Goal: Task Accomplishment & Management: Complete application form

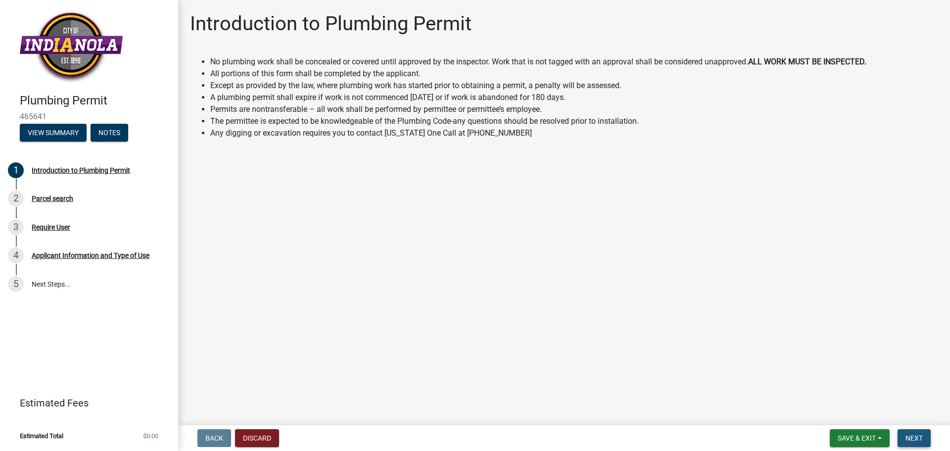
click at [927, 436] on button "Next" at bounding box center [913, 438] width 33 height 18
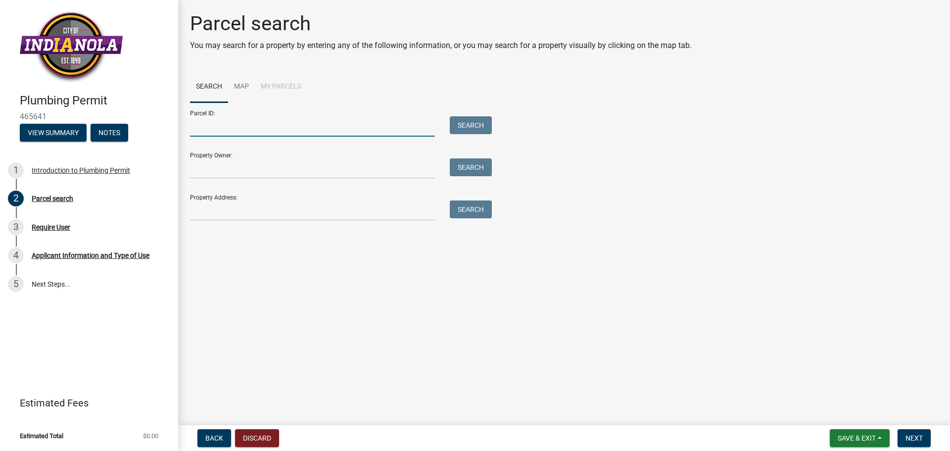
click at [298, 124] on input "Parcel ID:" at bounding box center [312, 126] width 245 height 20
click at [253, 164] on input "Property Owner:" at bounding box center [312, 168] width 245 height 20
click at [251, 130] on input "Parcel ID:" at bounding box center [312, 126] width 245 height 20
click at [240, 208] on input "Property Address:" at bounding box center [312, 210] width 245 height 20
drag, startPoint x: 279, startPoint y: 186, endPoint x: 281, endPoint y: 195, distance: 9.1
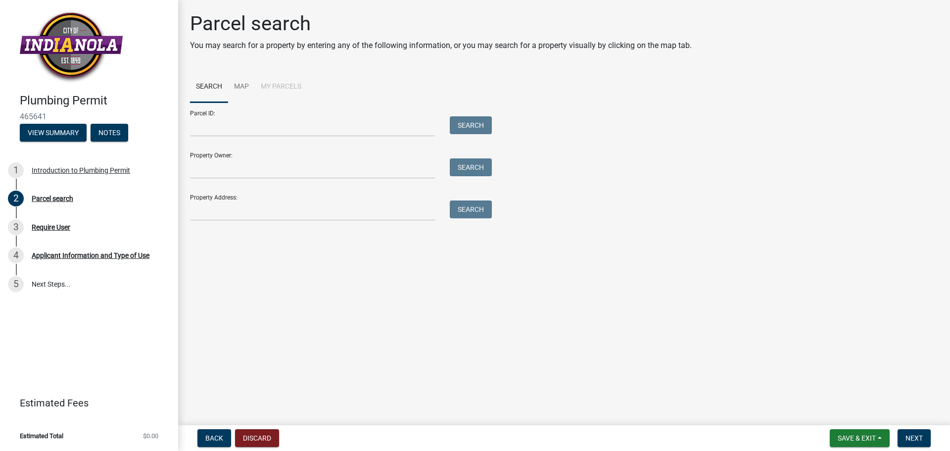
click at [279, 187] on form "Parcel ID: Search Property Owner: Search Property Address: Search" at bounding box center [338, 161] width 297 height 118
click at [284, 206] on input "Property Address:" at bounding box center [312, 210] width 245 height 20
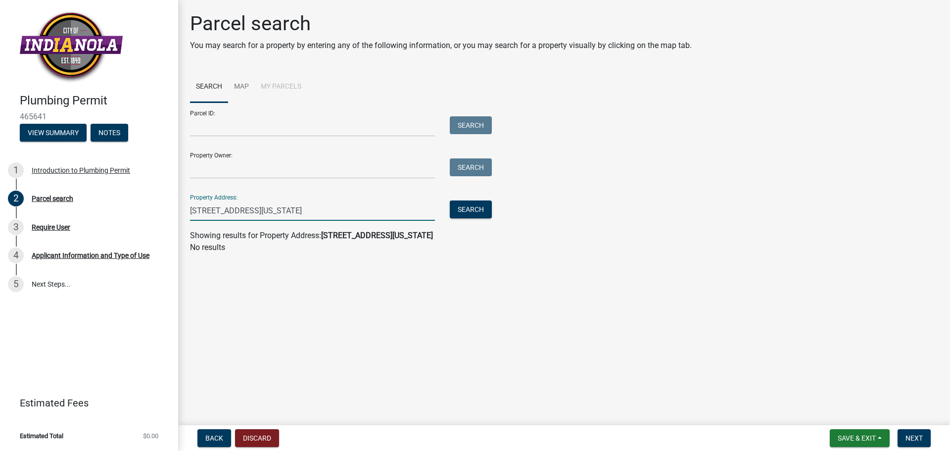
click at [223, 208] on input "304 souht 3rd st indianola iowa" at bounding box center [312, 210] width 245 height 20
drag, startPoint x: 342, startPoint y: 213, endPoint x: 247, endPoint y: 209, distance: 95.0
click at [247, 209] on input "304 south 3rd st indianola iowa" at bounding box center [312, 210] width 245 height 20
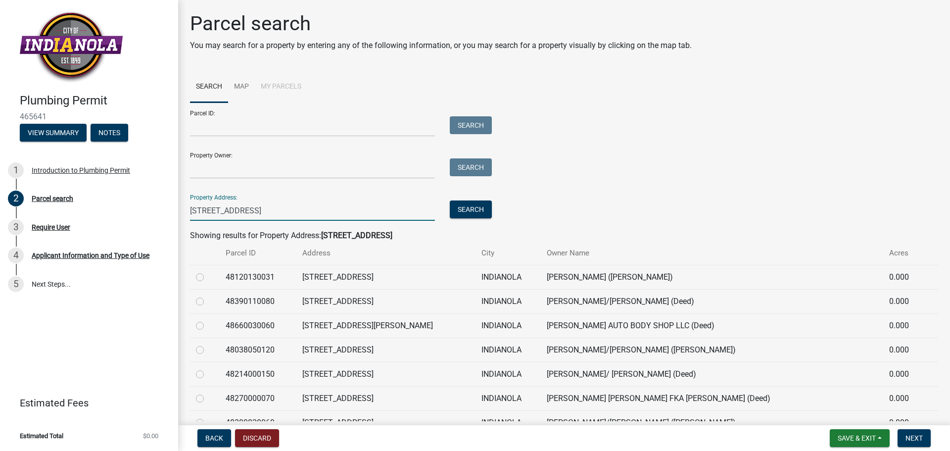
drag, startPoint x: 227, startPoint y: 206, endPoint x: 210, endPoint y: 210, distance: 17.8
click at [210, 210] on input "304 south 3rd st" at bounding box center [312, 210] width 245 height 20
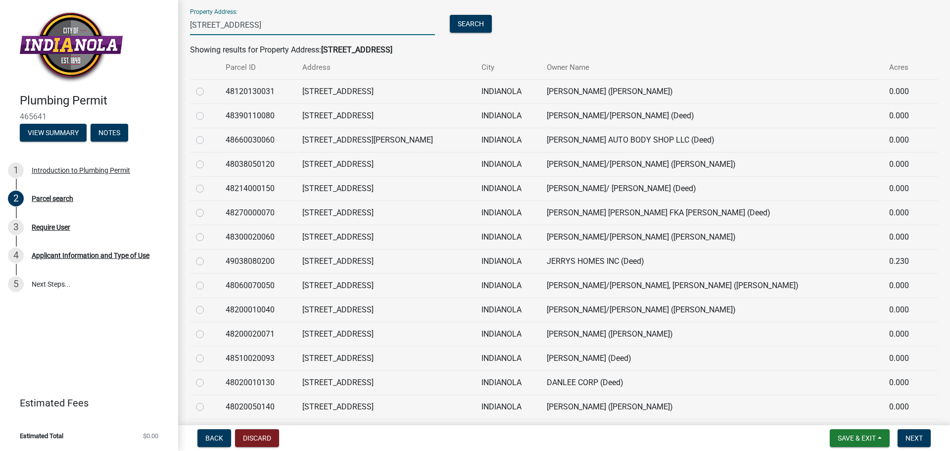
scroll to position [198, 0]
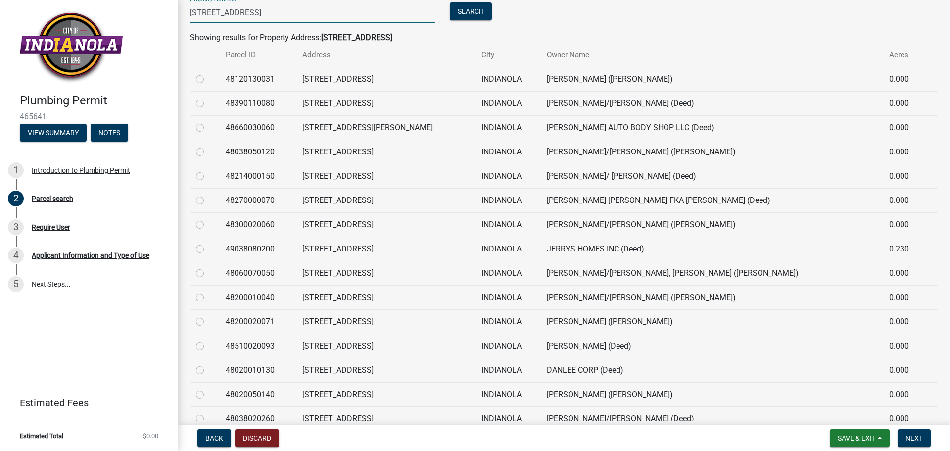
type input "[STREET_ADDRESS]"
click at [208, 219] on label at bounding box center [208, 219] width 0 height 0
click at [208, 223] on input "radio" at bounding box center [211, 222] width 6 height 6
radio input "true"
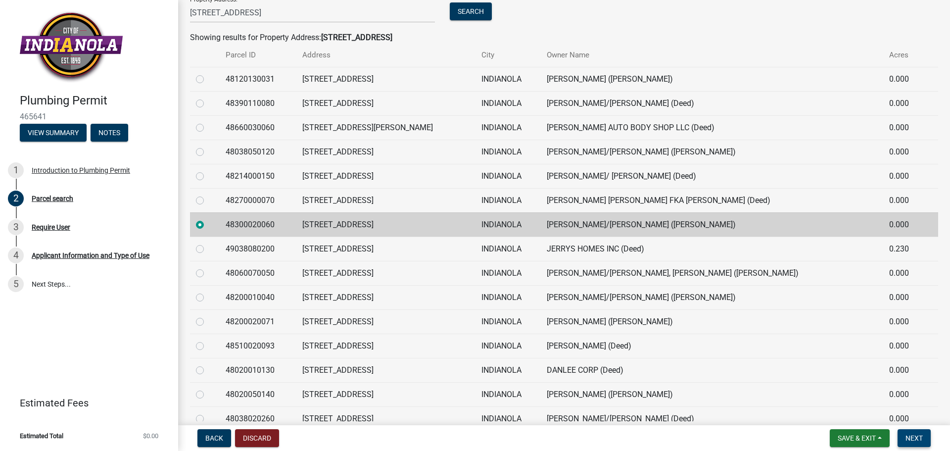
click at [915, 440] on span "Next" at bounding box center [913, 438] width 17 height 8
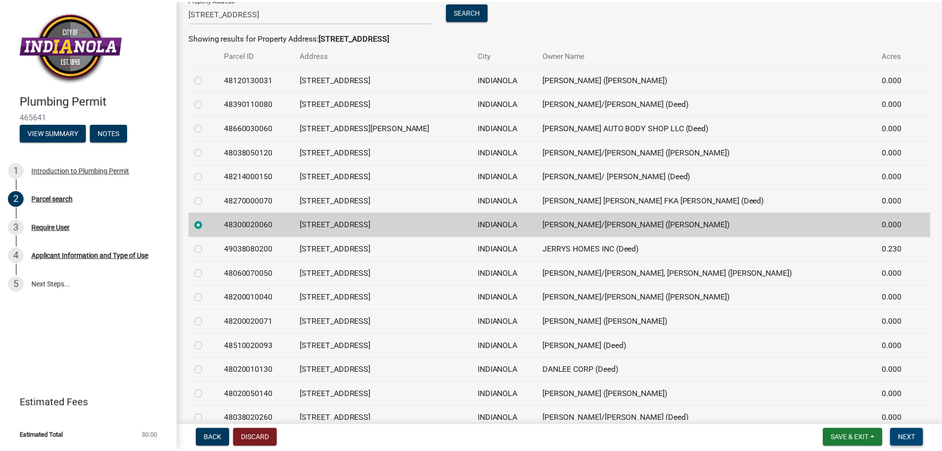
scroll to position [0, 0]
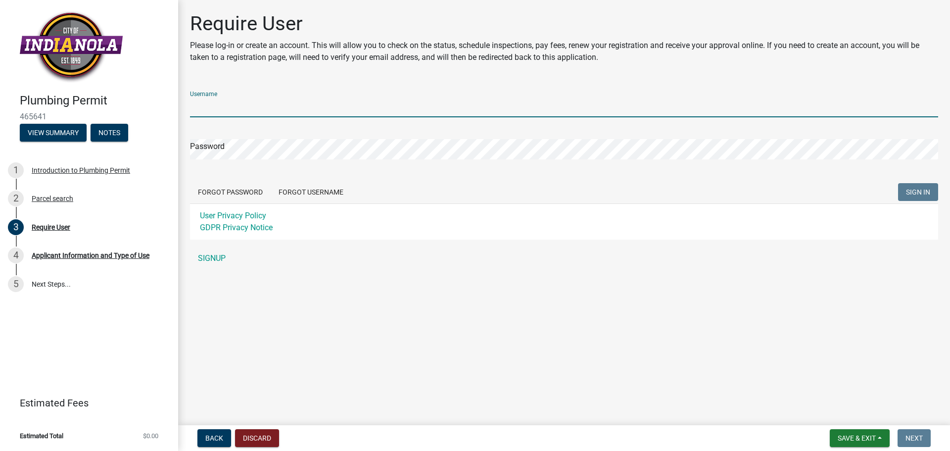
click at [309, 109] on input "Username" at bounding box center [564, 107] width 748 height 20
click at [216, 250] on div "Username Password Forgot Password Forgot Username SIGN IN User Privacy Policy G…" at bounding box center [564, 175] width 748 height 185
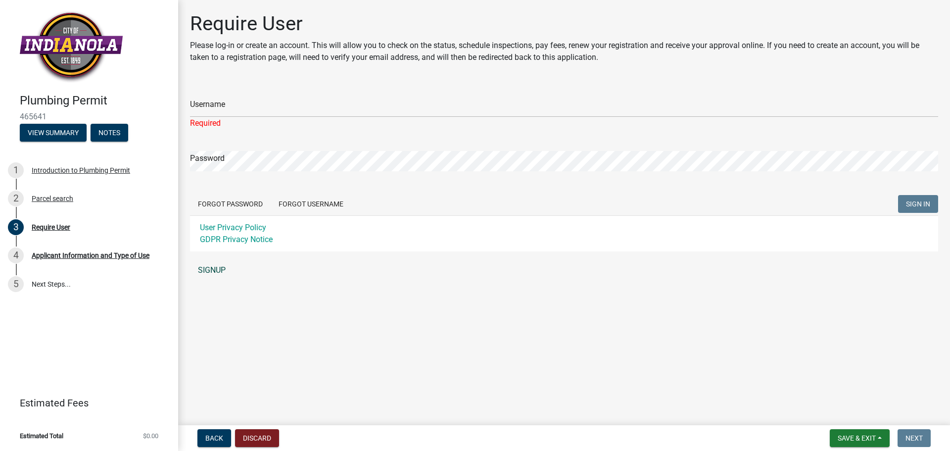
click at [218, 274] on link "SIGNUP" at bounding box center [564, 270] width 748 height 20
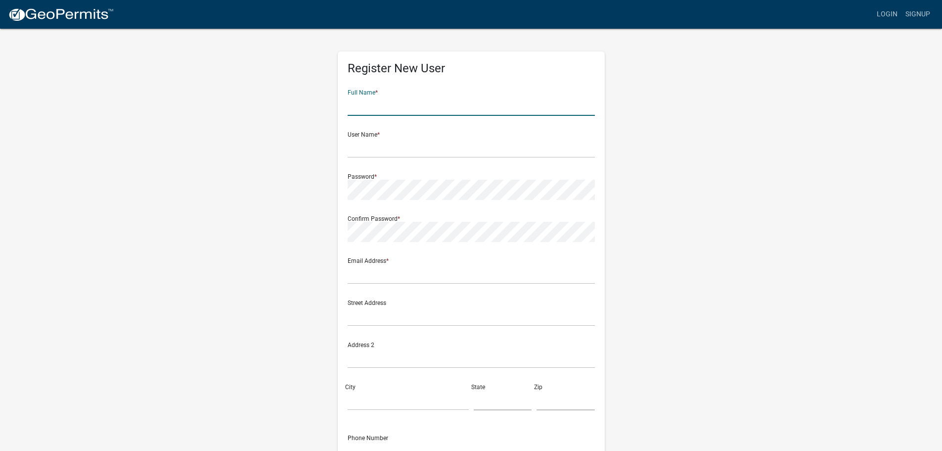
click at [420, 103] on input "text" at bounding box center [471, 105] width 247 height 20
type input "J"
click at [491, 95] on div "Full Name * Craig" at bounding box center [471, 99] width 247 height 34
click at [488, 106] on input "[PERSON_NAME]" at bounding box center [471, 105] width 247 height 20
type input "[PERSON_NAME]"
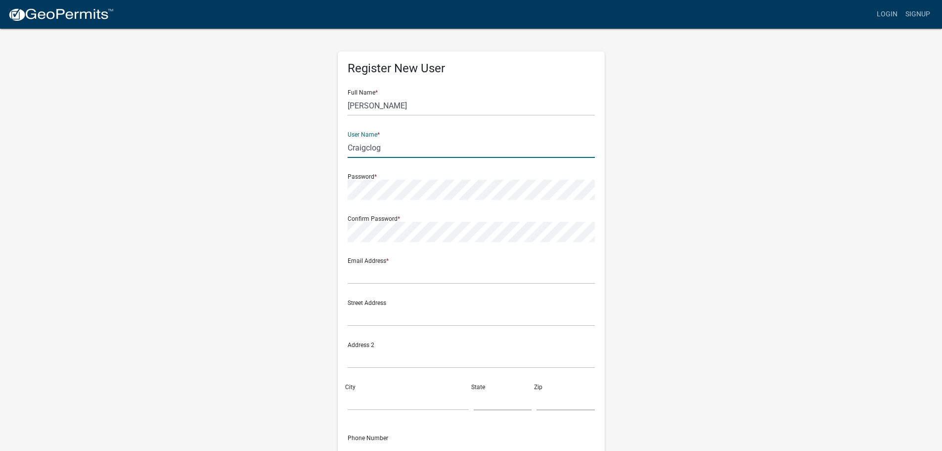
type input "Craigclog"
click at [450, 178] on div "Password *" at bounding box center [471, 183] width 247 height 34
click at [400, 264] on input "text" at bounding box center [471, 274] width 247 height 20
click at [424, 276] on input "text" at bounding box center [471, 274] width 247 height 20
type input "S"
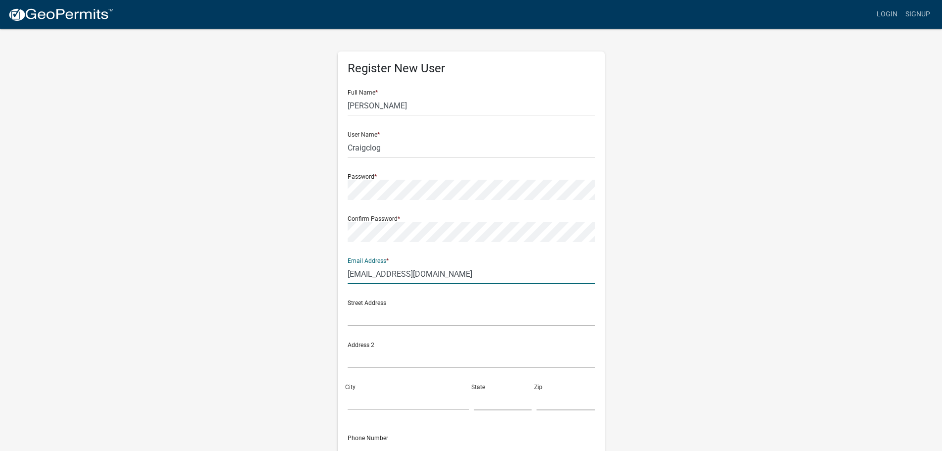
type input "Service@clogbuster.net"
click at [409, 311] on input "text" at bounding box center [471, 316] width 247 height 20
type input "[STREET_ADDRESS]"
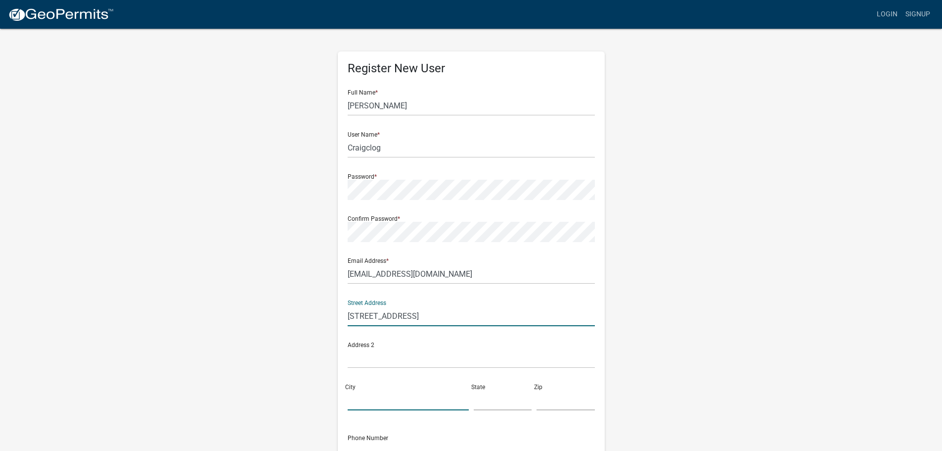
type input "Des Moines"
type input "IA"
type input "50317"
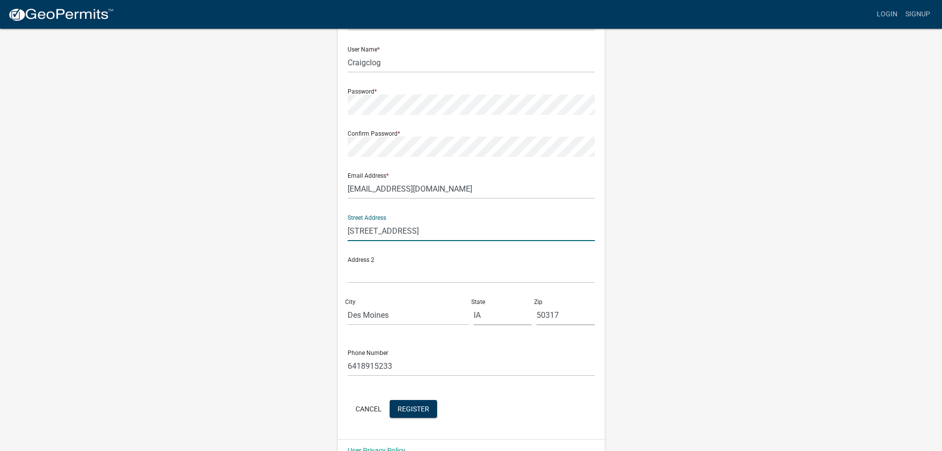
scroll to position [106, 0]
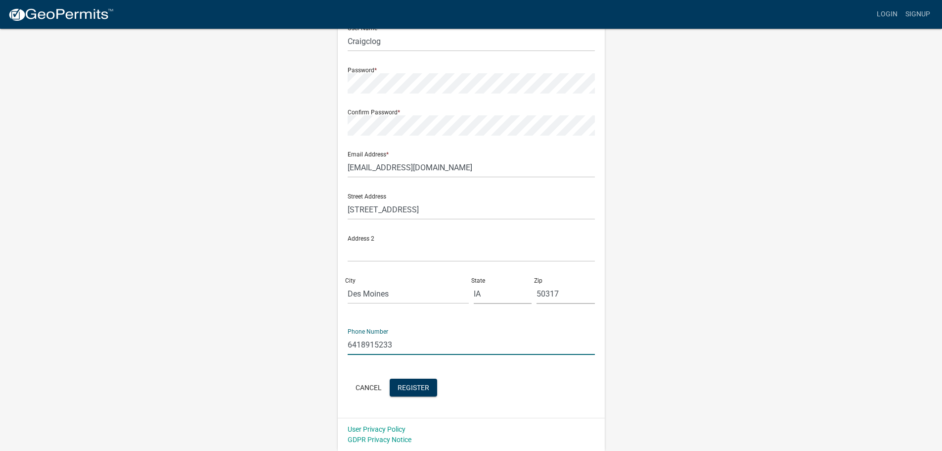
drag, startPoint x: 376, startPoint y: 343, endPoint x: 299, endPoint y: 332, distance: 77.9
click at [299, 332] on div "Register New User Full Name * Craig Smith User Name * Craigclog Password * Conf…" at bounding box center [471, 185] width 564 height 529
type input "5152652564"
click at [324, 349] on div "Register New User Full Name * Craig Smith User Name * Craigclog Password * Conf…" at bounding box center [471, 185] width 564 height 529
click at [406, 388] on span "Register" at bounding box center [414, 387] width 32 height 8
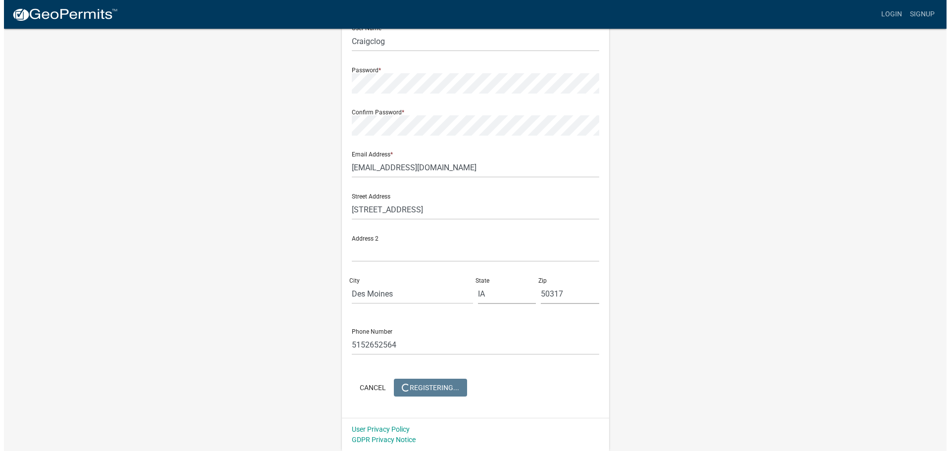
scroll to position [0, 0]
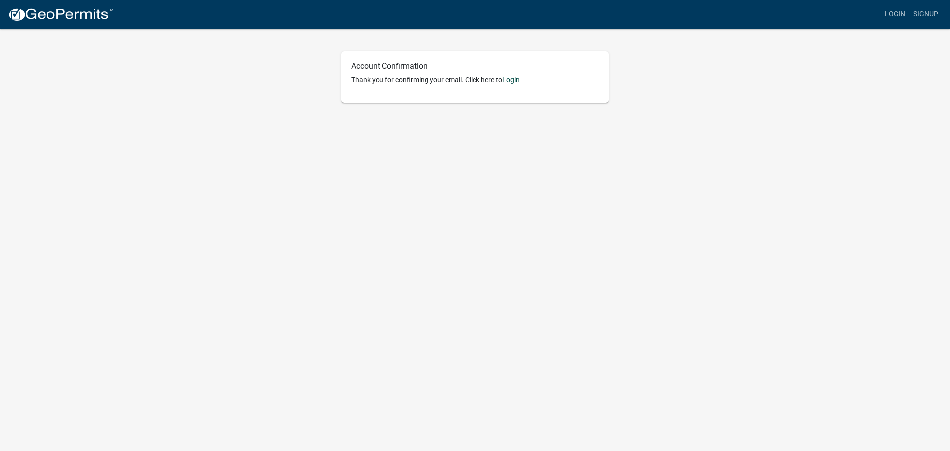
click at [512, 81] on link "Login" at bounding box center [510, 80] width 17 height 8
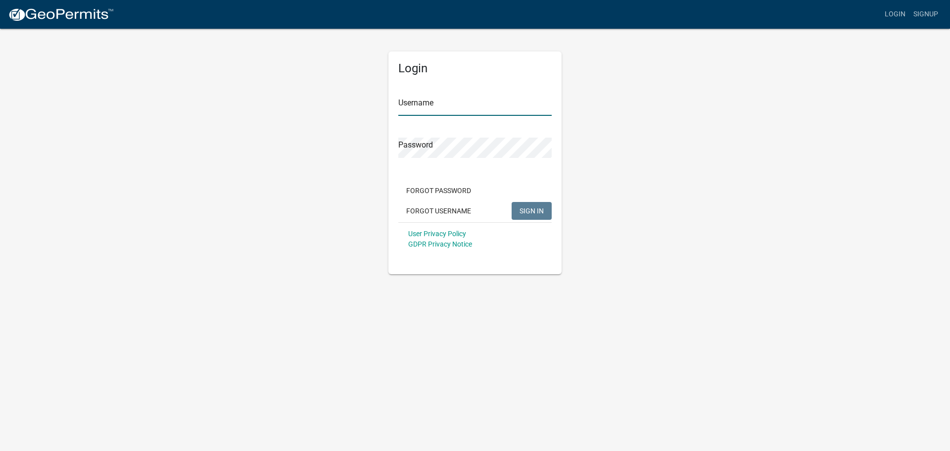
click at [413, 98] on input "Username" at bounding box center [474, 105] width 153 height 20
type input "craigclog"
click at [511, 202] on button "SIGN IN" at bounding box center [531, 211] width 40 height 18
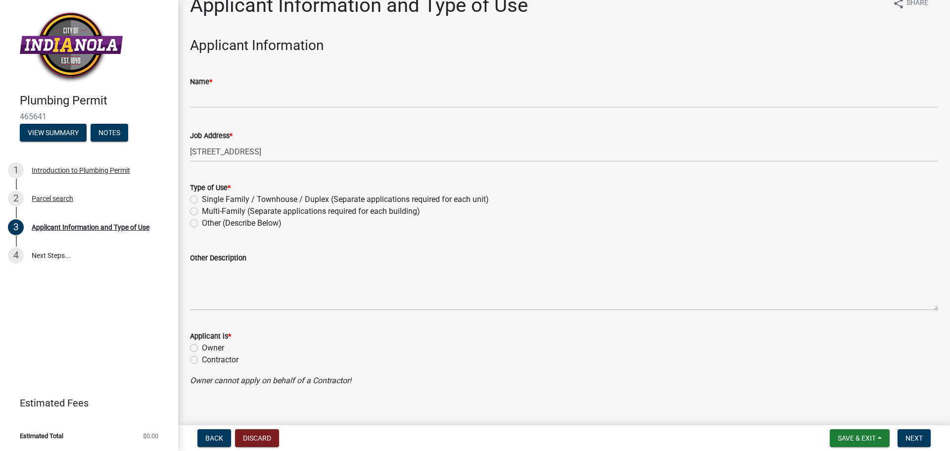
scroll to position [30, 0]
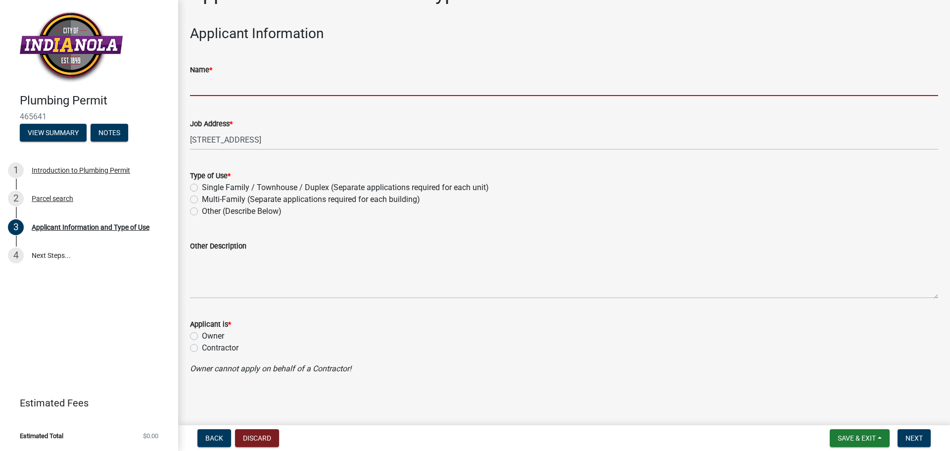
click at [222, 93] on input "Name *" at bounding box center [564, 86] width 748 height 20
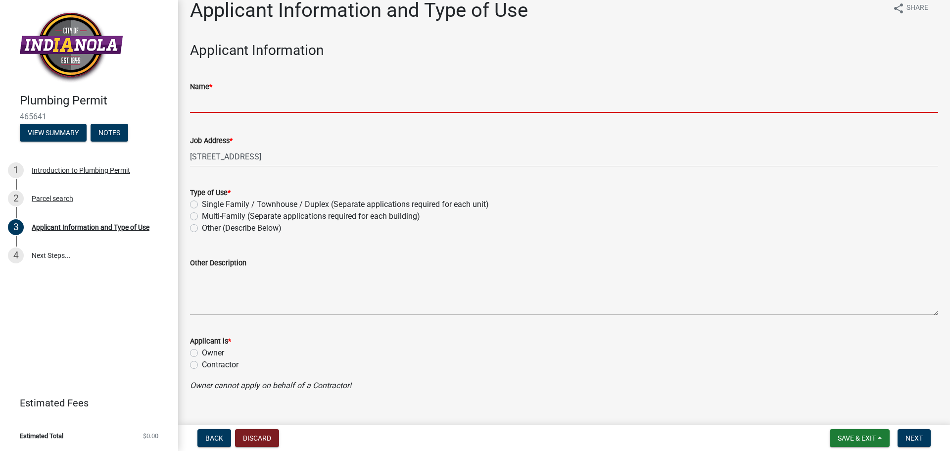
scroll to position [0, 0]
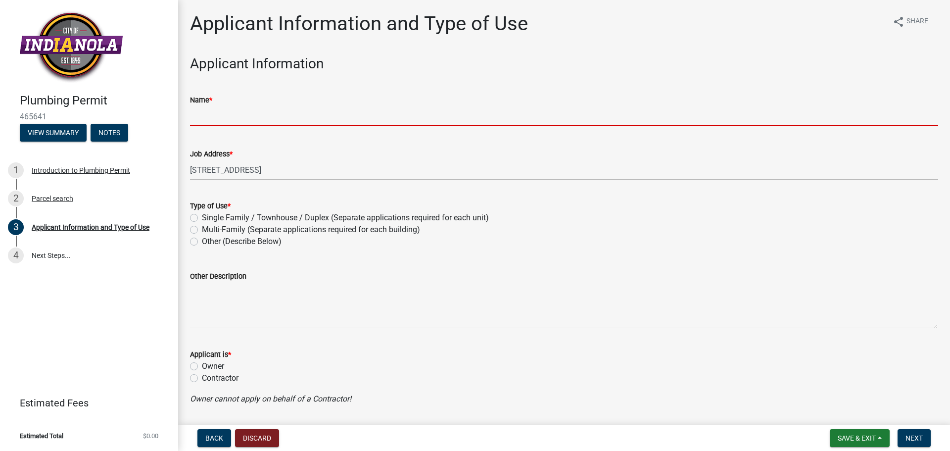
click at [199, 120] on input "Name *" at bounding box center [564, 116] width 748 height 20
click at [208, 115] on input "Name *" at bounding box center [564, 116] width 748 height 20
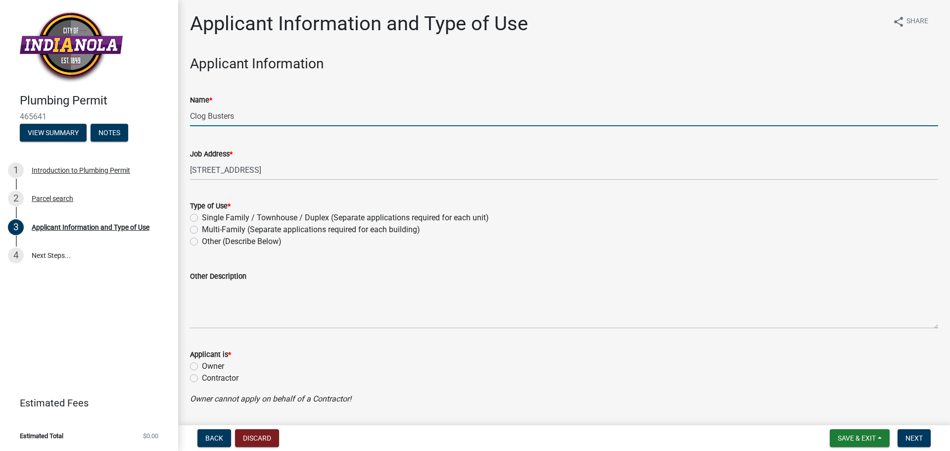
type input "Clog Busters"
click at [234, 212] on label "Single Family / Townhouse / Duplex (Separate applications required for each uni…" at bounding box center [345, 218] width 287 height 12
click at [208, 212] on input "Single Family / Townhouse / Duplex (Separate applications required for each uni…" at bounding box center [205, 215] width 6 height 6
radio input "true"
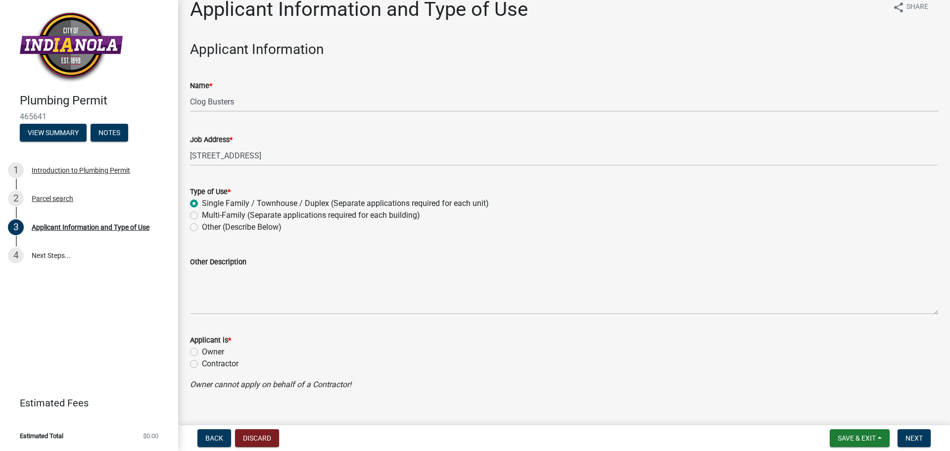
scroll to position [30, 0]
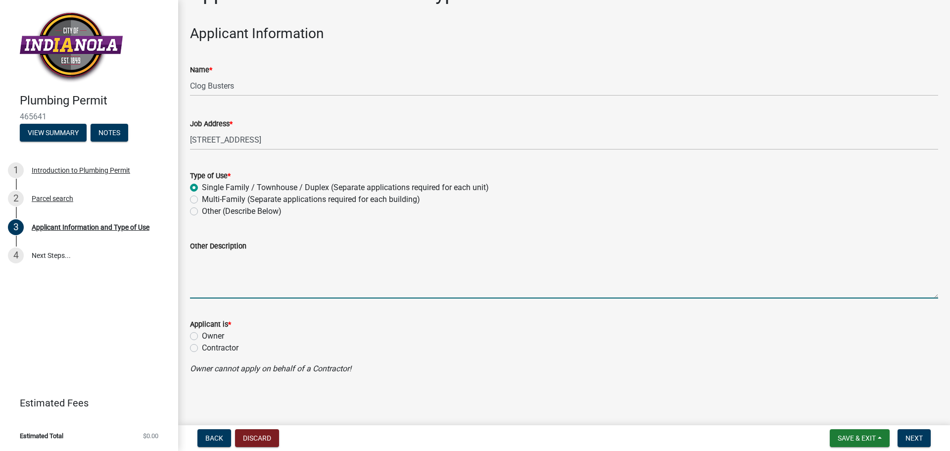
click at [227, 275] on textarea "Other Description" at bounding box center [564, 275] width 748 height 46
click at [213, 336] on label "Owner" at bounding box center [213, 336] width 22 height 12
click at [208, 336] on input "Owner" at bounding box center [205, 333] width 6 height 6
radio input "true"
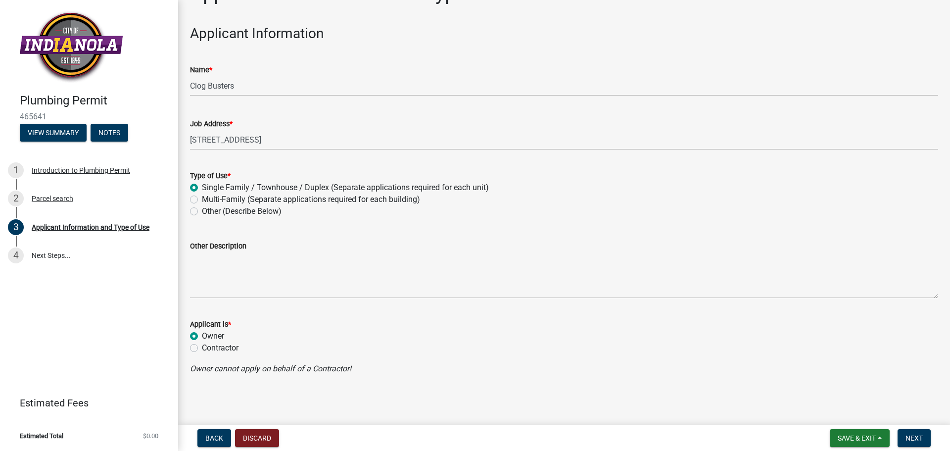
click at [218, 348] on label "Contractor" at bounding box center [220, 348] width 37 height 12
click at [208, 348] on input "Contractor" at bounding box center [205, 345] width 6 height 6
radio input "true"
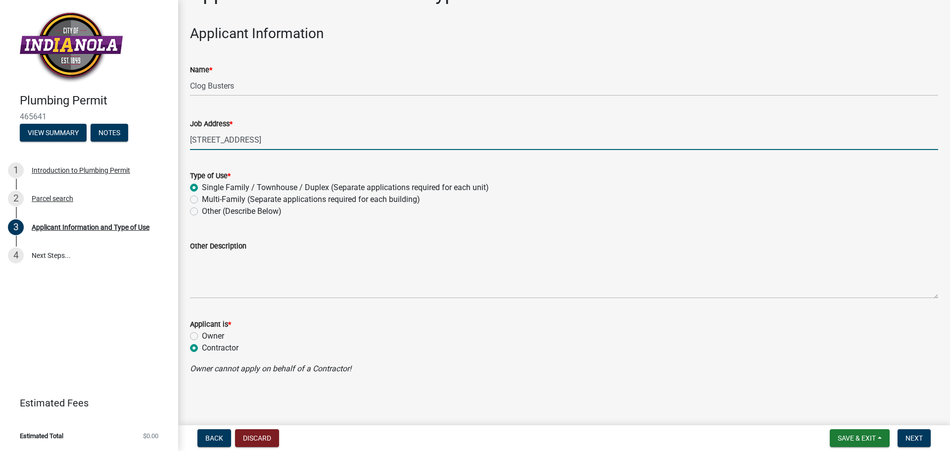
click at [273, 132] on input "[STREET_ADDRESS]" at bounding box center [564, 140] width 748 height 20
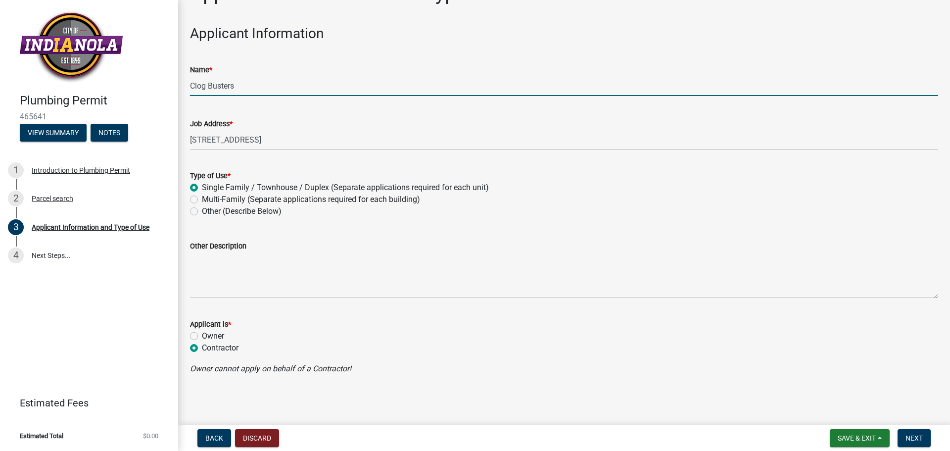
click at [278, 93] on input "Clog Busters" at bounding box center [564, 86] width 748 height 20
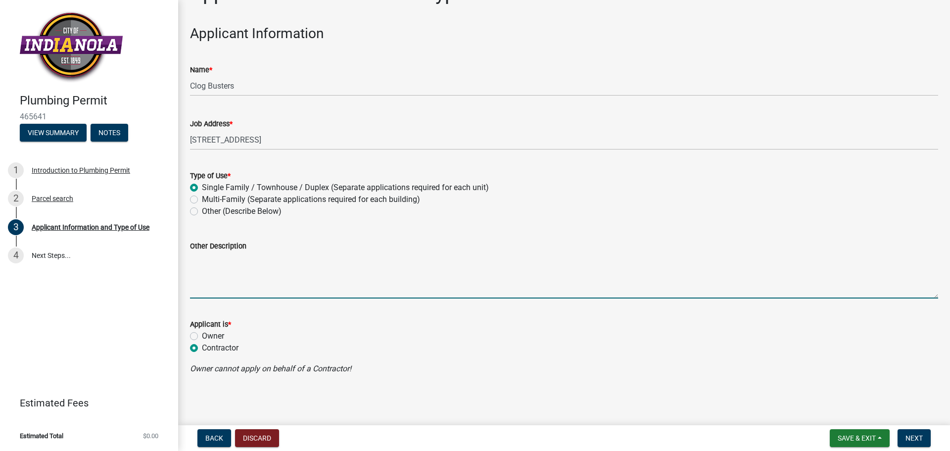
click at [223, 262] on textarea "Other Description" at bounding box center [564, 275] width 748 height 46
type textarea "Mainline replacement"
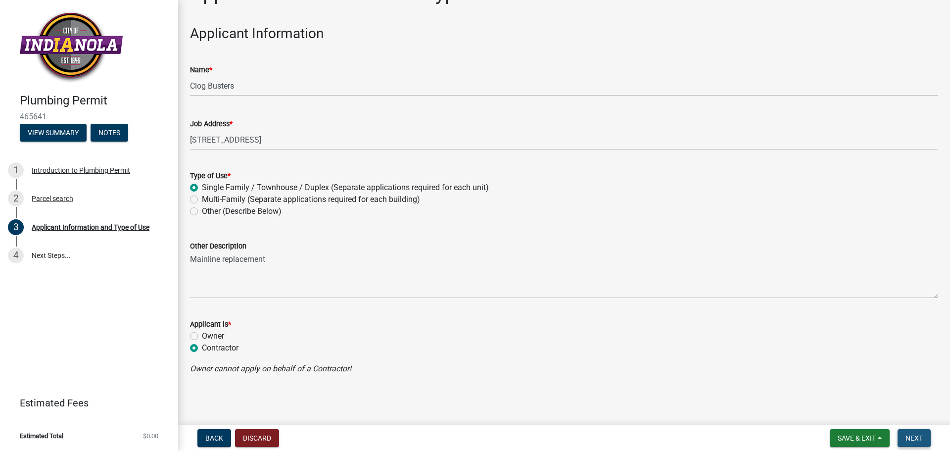
click at [926, 437] on button "Next" at bounding box center [913, 438] width 33 height 18
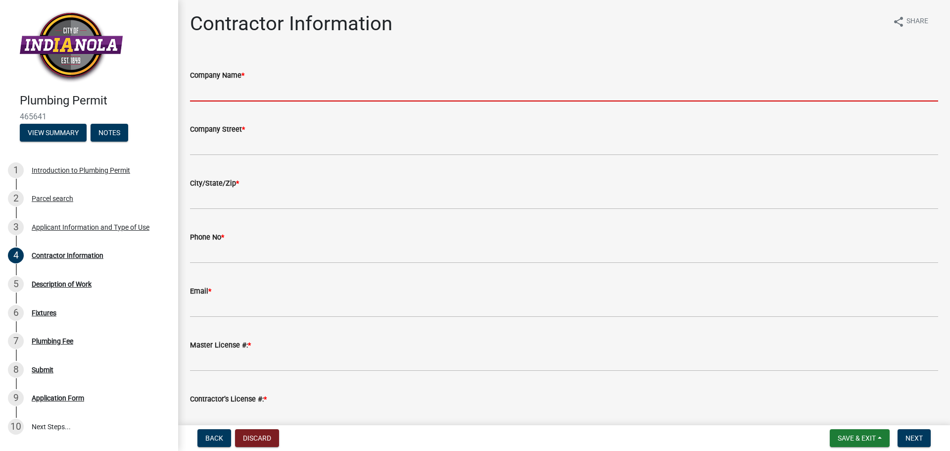
click at [295, 88] on input "Company Name *" at bounding box center [564, 91] width 748 height 20
type input "Clog Busters"
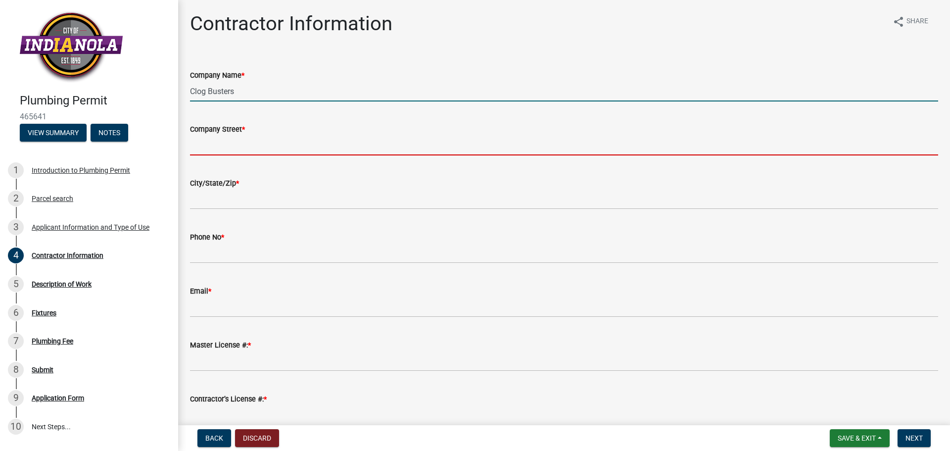
type input "[STREET_ADDRESS]"
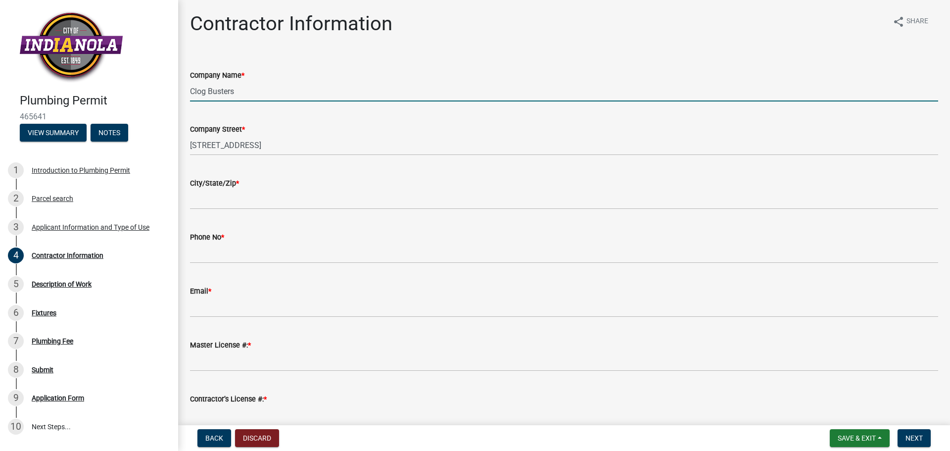
type input "Des Moines"
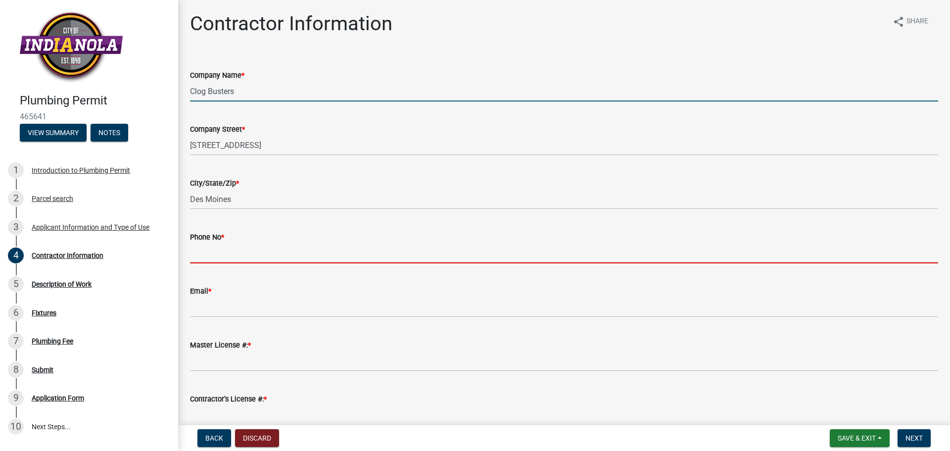
type input "5156693985"
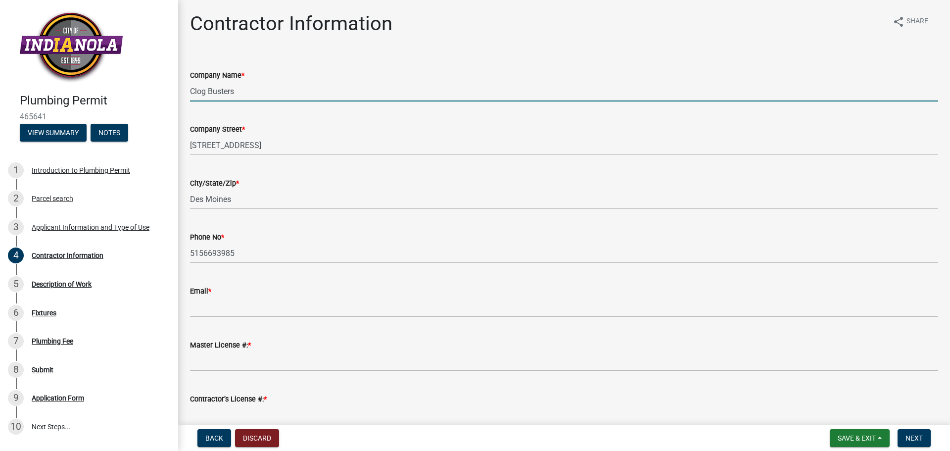
type input "shayna@clogbuster.net"
click at [250, 93] on input "Clog Busters" at bounding box center [564, 91] width 748 height 20
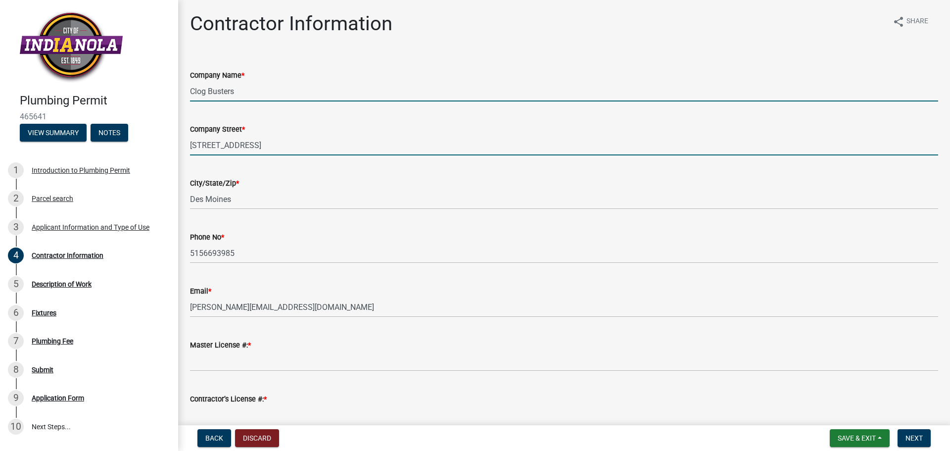
click at [247, 143] on input "[STREET_ADDRESS]" at bounding box center [564, 145] width 748 height 20
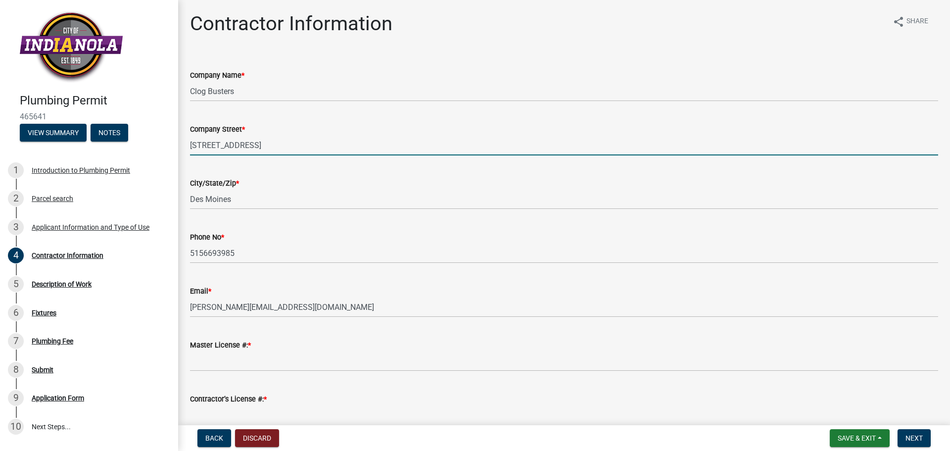
type input "[STREET_ADDRESS]"
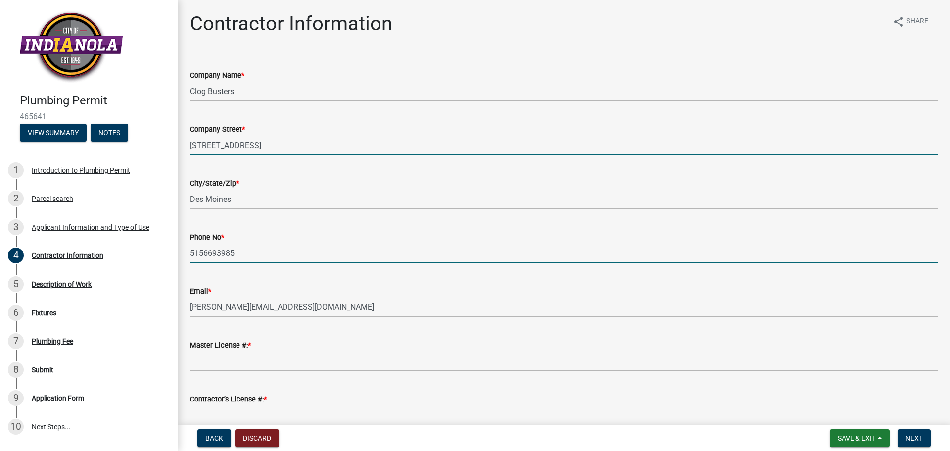
click at [258, 257] on input "5156693985" at bounding box center [564, 253] width 748 height 20
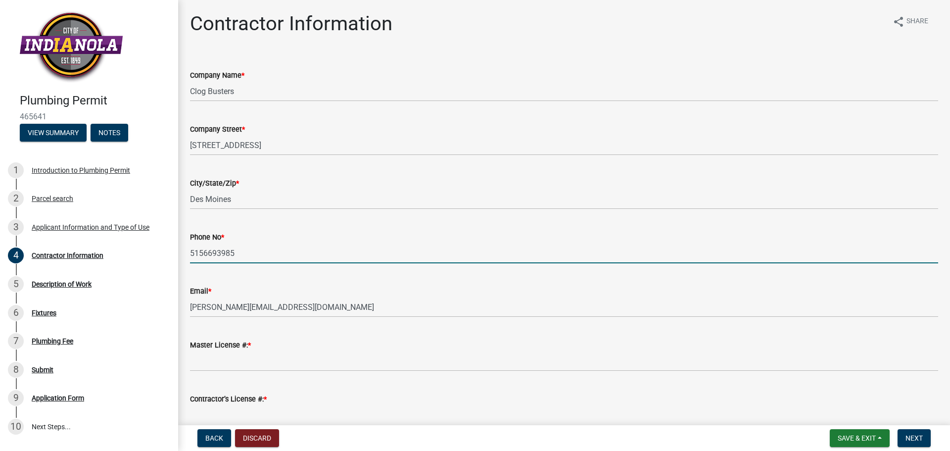
type input "5152652564"
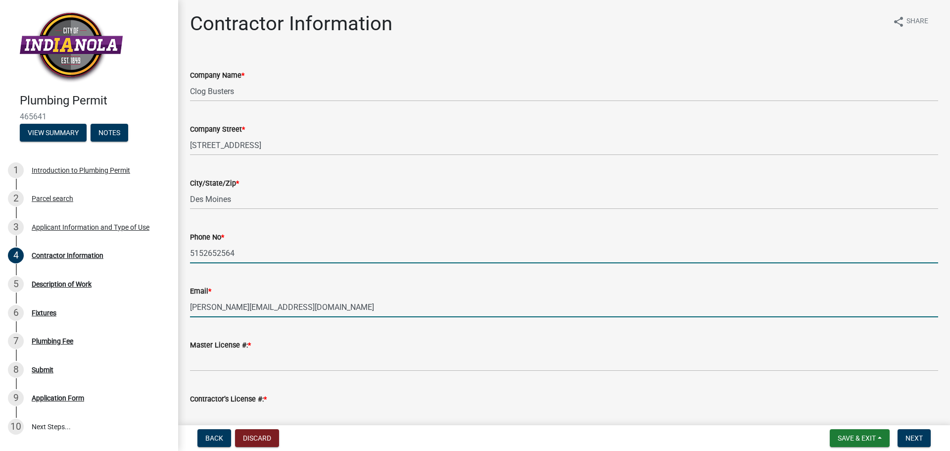
click at [287, 313] on input "shayna@clogbuster.net" at bounding box center [564, 307] width 748 height 20
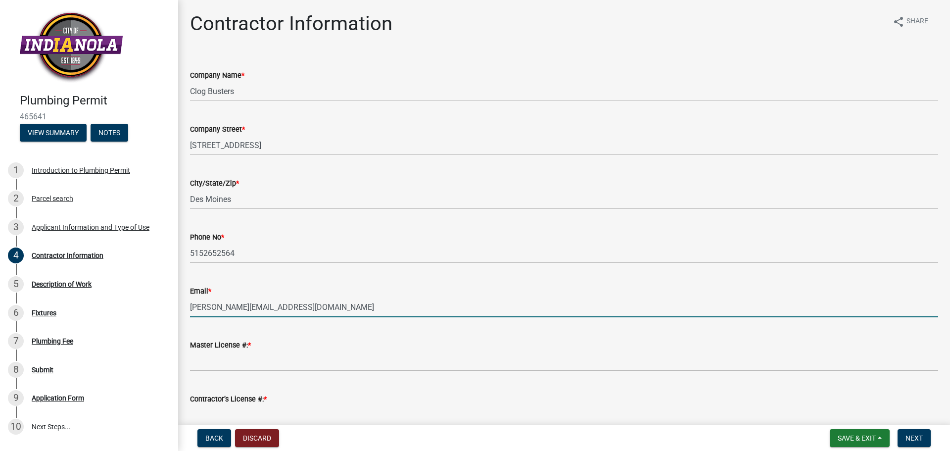
type input "Service@clogbuster.net"
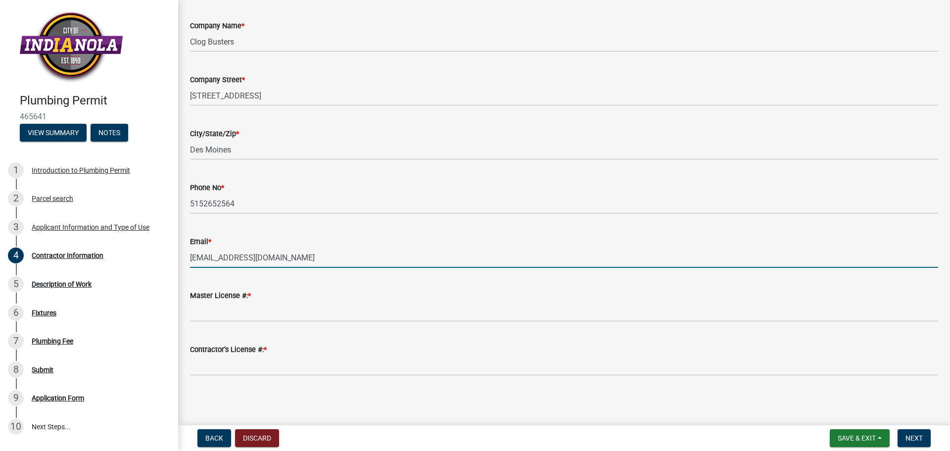
scroll to position [50, 0]
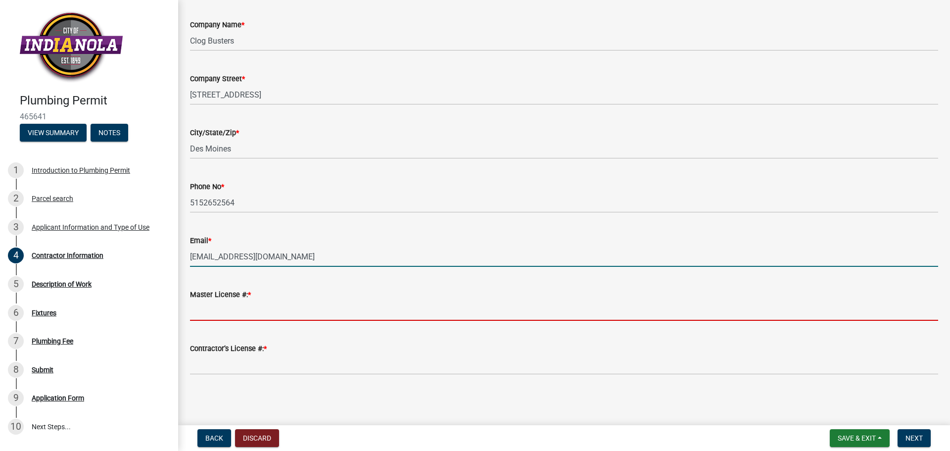
click at [264, 304] on input "Master License #: *" at bounding box center [564, 310] width 748 height 20
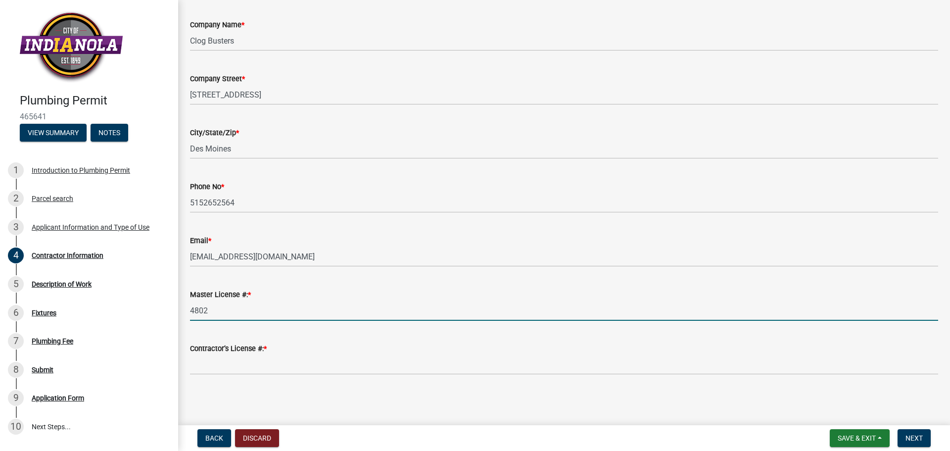
type input "4802"
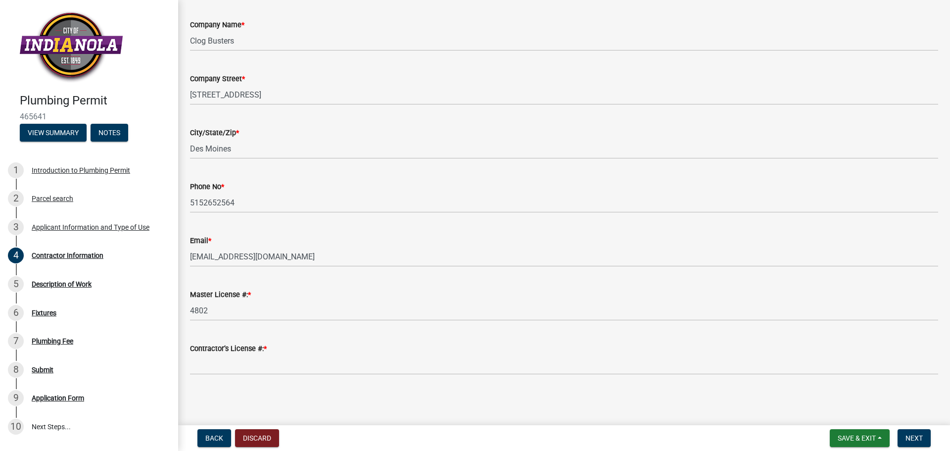
click at [289, 375] on wm-data-entity-input "Contractor’s License #: *" at bounding box center [564, 355] width 748 height 54
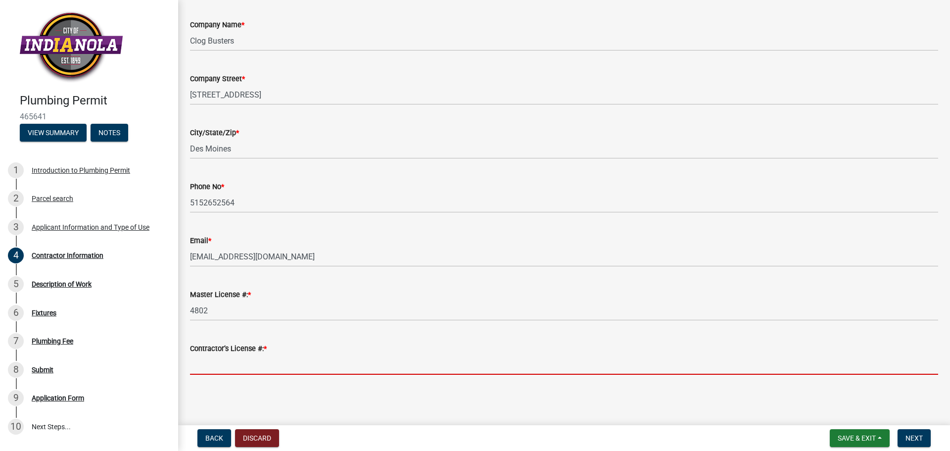
click at [298, 365] on input "Contractor’s License #: *" at bounding box center [564, 364] width 748 height 20
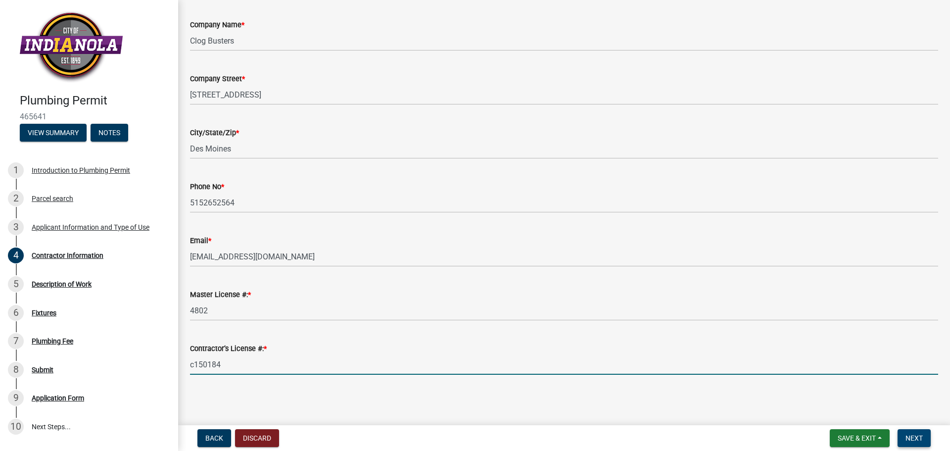
type input "c150184"
click at [910, 434] on span "Next" at bounding box center [913, 438] width 17 height 8
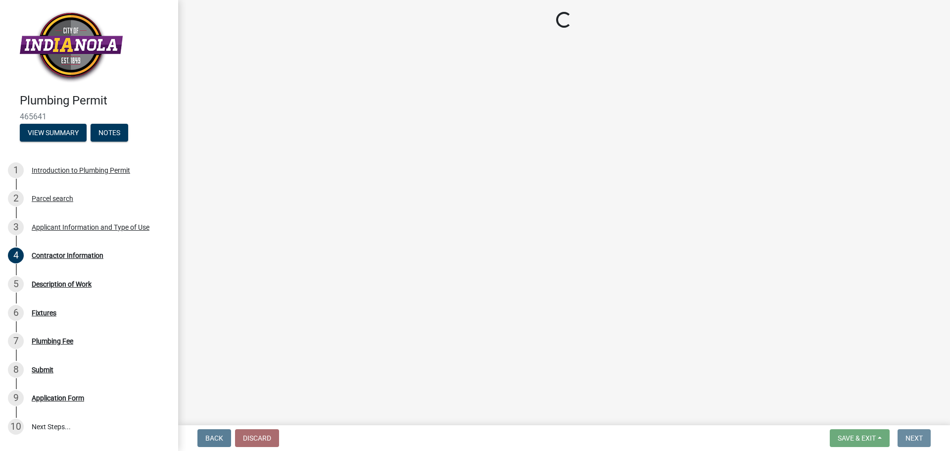
scroll to position [0, 0]
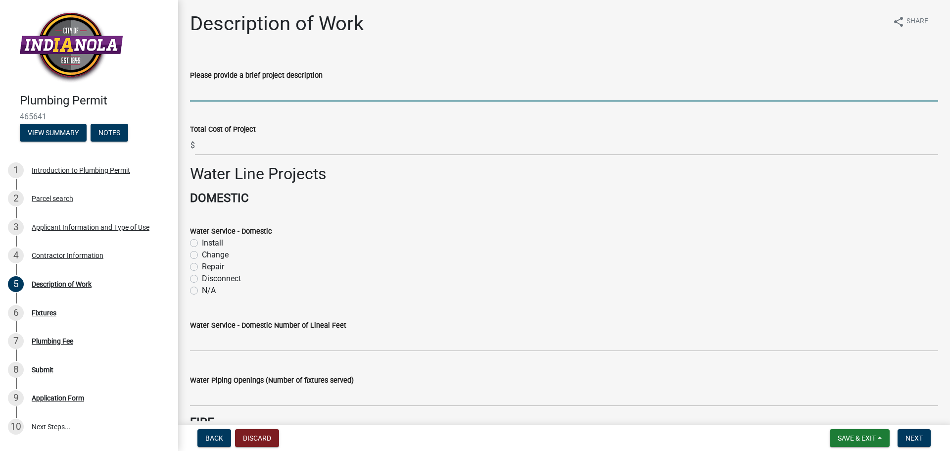
click at [297, 94] on input "Please provide a brief project description" at bounding box center [564, 91] width 748 height 20
type input "Mainline replacement"
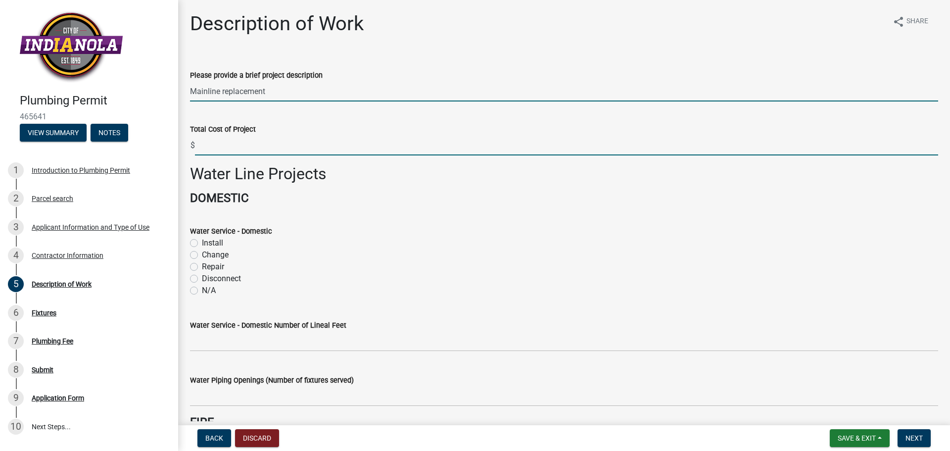
click at [317, 146] on input "text" at bounding box center [566, 145] width 743 height 20
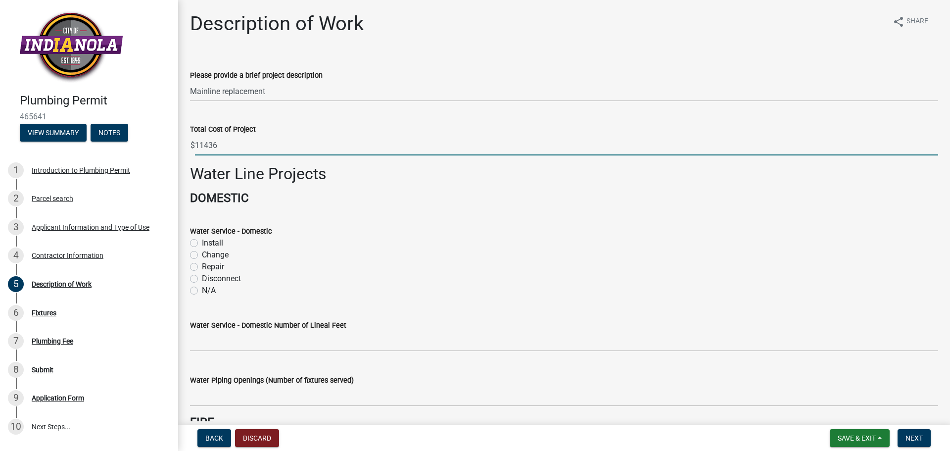
type input "11436"
click at [220, 269] on label "Repair" at bounding box center [213, 267] width 22 height 12
click at [208, 267] on input "Repair" at bounding box center [205, 264] width 6 height 6
radio input "true"
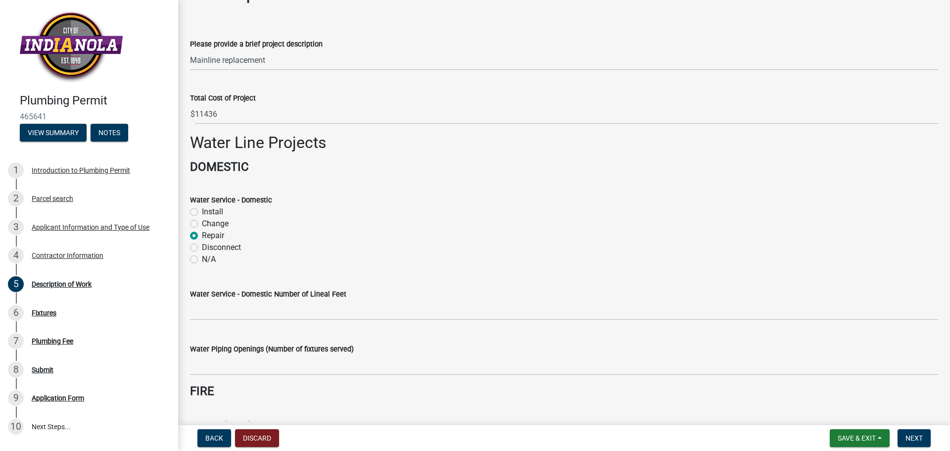
scroll to position [99, 0]
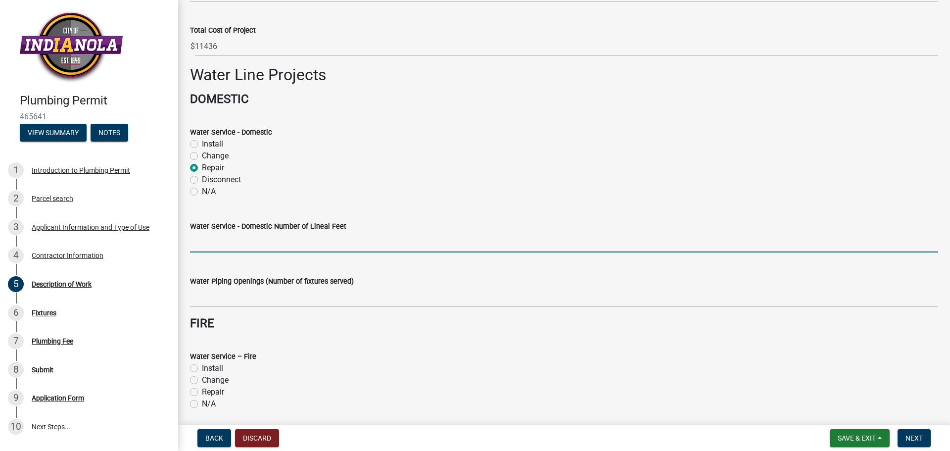
click at [227, 246] on input "text" at bounding box center [564, 242] width 748 height 20
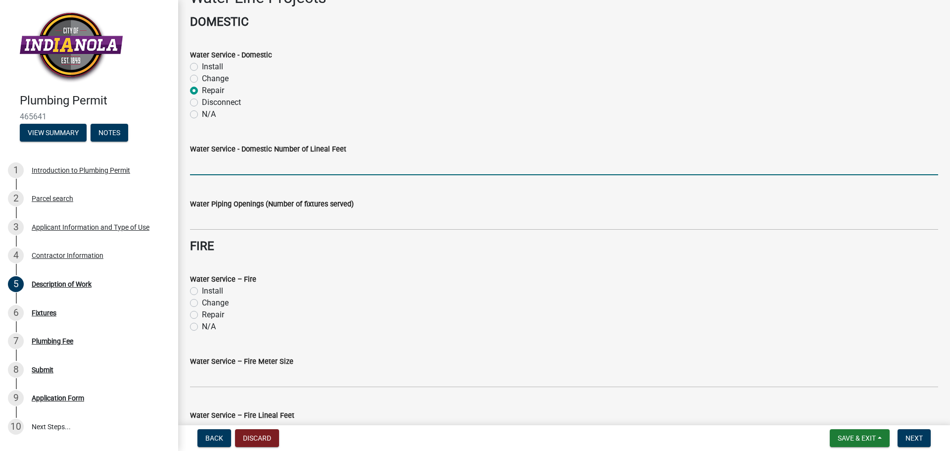
scroll to position [198, 0]
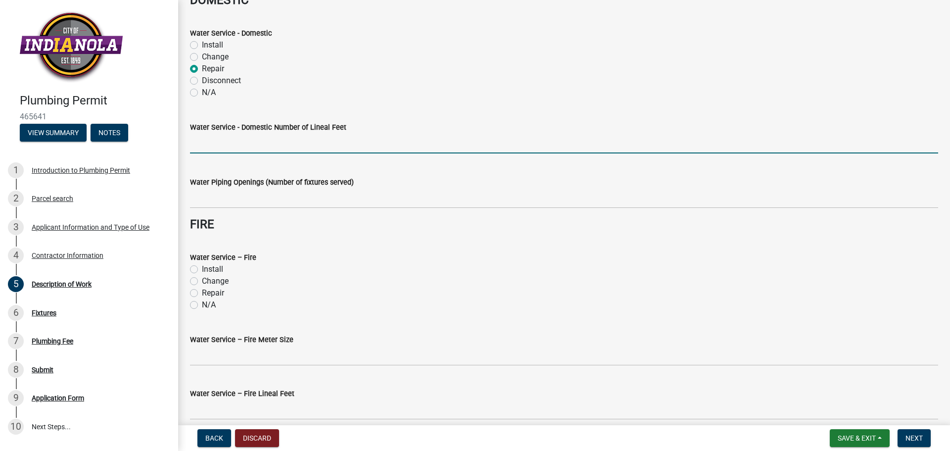
click at [219, 288] on label "Repair" at bounding box center [213, 293] width 22 height 12
click at [208, 288] on input "Repair" at bounding box center [205, 290] width 6 height 6
radio input "true"
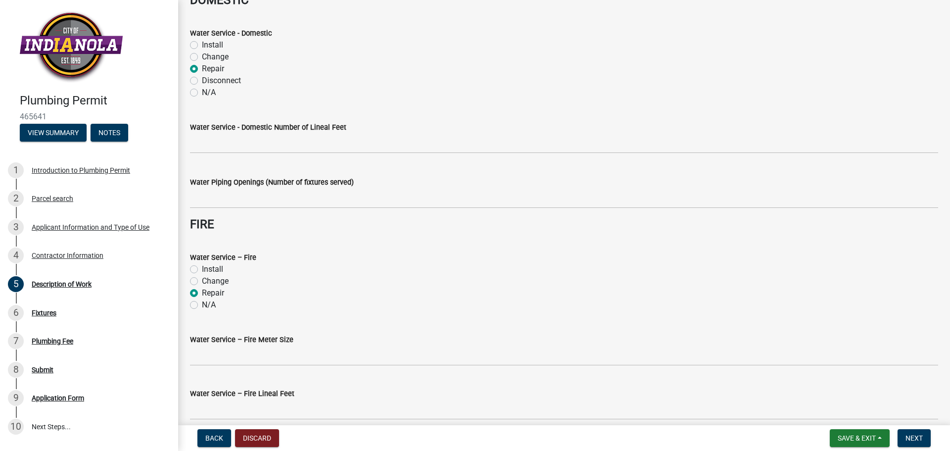
click at [200, 305] on div "N/A" at bounding box center [564, 305] width 748 height 12
click at [206, 304] on label "N/A" at bounding box center [209, 305] width 14 height 12
click at [206, 304] on input "N/A" at bounding box center [205, 302] width 6 height 6
radio input "true"
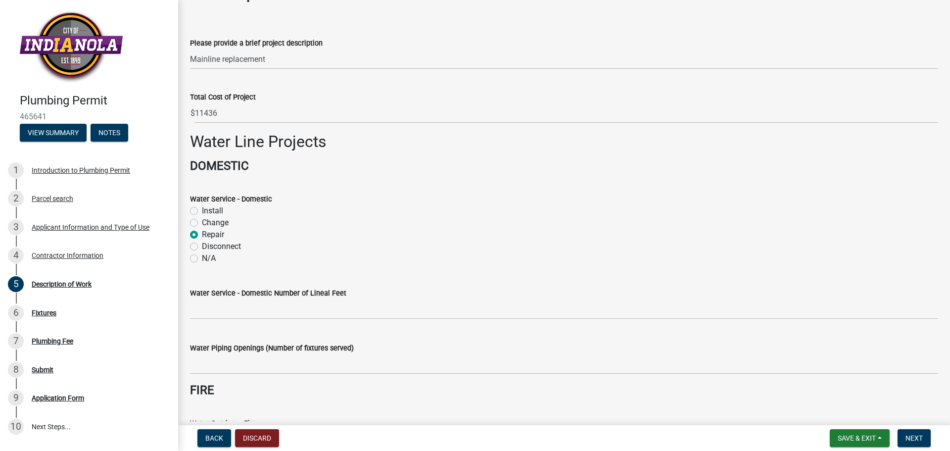
scroll to position [0, 0]
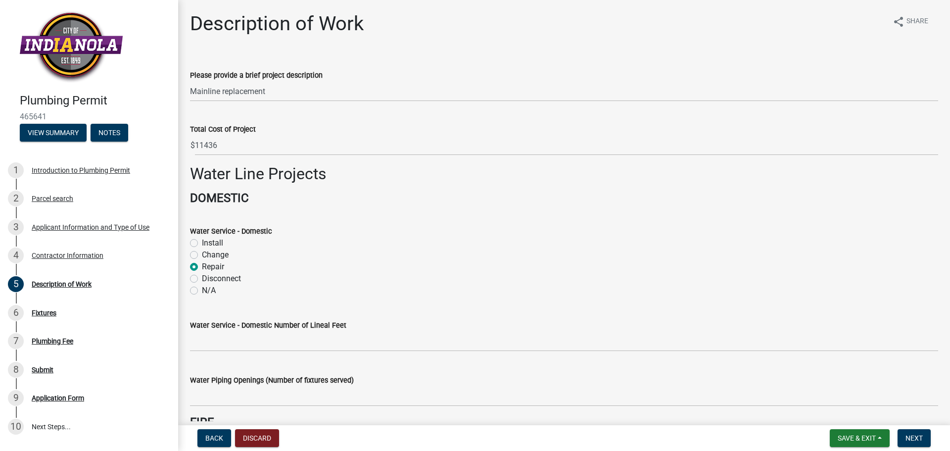
click at [206, 292] on label "N/A" at bounding box center [209, 290] width 14 height 12
click at [206, 291] on input "N/A" at bounding box center [205, 287] width 6 height 6
radio input "true"
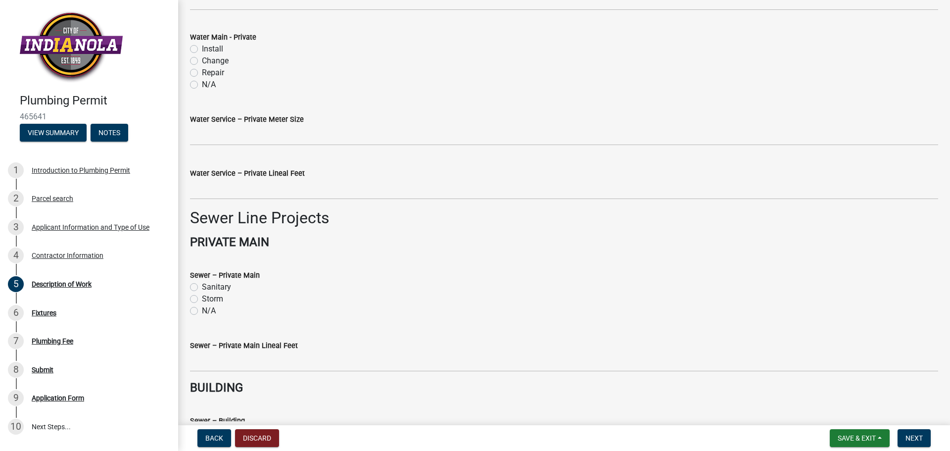
scroll to position [643, 0]
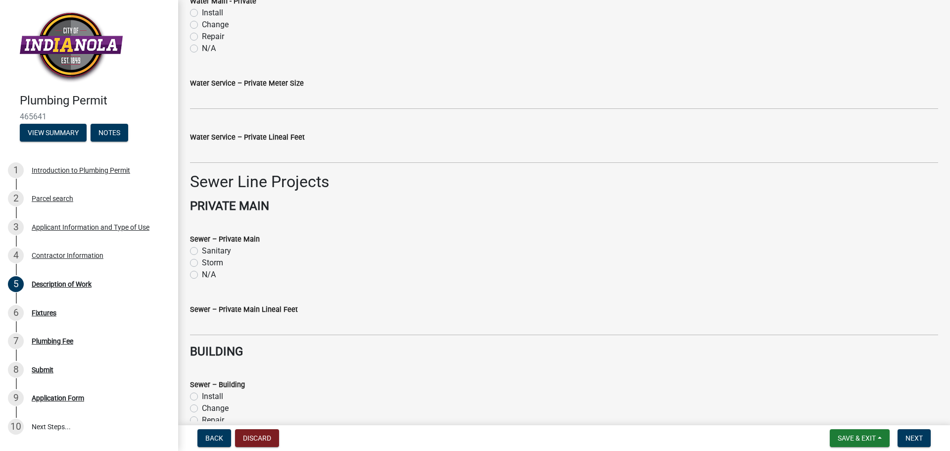
click at [218, 248] on label "Sanitary" at bounding box center [216, 251] width 29 height 12
click at [208, 248] on input "Sanitary" at bounding box center [205, 248] width 6 height 6
radio input "true"
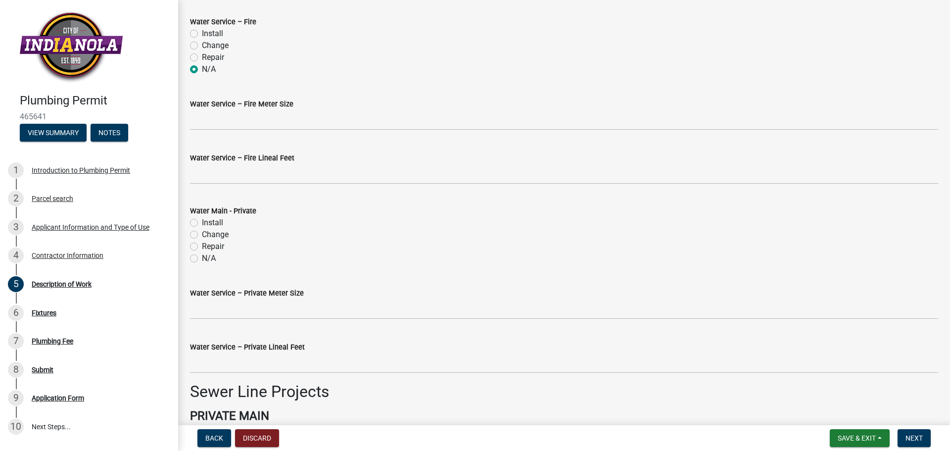
scroll to position [396, 0]
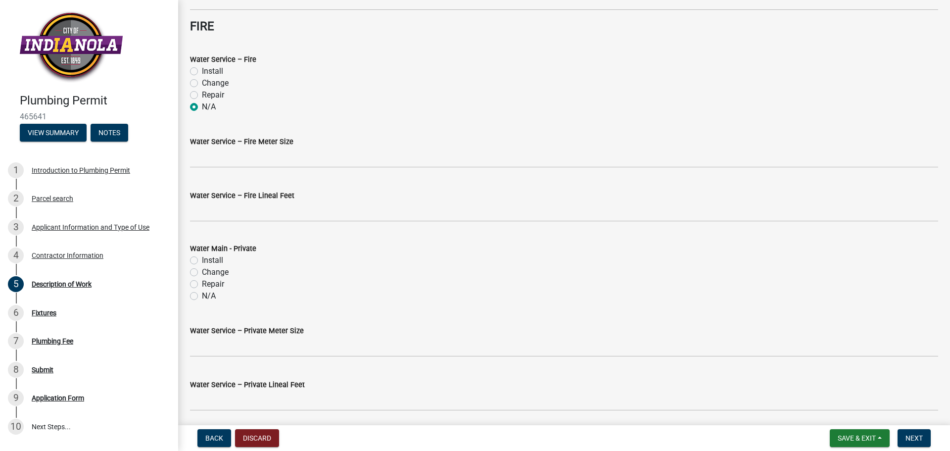
click at [209, 296] on label "N/A" at bounding box center [209, 296] width 14 height 12
click at [208, 296] on input "N/A" at bounding box center [205, 293] width 6 height 6
radio input "true"
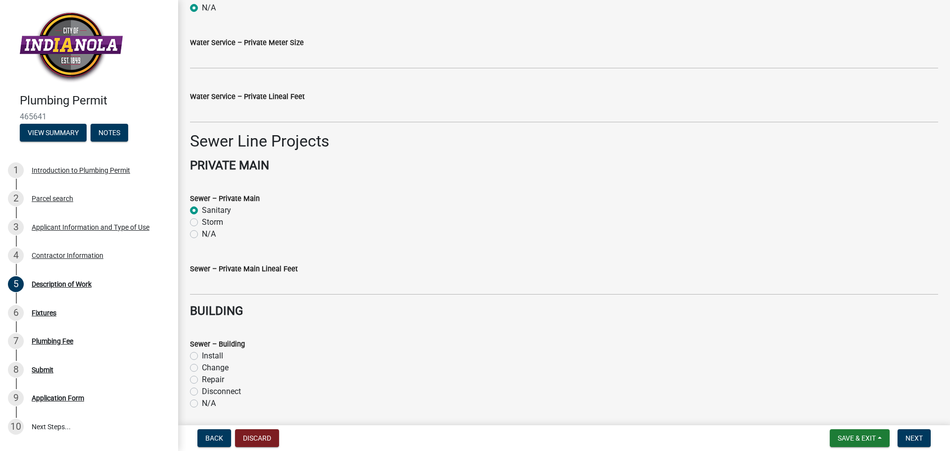
scroll to position [742, 0]
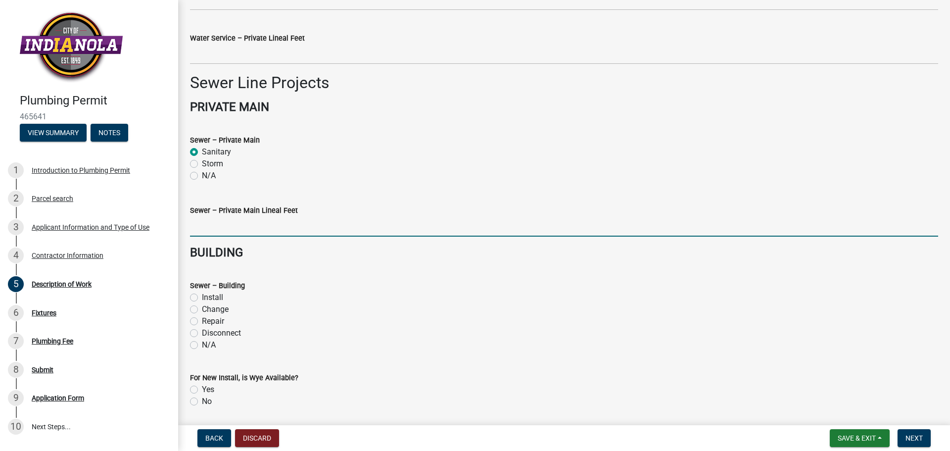
click at [225, 227] on input "text" at bounding box center [564, 226] width 748 height 20
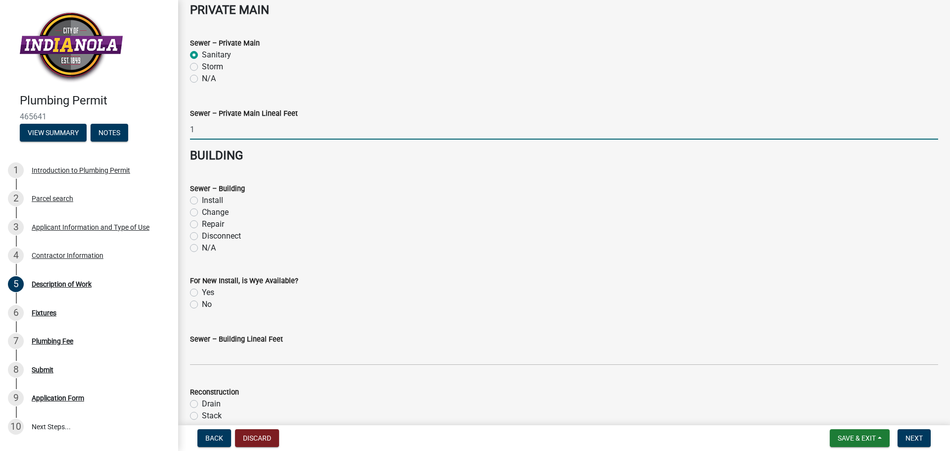
scroll to position [841, 0]
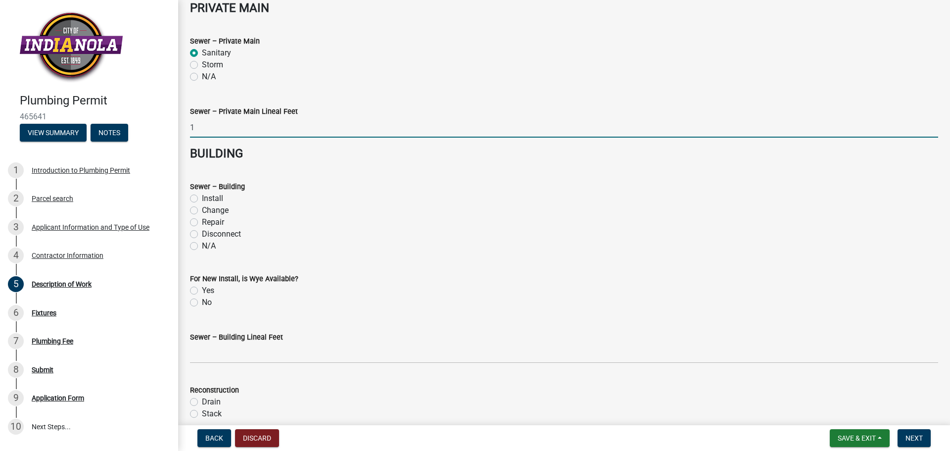
type input "1"
click at [217, 221] on label "Repair" at bounding box center [213, 222] width 22 height 12
click at [208, 221] on input "Repair" at bounding box center [205, 219] width 6 height 6
radio input "true"
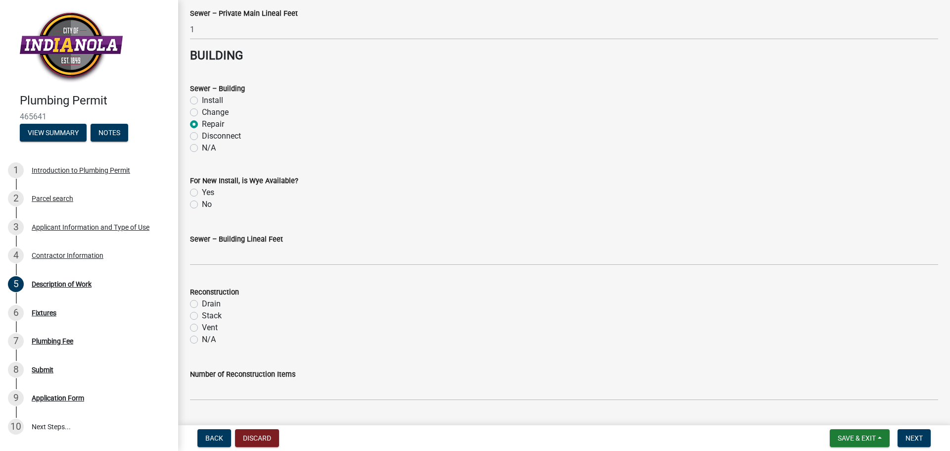
scroll to position [940, 0]
click at [206, 206] on label "No" at bounding box center [207, 203] width 10 height 12
click at [206, 204] on input "No" at bounding box center [205, 200] width 6 height 6
radio input "true"
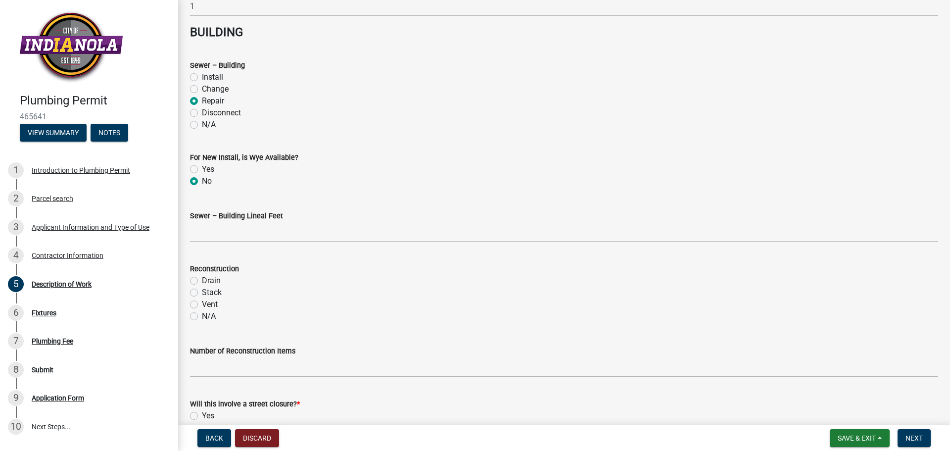
scroll to position [989, 0]
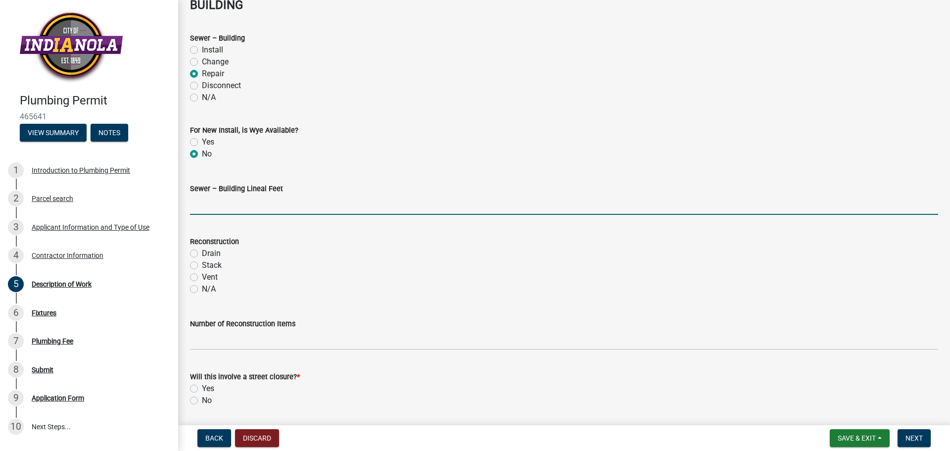
click at [216, 208] on input "text" at bounding box center [564, 204] width 748 height 20
click at [208, 254] on label "Drain" at bounding box center [211, 253] width 19 height 12
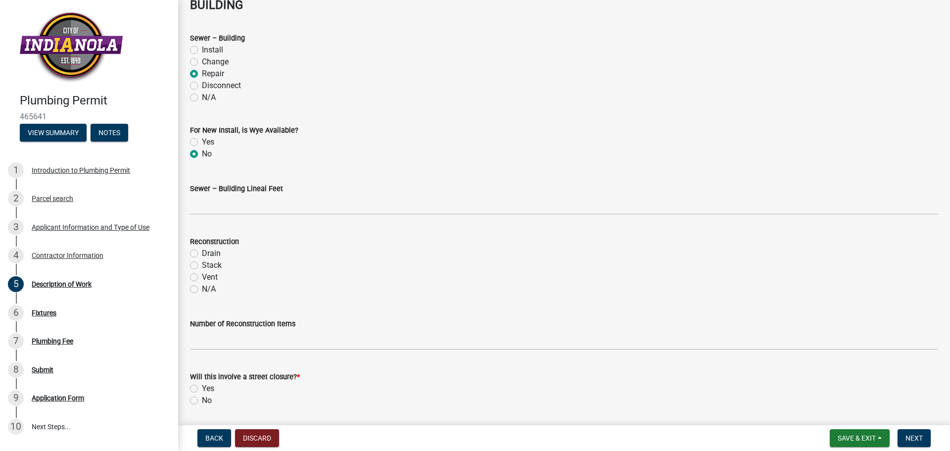
click at [199, 251] on div "Drain" at bounding box center [564, 253] width 748 height 12
click at [202, 254] on label "Drain" at bounding box center [211, 253] width 19 height 12
click at [202, 254] on input "Drain" at bounding box center [205, 250] width 6 height 6
radio input "true"
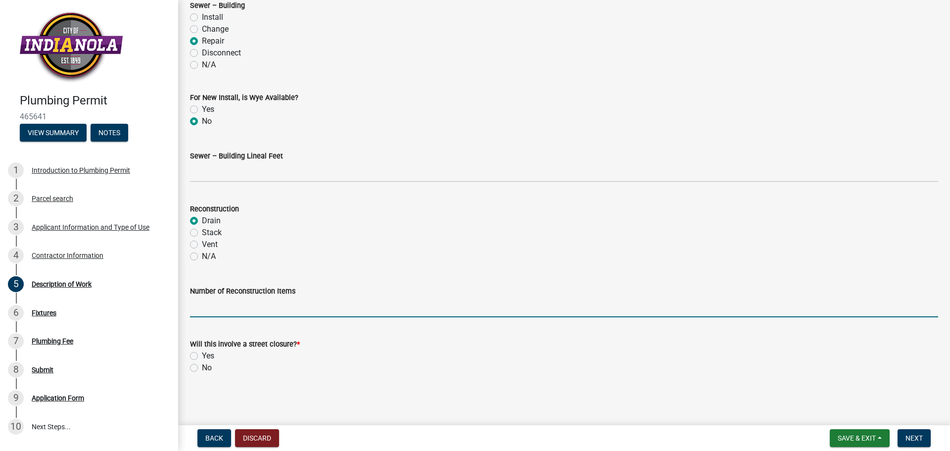
click at [235, 310] on input "text" at bounding box center [564, 307] width 748 height 20
click at [208, 362] on label "No" at bounding box center [207, 368] width 10 height 12
click at [208, 362] on input "No" at bounding box center [205, 365] width 6 height 6
radio input "true"
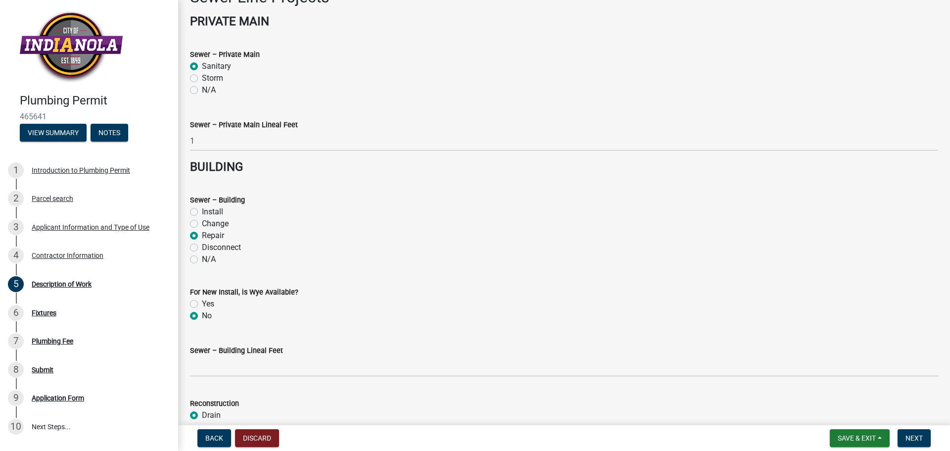
scroll to position [824, 0]
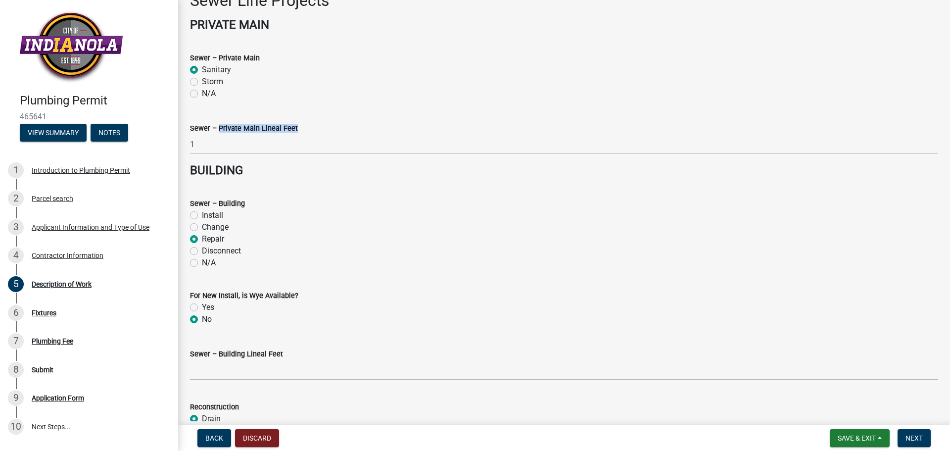
drag, startPoint x: 215, startPoint y: 125, endPoint x: 292, endPoint y: 136, distance: 77.4
click at [292, 136] on form "Sewer – Private Main Lineal Feet 1" at bounding box center [564, 138] width 748 height 32
click at [312, 133] on div "Sewer – Private Main Lineal Feet" at bounding box center [564, 128] width 748 height 12
click at [253, 122] on div "Sewer – Private Main Lineal Feet 1" at bounding box center [564, 131] width 748 height 46
click at [231, 130] on label "Sewer – Private Main Lineal Feet" at bounding box center [244, 128] width 108 height 7
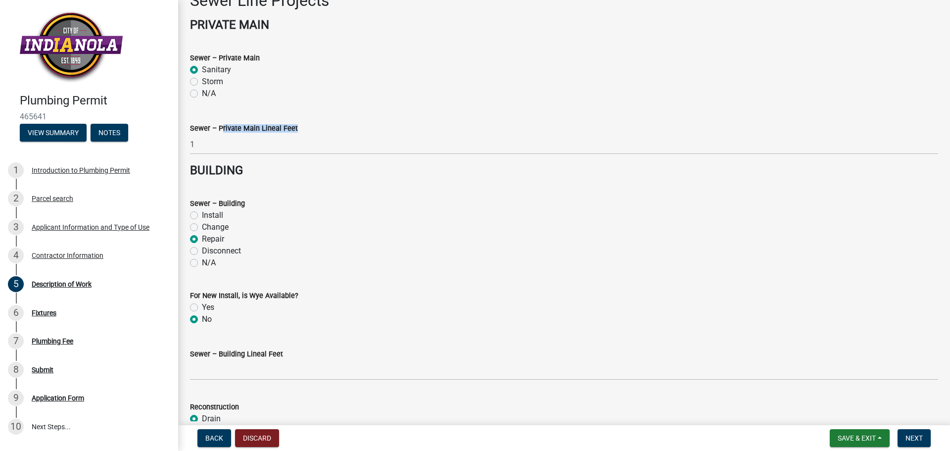
drag, startPoint x: 218, startPoint y: 125, endPoint x: 287, endPoint y: 136, distance: 70.2
click at [287, 136] on form "Sewer – Private Main Lineal Feet 1" at bounding box center [564, 138] width 748 height 32
click at [315, 125] on div "Sewer – Private Main Lineal Feet" at bounding box center [564, 128] width 748 height 12
click at [284, 125] on label "Sewer – Private Main Lineal Feet" at bounding box center [244, 128] width 108 height 7
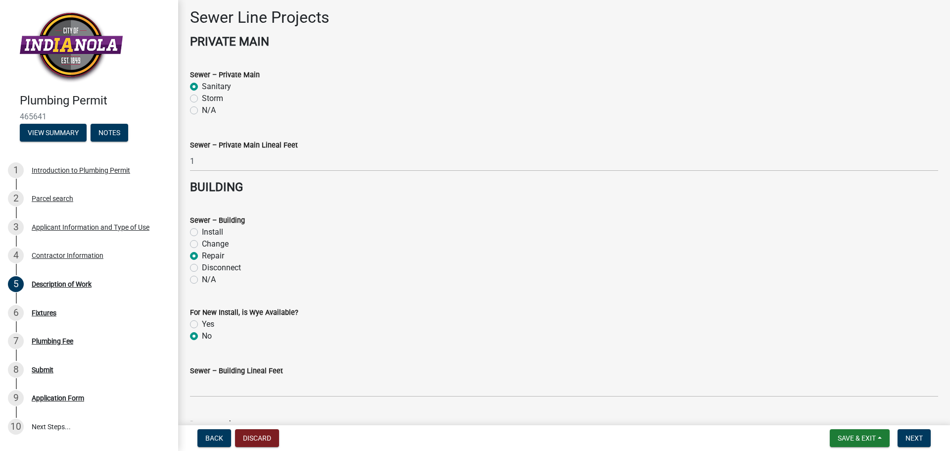
scroll to position [774, 0]
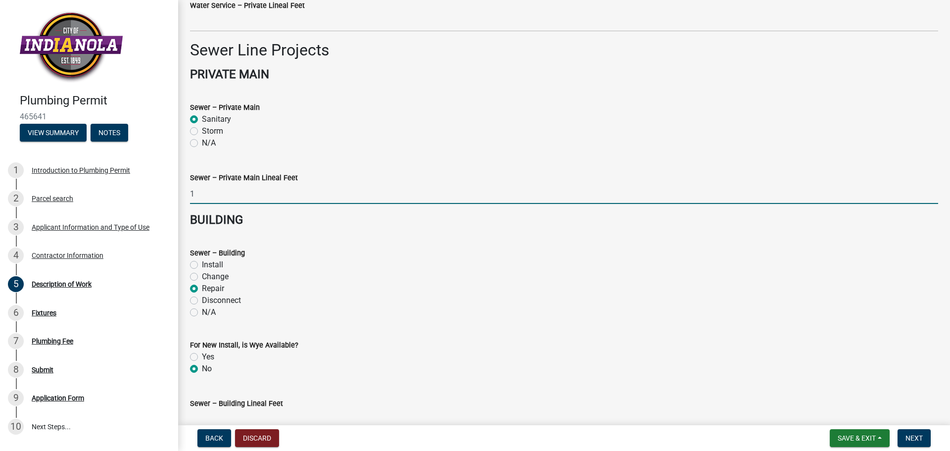
click at [227, 188] on input "1" at bounding box center [564, 193] width 748 height 20
click at [339, 201] on input "1" at bounding box center [564, 193] width 748 height 20
click at [337, 212] on wm-data-entity-input "Sewer – Private Main Lineal Feet 1" at bounding box center [564, 185] width 748 height 55
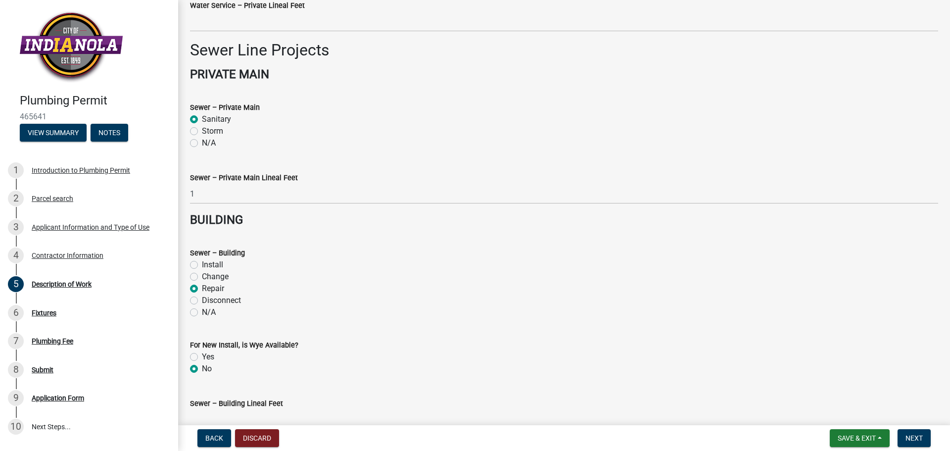
click at [346, 179] on div "Sewer – Private Main Lineal Feet" at bounding box center [564, 178] width 748 height 12
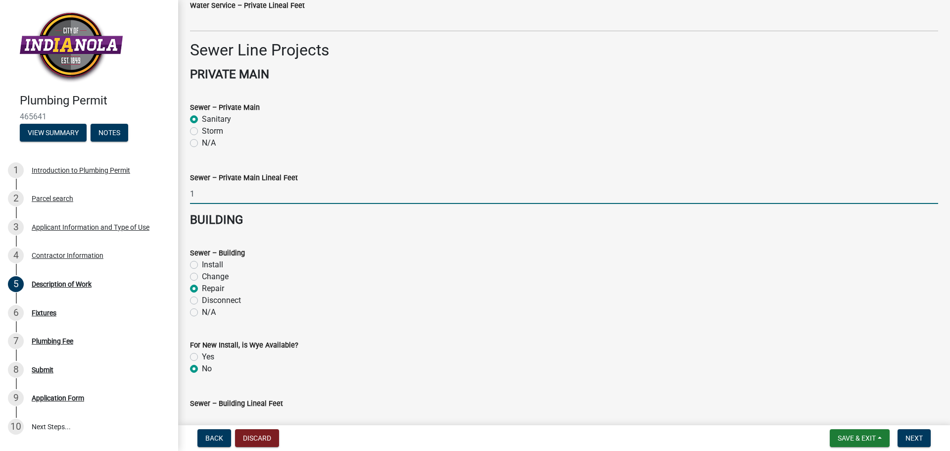
click at [332, 192] on input "1" at bounding box center [564, 193] width 748 height 20
click at [262, 187] on input "1" at bounding box center [564, 193] width 748 height 20
click at [264, 191] on input "1" at bounding box center [564, 193] width 748 height 20
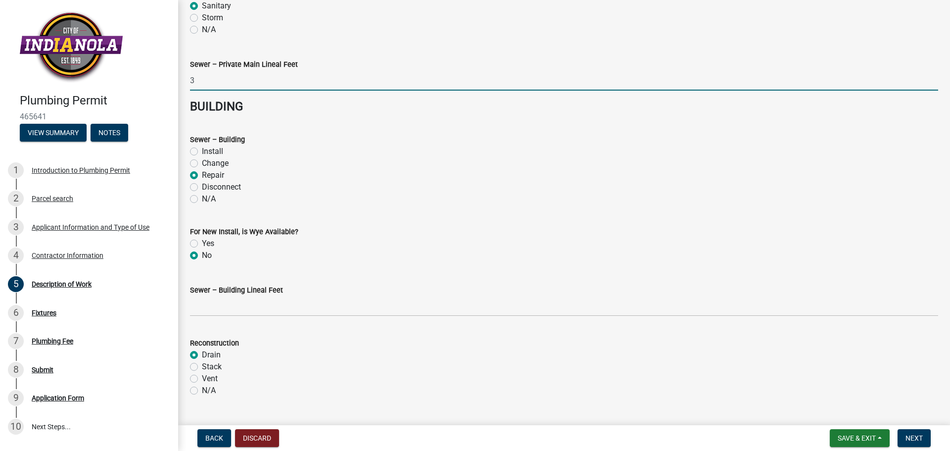
scroll to position [1022, 0]
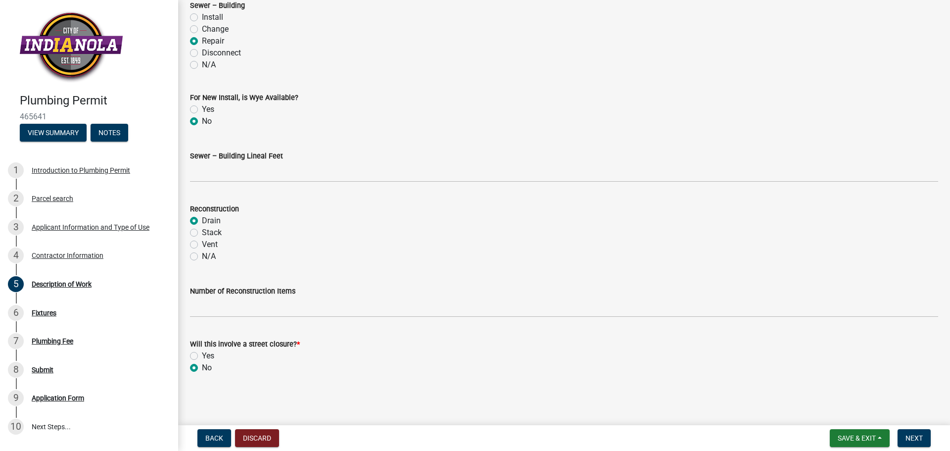
type input "3"
click at [928, 427] on nav "Back Discard Save & Exit Save Save & Exit Next" at bounding box center [563, 438] width 771 height 26
click at [925, 431] on button "Next" at bounding box center [913, 438] width 33 height 18
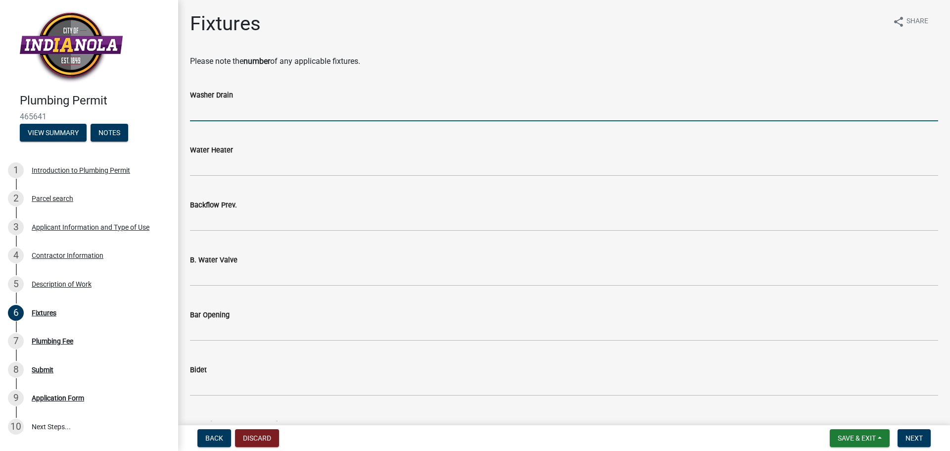
click at [348, 110] on input "text" at bounding box center [564, 111] width 748 height 20
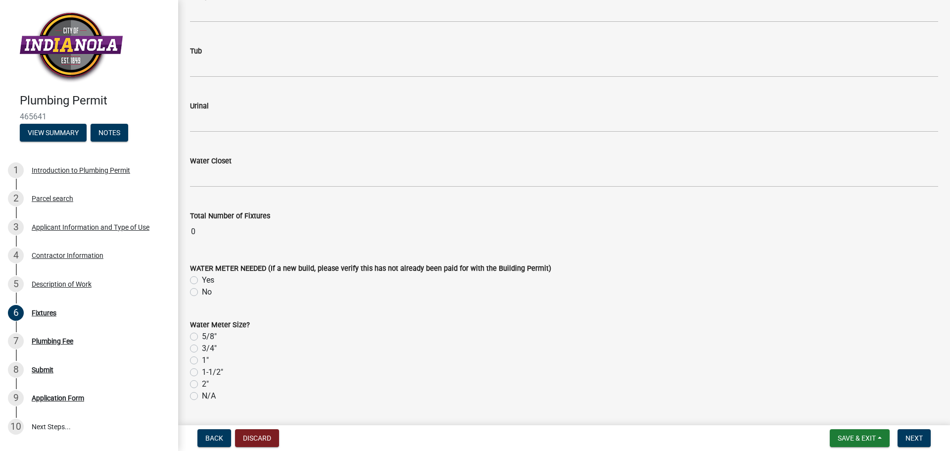
scroll to position [1533, 0]
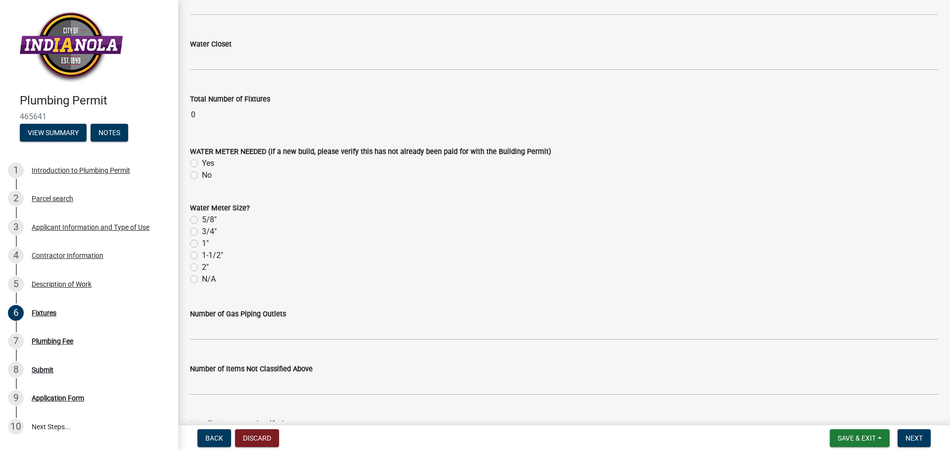
click at [216, 119] on input "0" at bounding box center [564, 115] width 748 height 20
click at [216, 113] on input "0" at bounding box center [564, 115] width 748 height 20
click at [222, 113] on input "0" at bounding box center [564, 115] width 748 height 20
click at [205, 175] on label "No" at bounding box center [207, 175] width 10 height 12
click at [205, 175] on input "No" at bounding box center [205, 172] width 6 height 6
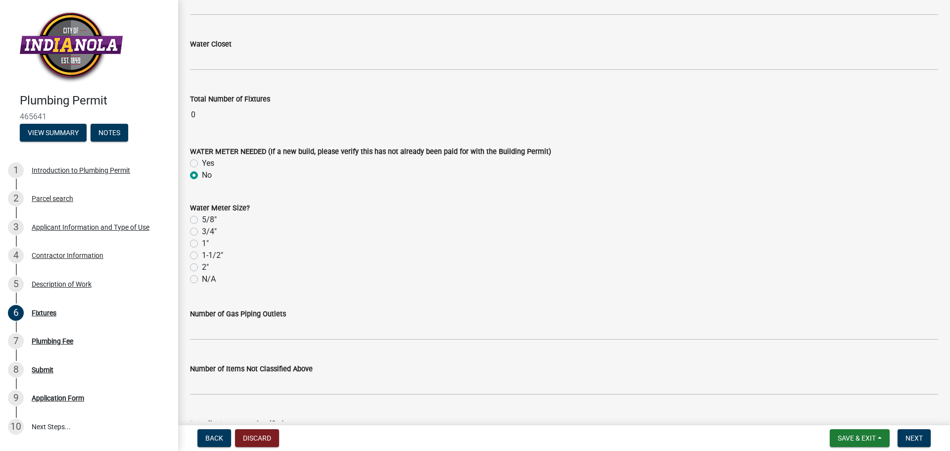
radio input "true"
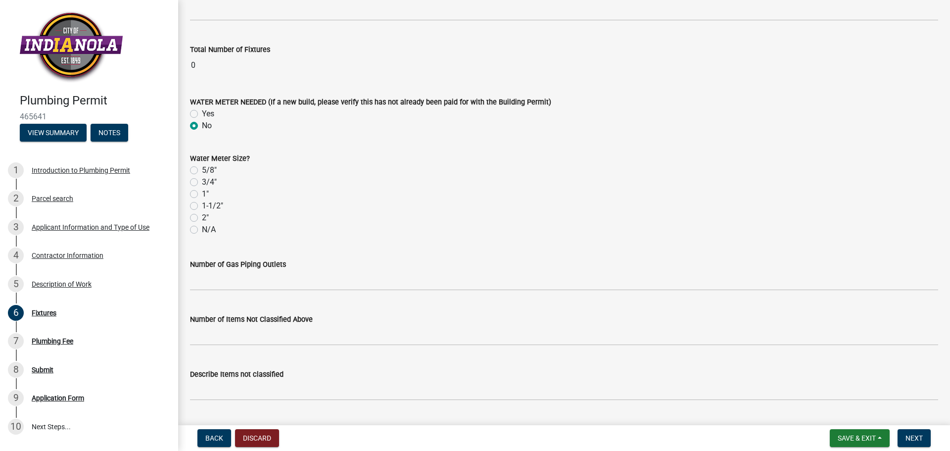
click at [204, 229] on label "N/A" at bounding box center [209, 230] width 14 height 12
click at [204, 229] on input "N/A" at bounding box center [205, 227] width 6 height 6
radio input "true"
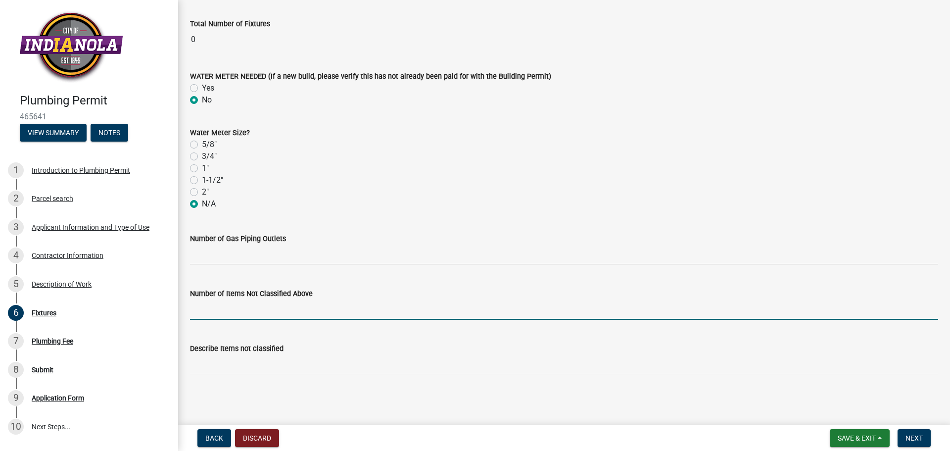
click at [247, 313] on input "text" at bounding box center [564, 309] width 748 height 20
type input "1"
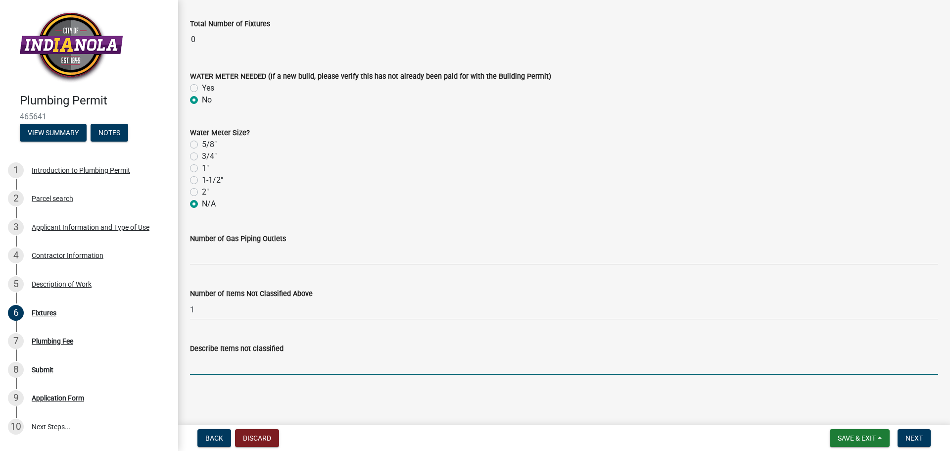
click at [324, 365] on input "Describe Items not classified" at bounding box center [564, 364] width 748 height 20
type input "Main line going to the street"
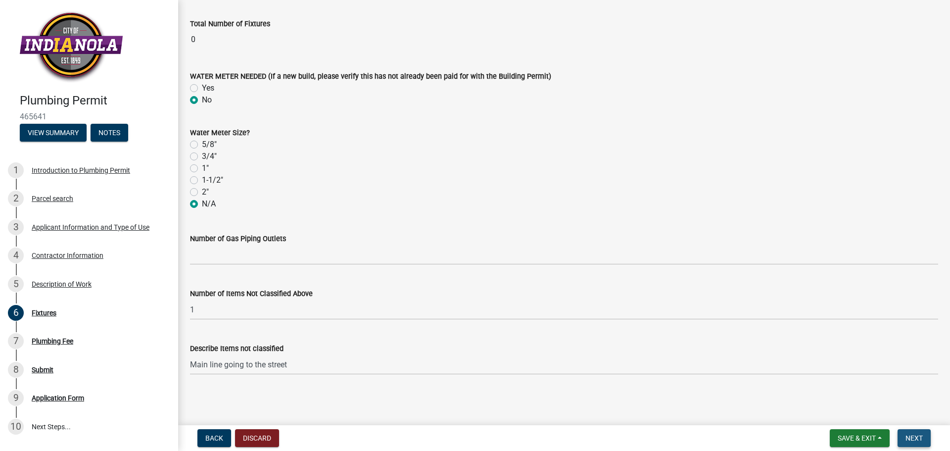
click at [915, 433] on button "Next" at bounding box center [913, 438] width 33 height 18
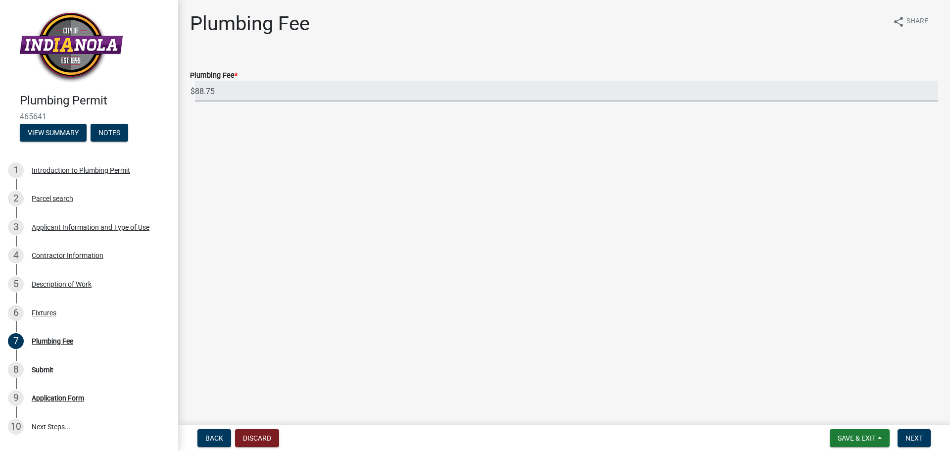
click at [267, 91] on input "88.75" at bounding box center [566, 91] width 743 height 20
click at [913, 435] on span "Next" at bounding box center [913, 438] width 17 height 8
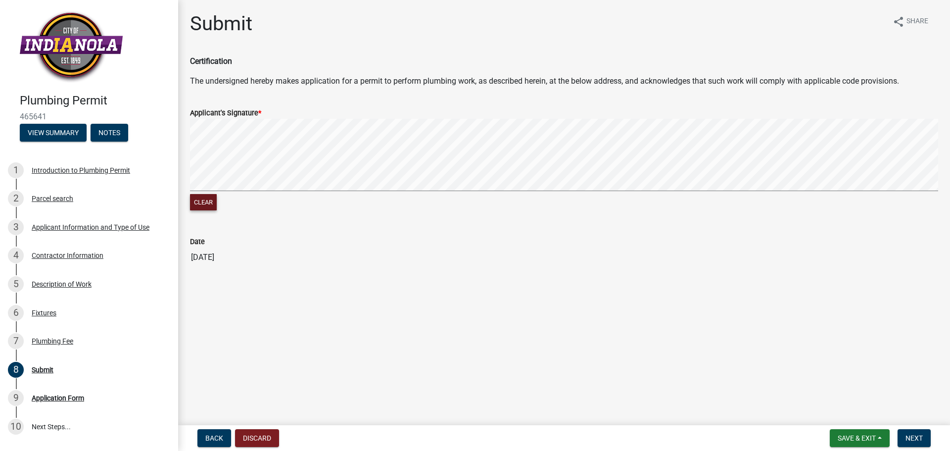
click at [205, 203] on button "Clear" at bounding box center [203, 202] width 27 height 16
click at [923, 440] on button "Next" at bounding box center [913, 438] width 33 height 18
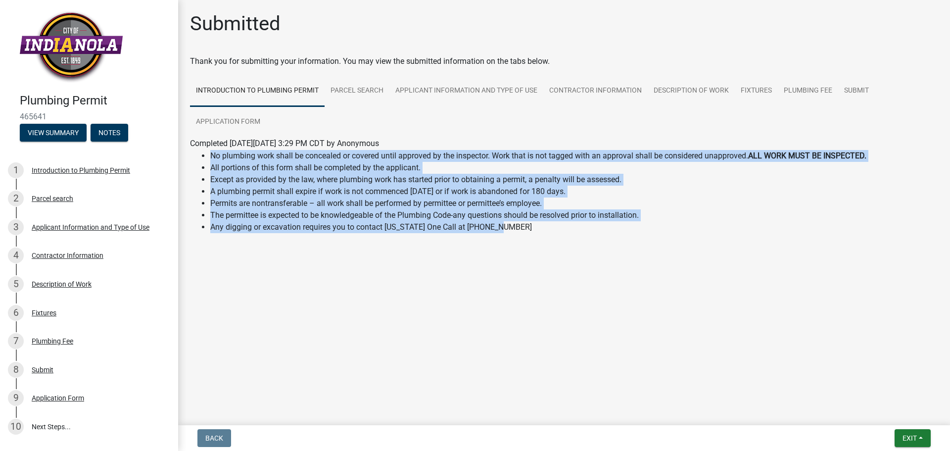
drag, startPoint x: 208, startPoint y: 156, endPoint x: 607, endPoint y: 239, distance: 407.7
click at [607, 239] on td "No plumbing work shall be concealed or covered until approved by the inspector.…" at bounding box center [528, 195] width 677 height 92
click at [603, 241] on div "No plumbing work shall be concealed or covered until approved by the inspector.…" at bounding box center [563, 199] width 763 height 100
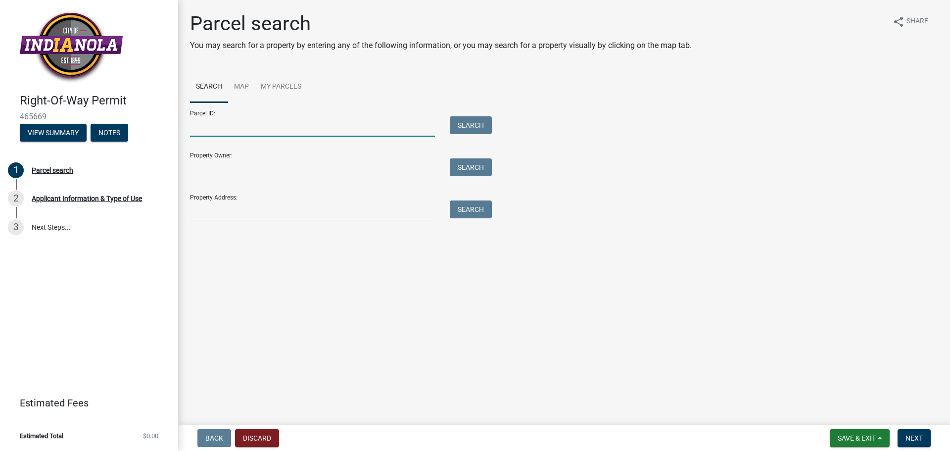
click at [290, 133] on input "Parcel ID:" at bounding box center [312, 126] width 245 height 20
click at [329, 164] on input "Property Owner:" at bounding box center [312, 168] width 245 height 20
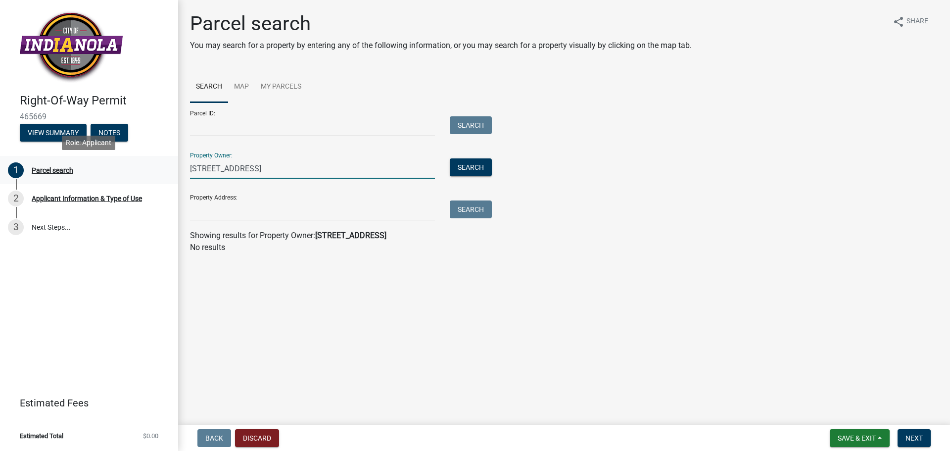
drag, startPoint x: 252, startPoint y: 173, endPoint x: 149, endPoint y: 174, distance: 102.9
click at [149, 174] on div "Right-Of-Way Permit 465669 View Summary Notes 1 Parcel search 2 Applicant Infor…" at bounding box center [475, 225] width 950 height 451
type input "[STREET_ADDRESS]"
click at [220, 221] on wm-search-parcel-data-activity-input "Search Map My Parcels Parcel ID: Search Property Owner: [STREET_ADDRESS] Search…" at bounding box center [564, 162] width 748 height 182
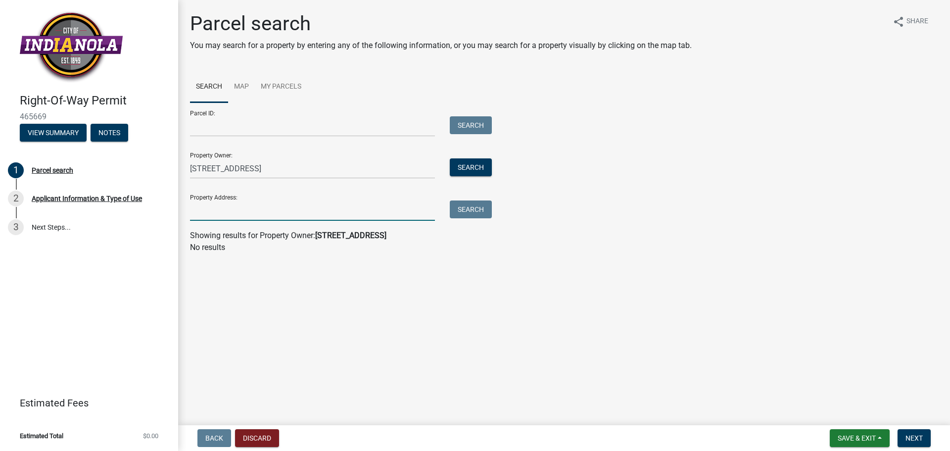
paste input "[STREET_ADDRESS]"
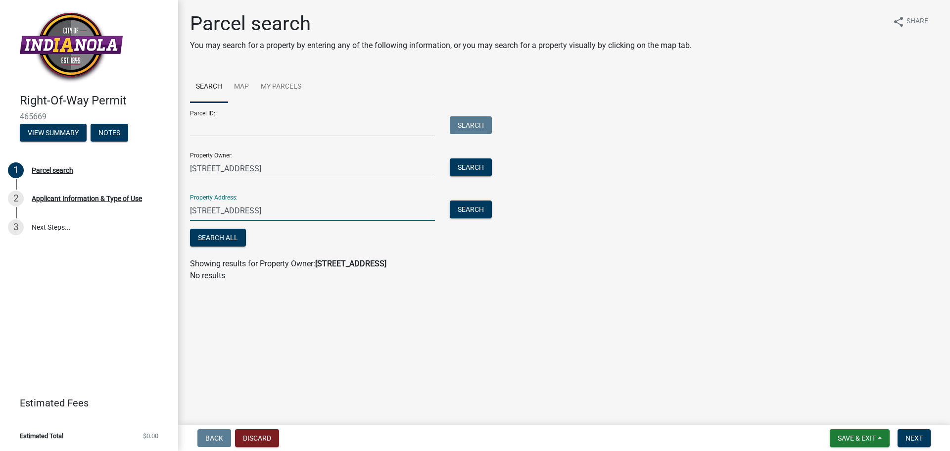
click at [232, 208] on input "[STREET_ADDRESS]" at bounding box center [312, 210] width 245 height 20
type input "[STREET_ADDRESS]"
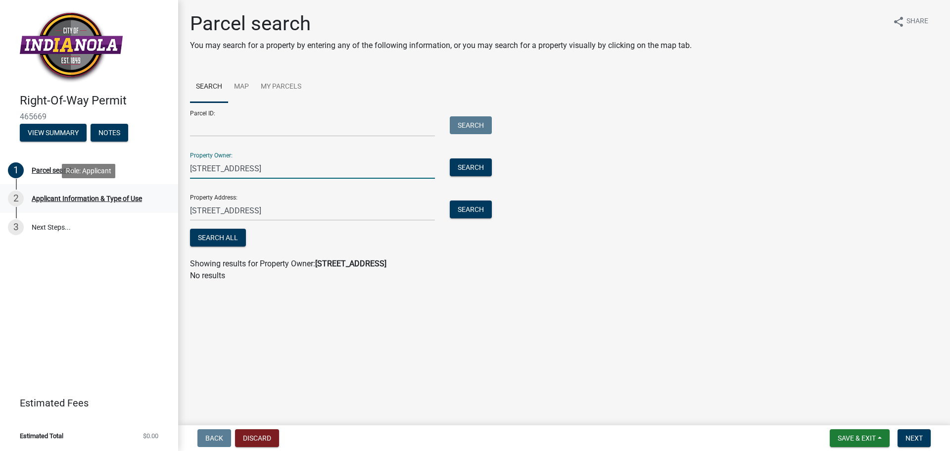
drag, startPoint x: 251, startPoint y: 186, endPoint x: 134, endPoint y: 189, distance: 116.7
click at [130, 189] on div "Right-Of-Way Permit 465669 View Summary Notes 1 Parcel search 2 Applicant Infor…" at bounding box center [475, 225] width 950 height 451
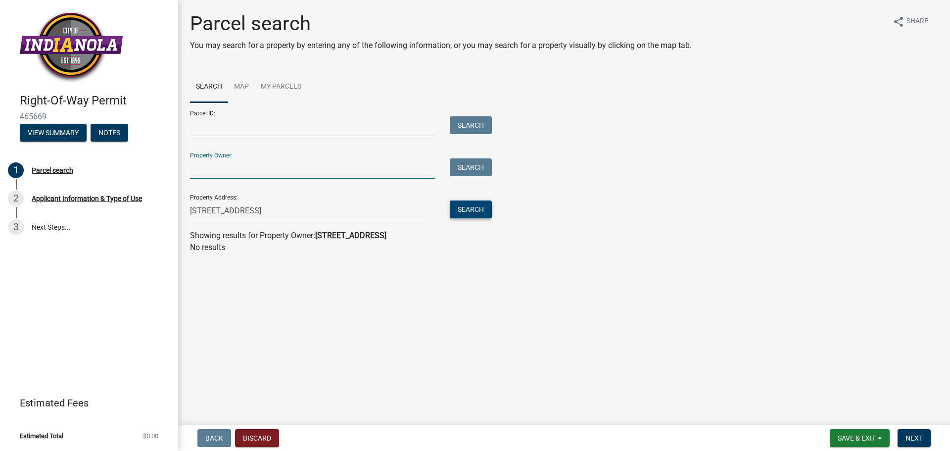
click at [477, 209] on button "Search" at bounding box center [471, 209] width 42 height 18
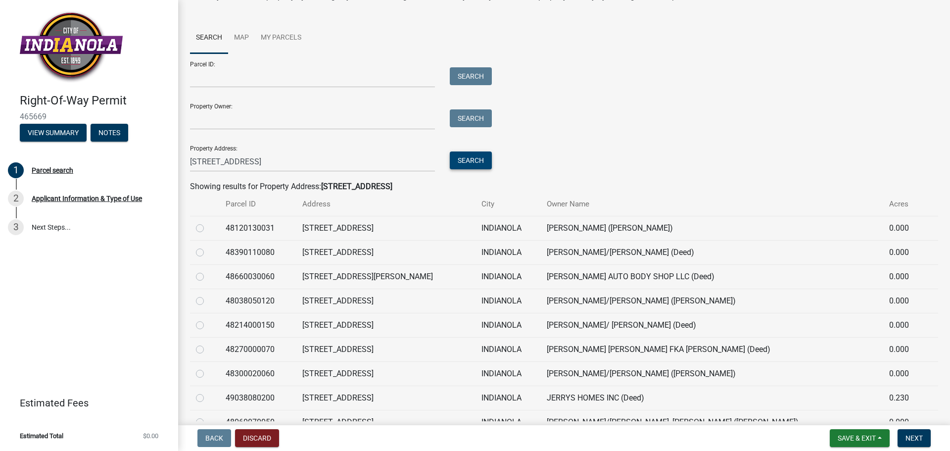
scroll to position [49, 0]
click at [208, 367] on label at bounding box center [208, 367] width 0 height 0
click at [208, 371] on input "radio" at bounding box center [211, 370] width 6 height 6
radio input "true"
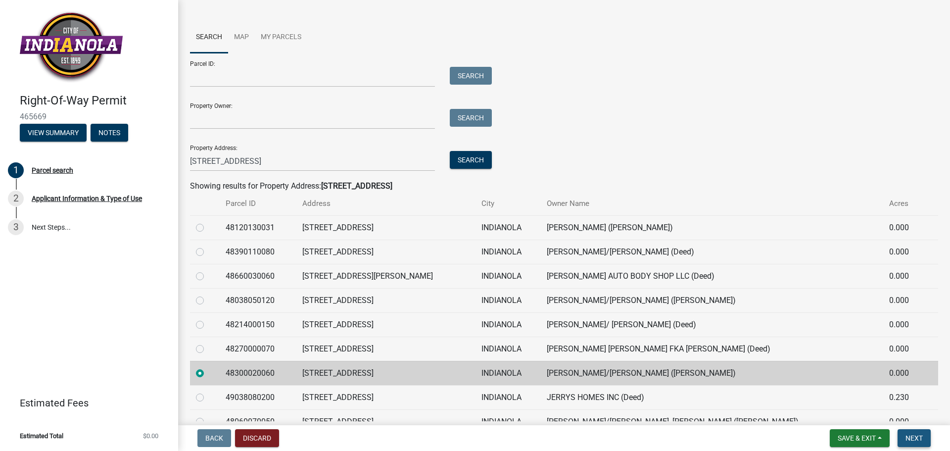
click at [914, 438] on span "Next" at bounding box center [913, 438] width 17 height 8
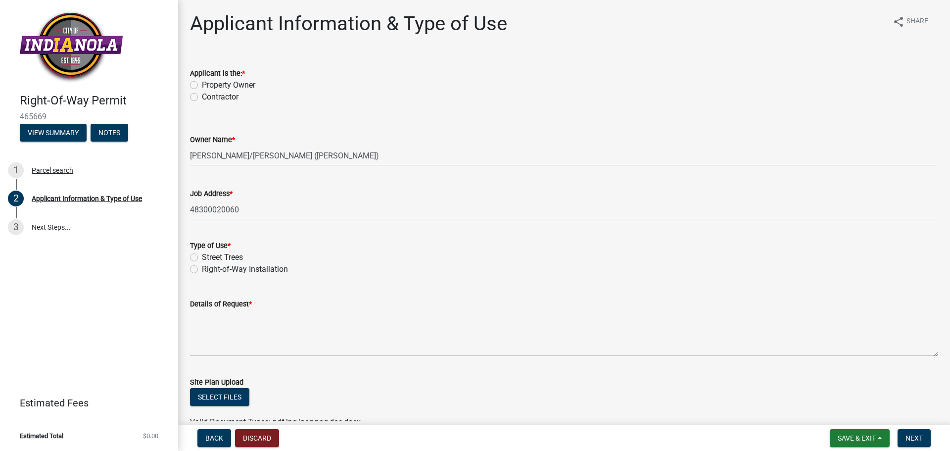
click at [219, 101] on label "Contractor" at bounding box center [220, 97] width 37 height 12
click at [208, 97] on input "Contractor" at bounding box center [205, 94] width 6 height 6
radio input "true"
click at [231, 270] on label "Right-of-Way Installation" at bounding box center [245, 269] width 86 height 12
click at [208, 270] on input "Right-of-Way Installation" at bounding box center [205, 266] width 6 height 6
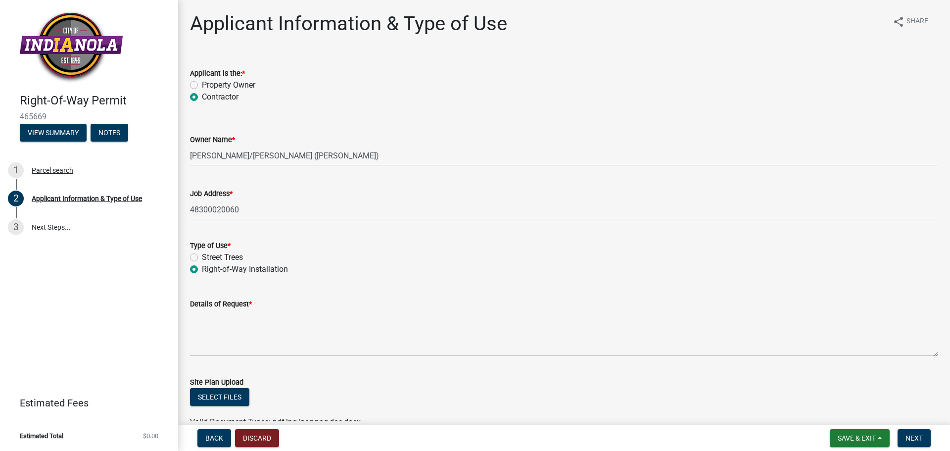
radio input "true"
click at [240, 257] on label "Street Trees" at bounding box center [222, 257] width 41 height 12
click at [208, 257] on input "Street Trees" at bounding box center [205, 254] width 6 height 6
radio input "true"
click at [242, 270] on label "Right-of-Way Installation" at bounding box center [245, 269] width 86 height 12
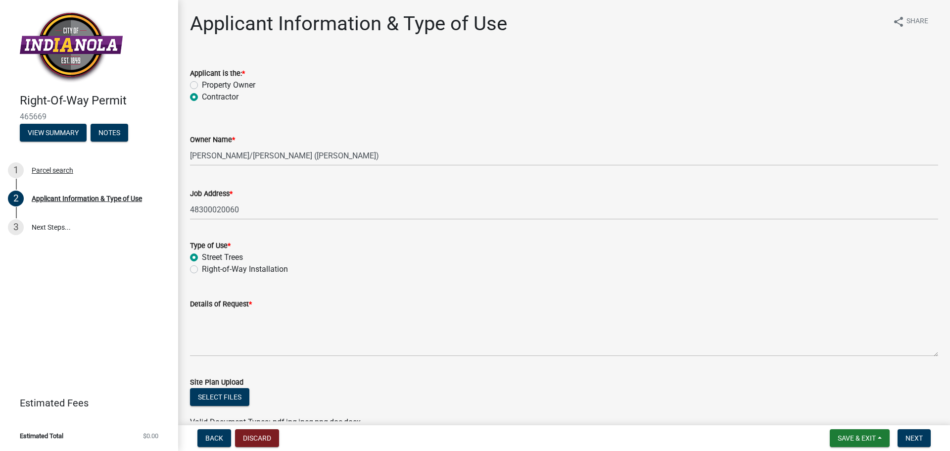
click at [208, 270] on input "Right-of-Way Installation" at bounding box center [205, 266] width 6 height 6
radio input "true"
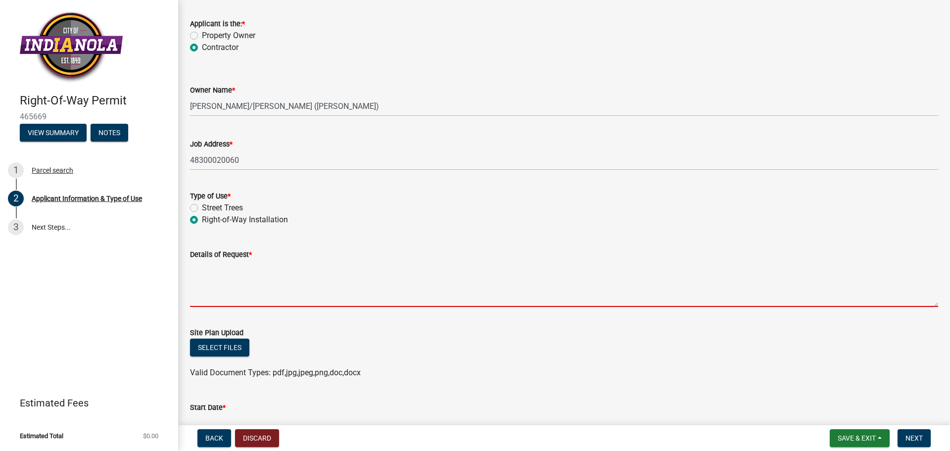
click at [245, 285] on textarea "Details of Request *" at bounding box center [564, 283] width 748 height 46
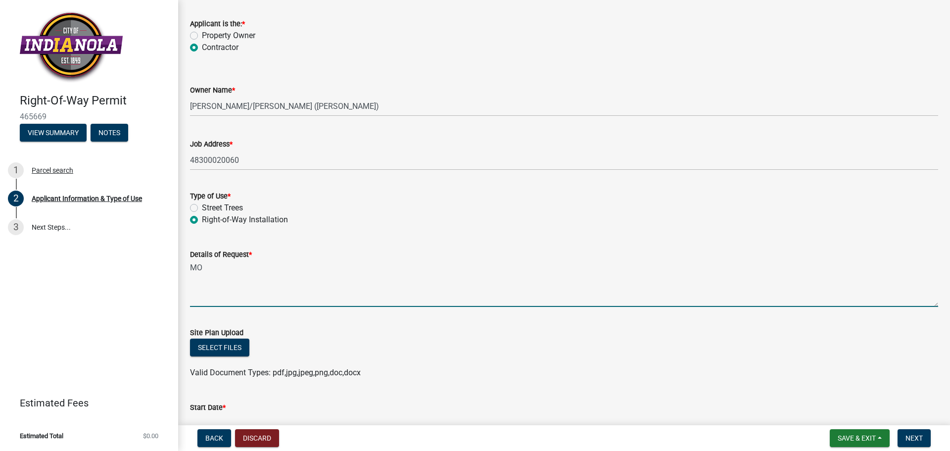
type textarea "M"
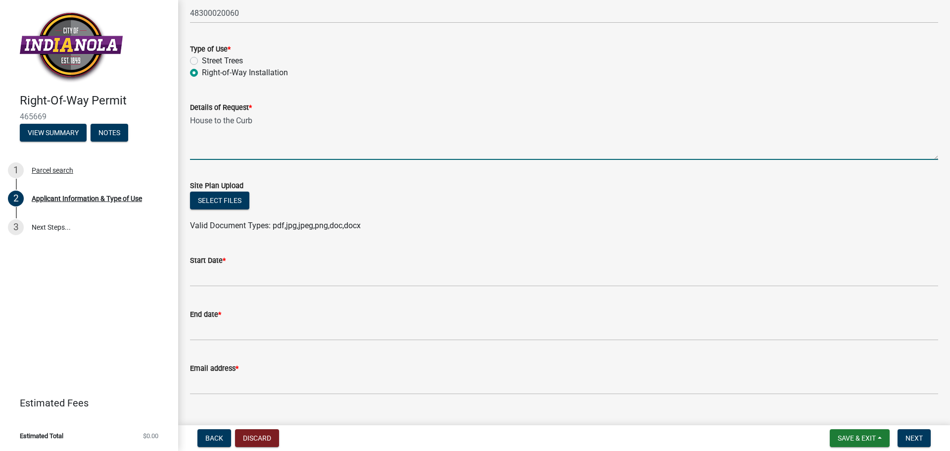
scroll to position [198, 0]
type textarea "House to the Curb"
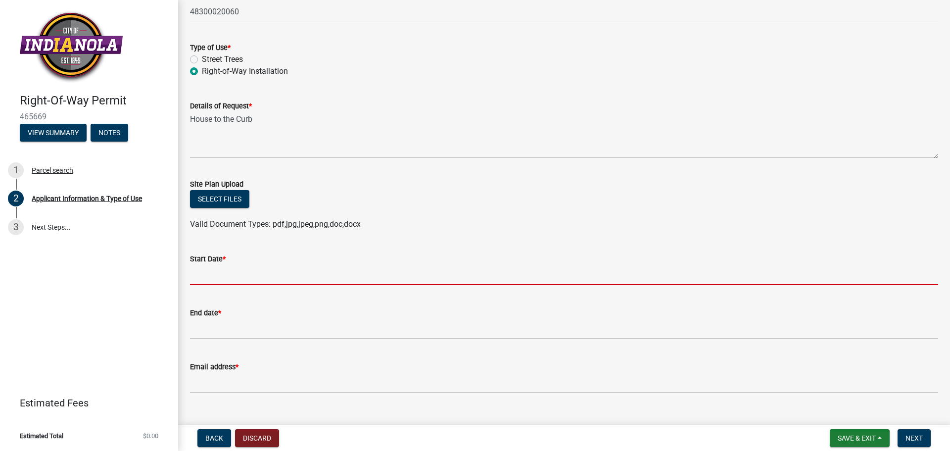
click at [246, 283] on input "Start Date *" at bounding box center [564, 275] width 748 height 20
click at [245, 275] on input "Start Date *" at bounding box center [564, 275] width 748 height 20
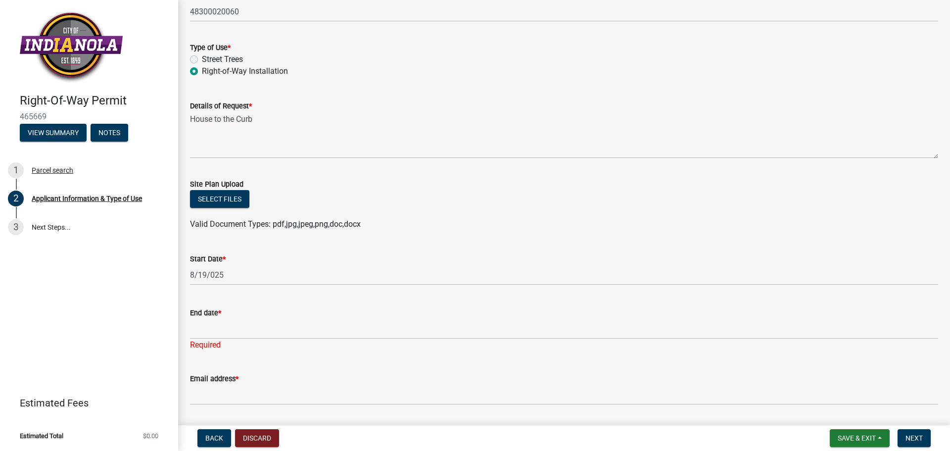
click at [228, 262] on div "Start Date *" at bounding box center [564, 259] width 748 height 12
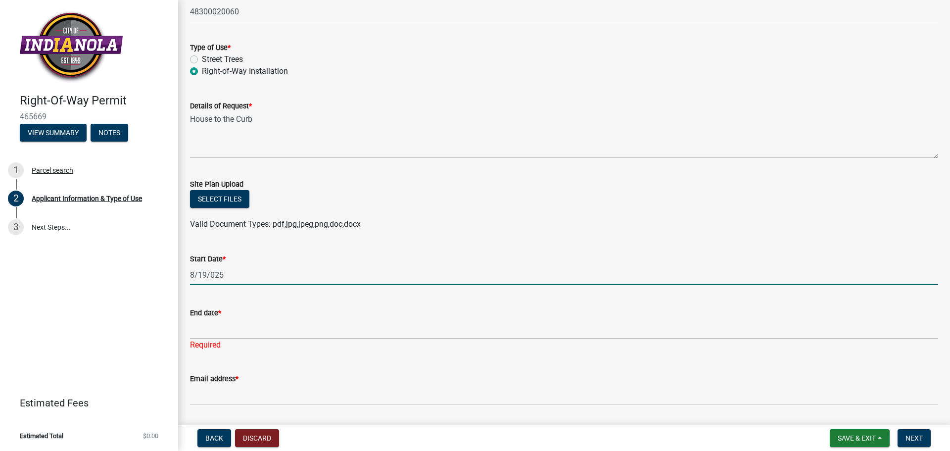
click at [234, 273] on input "8/19/025" at bounding box center [564, 275] width 748 height 20
type input "[DATE]"
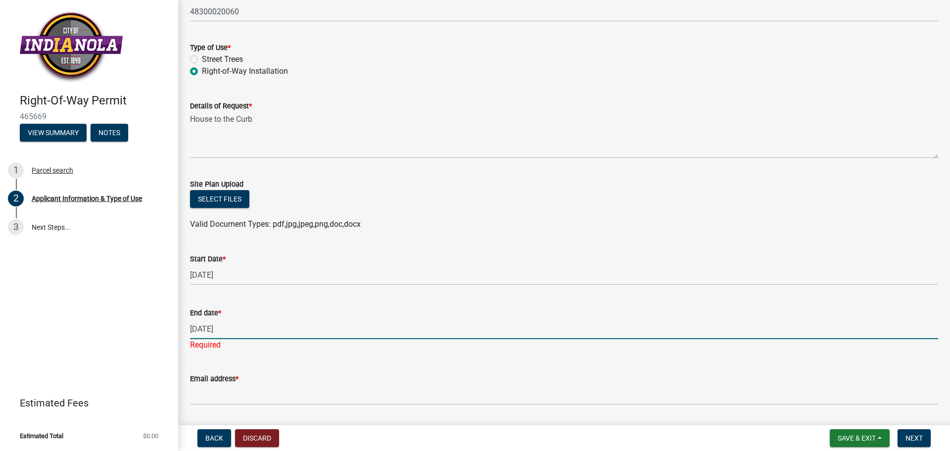
type input "[DATE]"
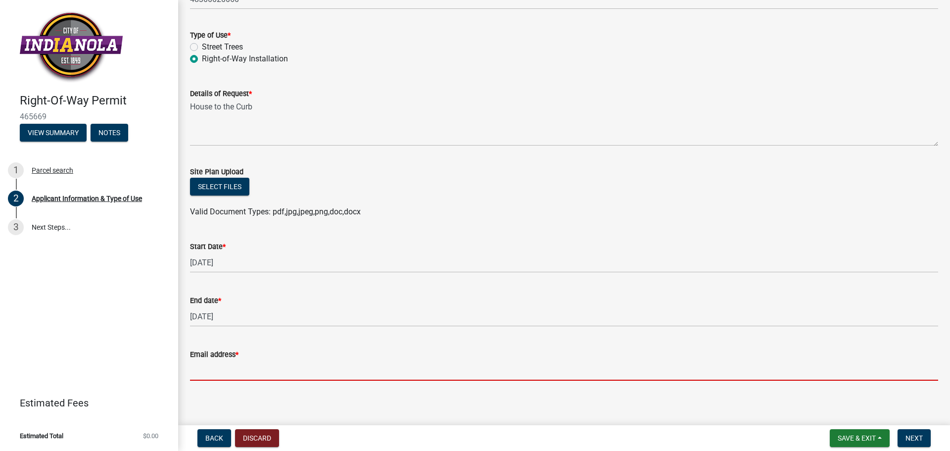
scroll to position [216, 0]
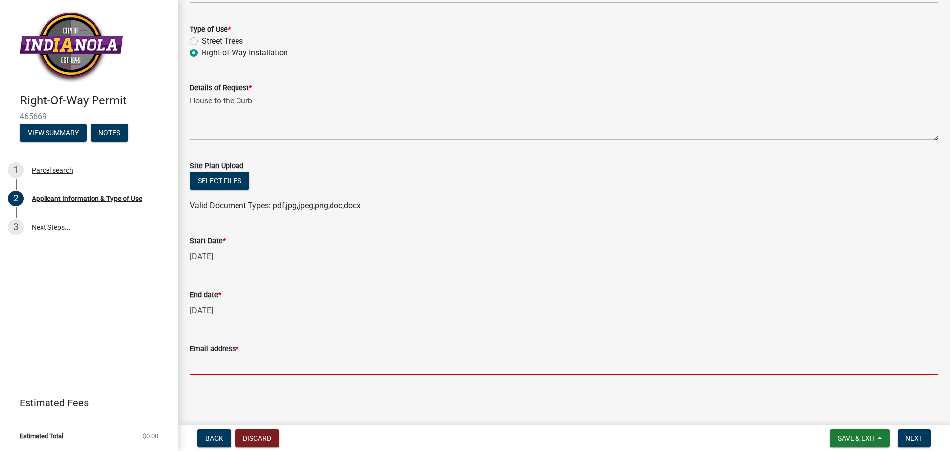
type input "S"
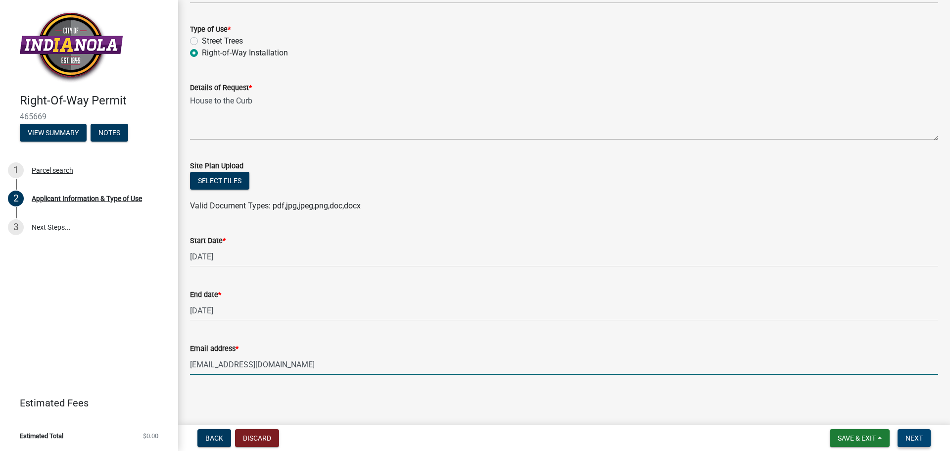
type input "[EMAIL_ADDRESS][DOMAIN_NAME]"
click at [907, 438] on span "Next" at bounding box center [913, 438] width 17 height 8
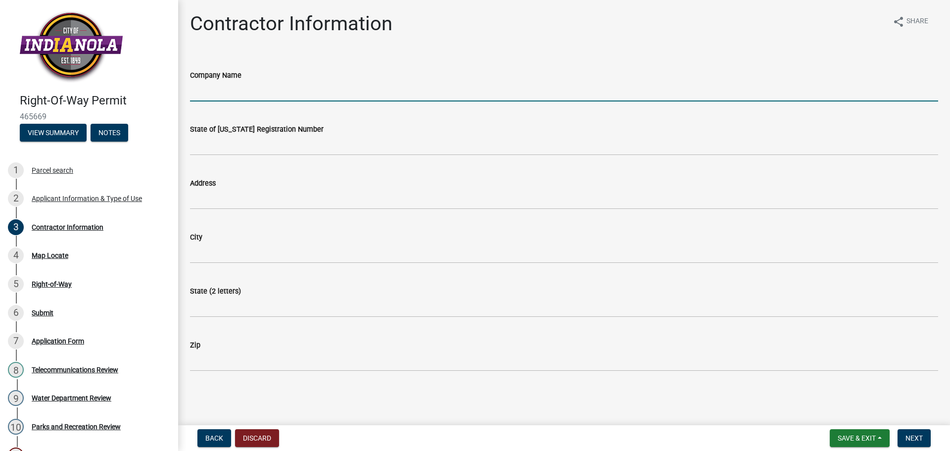
click at [251, 90] on input "Company Name" at bounding box center [564, 91] width 748 height 20
type input "Clog Busters"
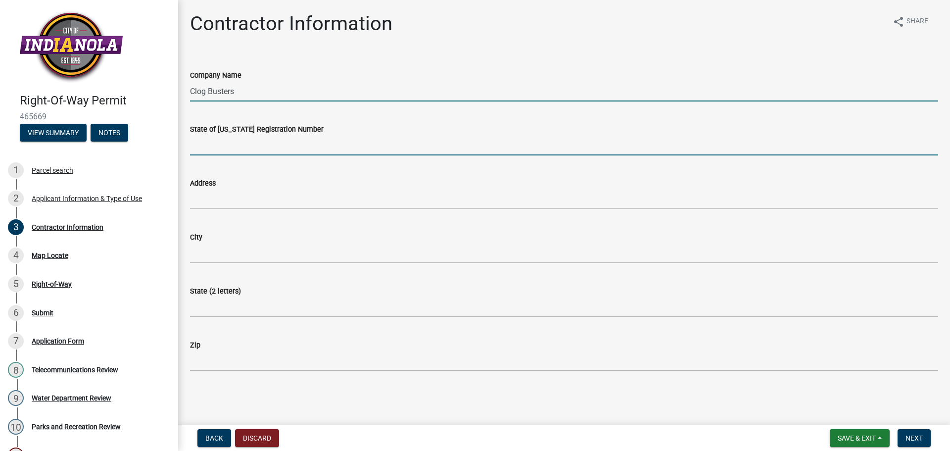
type input "IA"
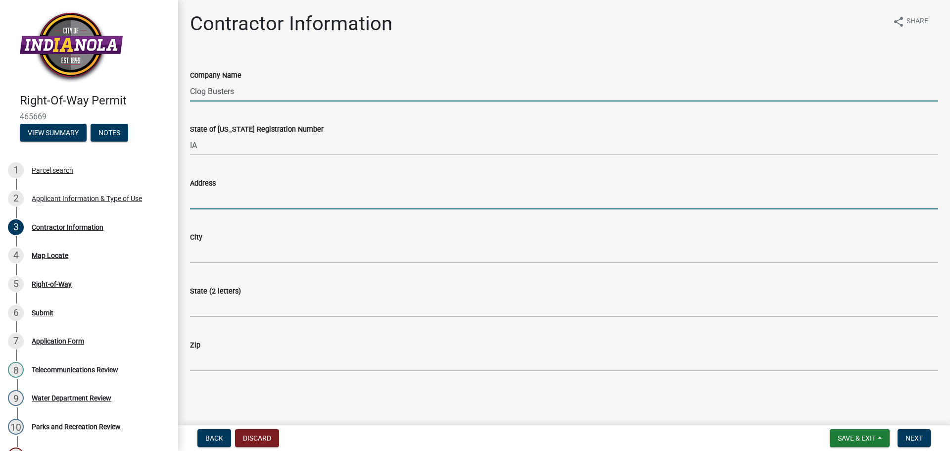
type input "[STREET_ADDRESS]"
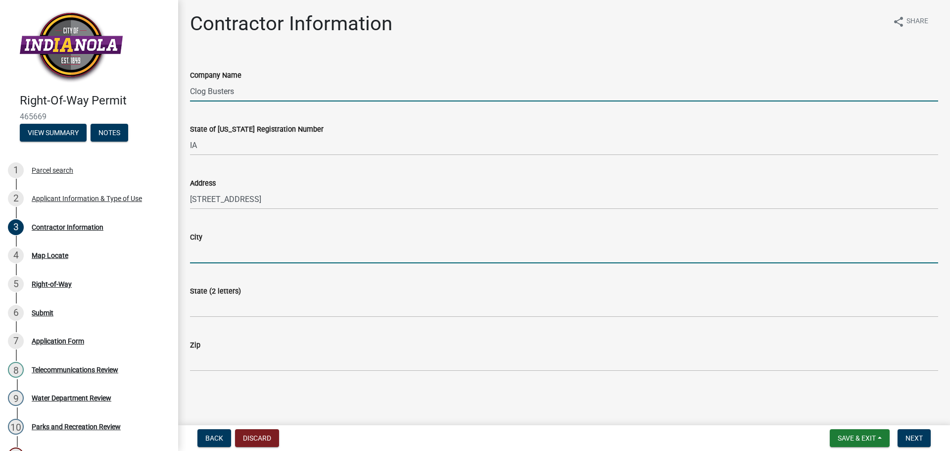
type input "Des Moines"
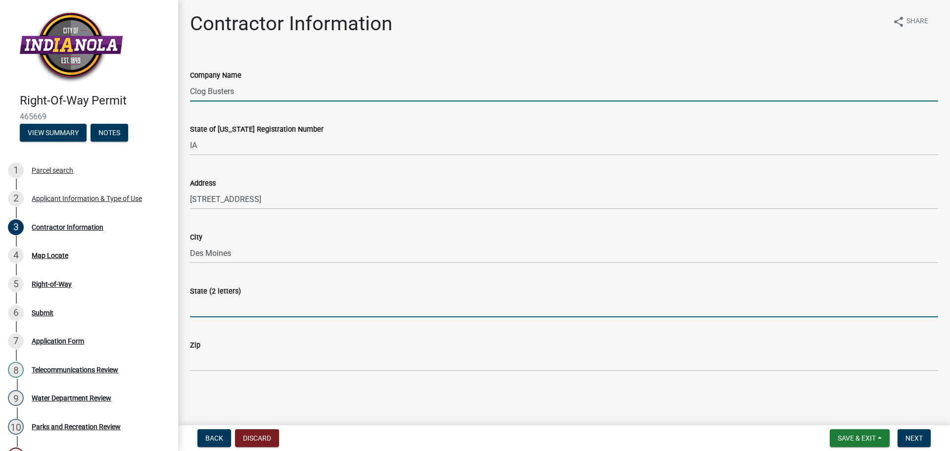
type input "IA"
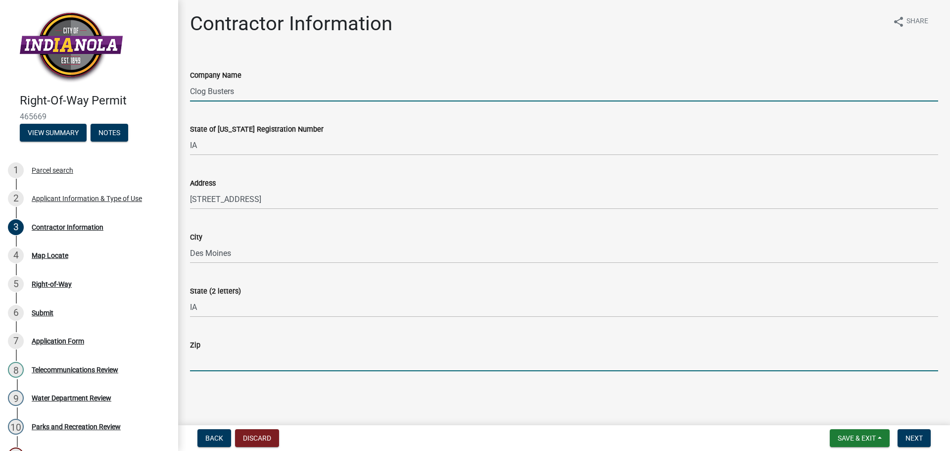
type input "50317"
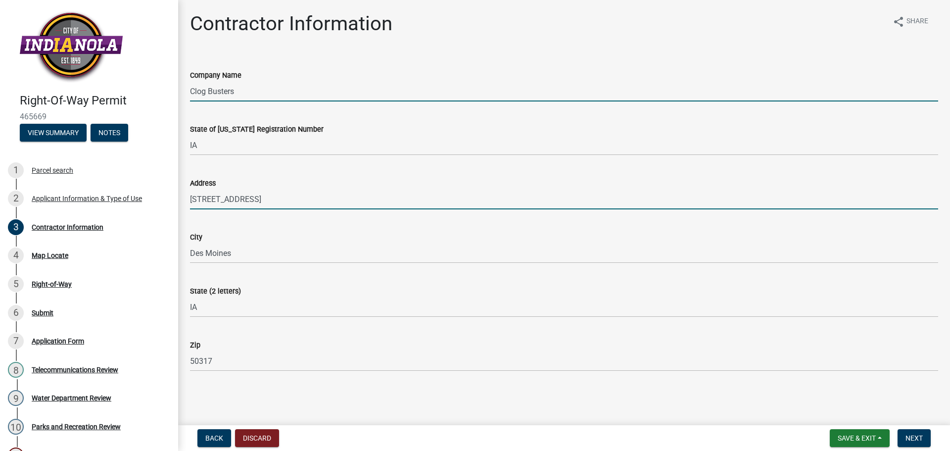
click at [266, 195] on input "[STREET_ADDRESS]" at bounding box center [564, 199] width 748 height 20
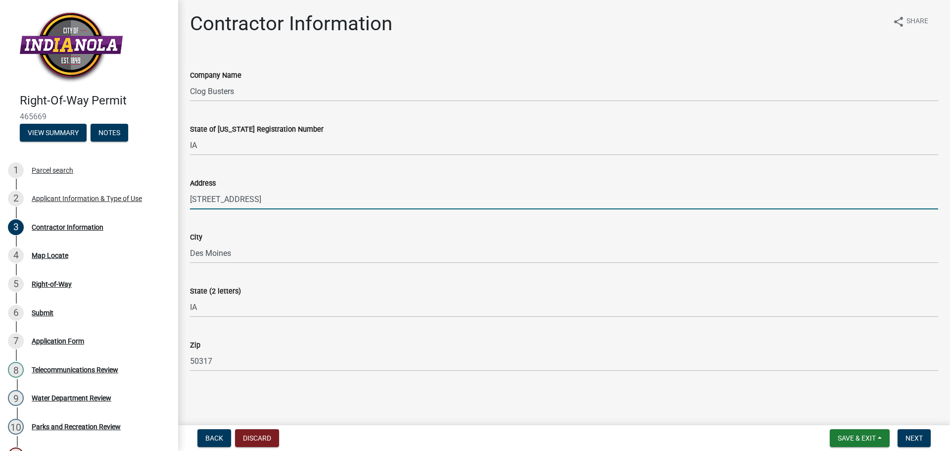
type input "[STREET_ADDRESS]"
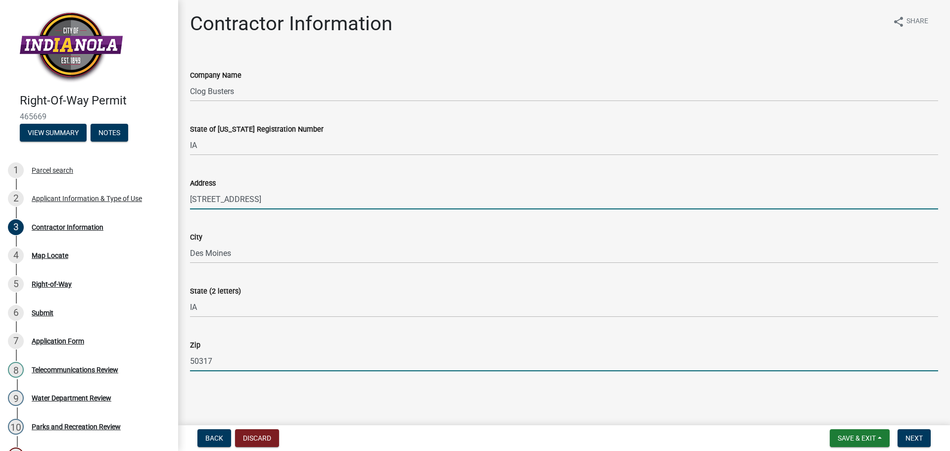
click at [244, 366] on input "50317" at bounding box center [564, 361] width 748 height 20
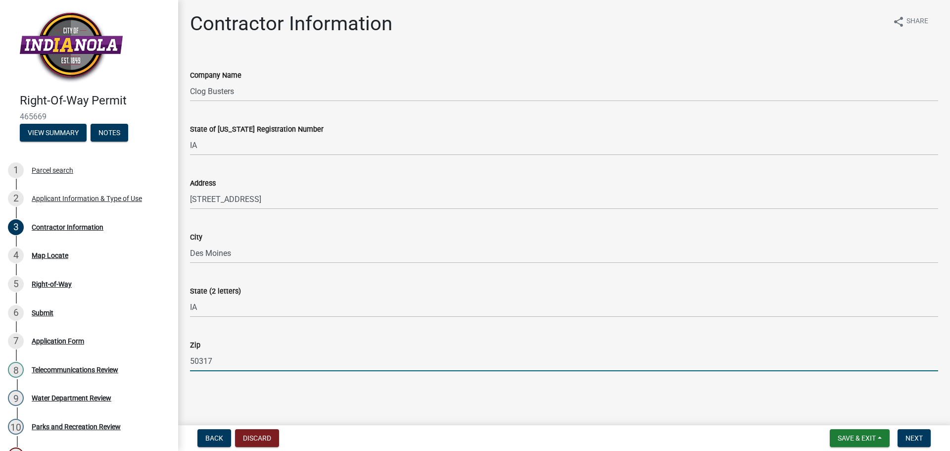
click at [364, 395] on main "Contractor Information share Share Company Name Clog Busters State of [US_STATE…" at bounding box center [563, 210] width 771 height 421
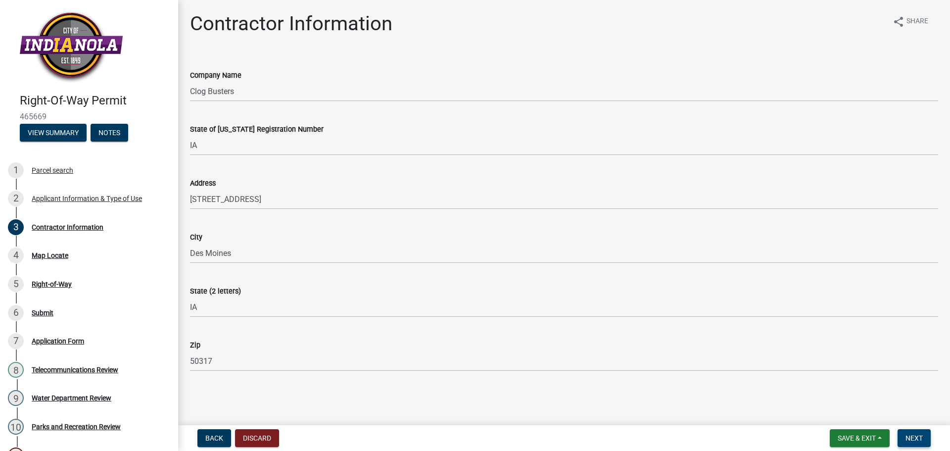
drag, startPoint x: 920, startPoint y: 440, endPoint x: 892, endPoint y: 432, distance: 29.1
click at [917, 440] on span "Next" at bounding box center [913, 438] width 17 height 8
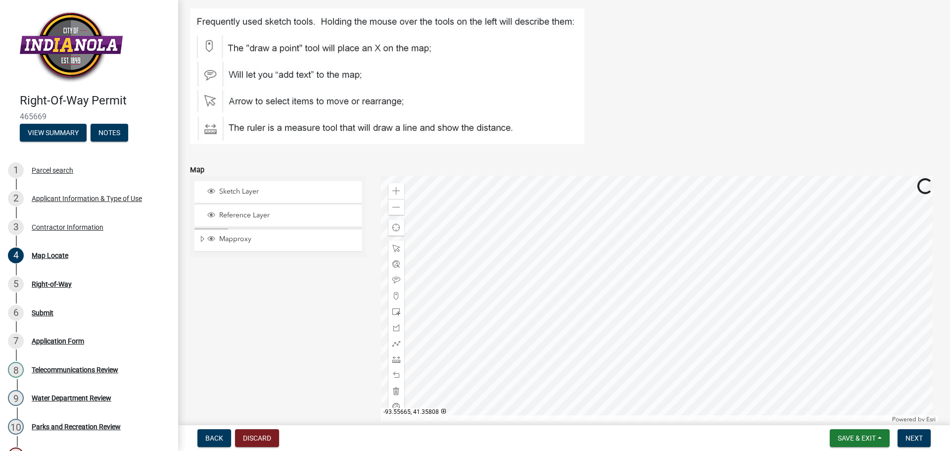
scroll to position [99, 0]
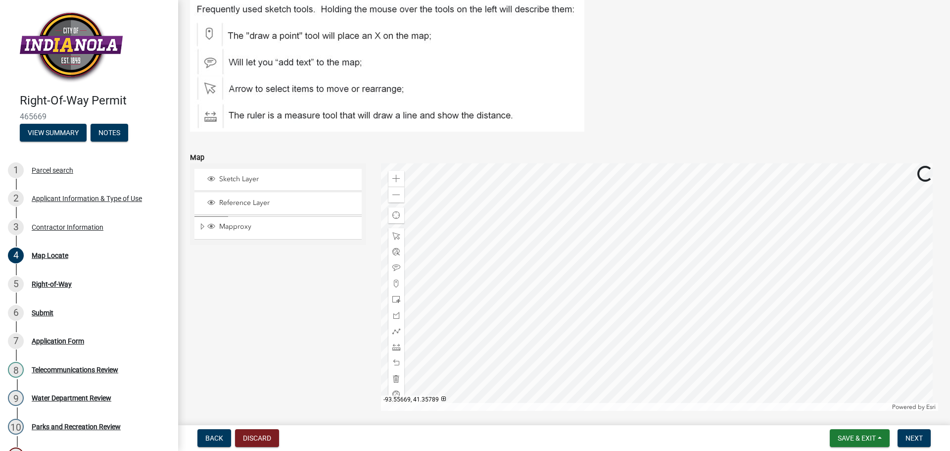
click at [615, 276] on div at bounding box center [659, 286] width 557 height 247
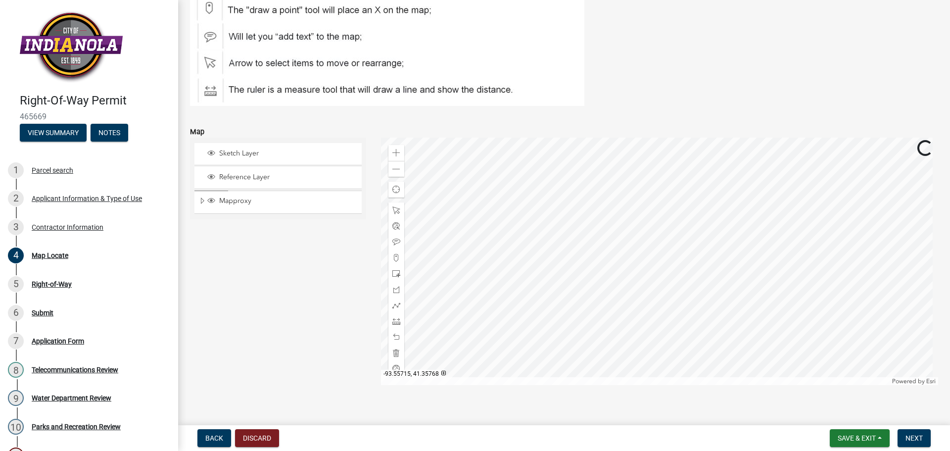
scroll to position [136, 0]
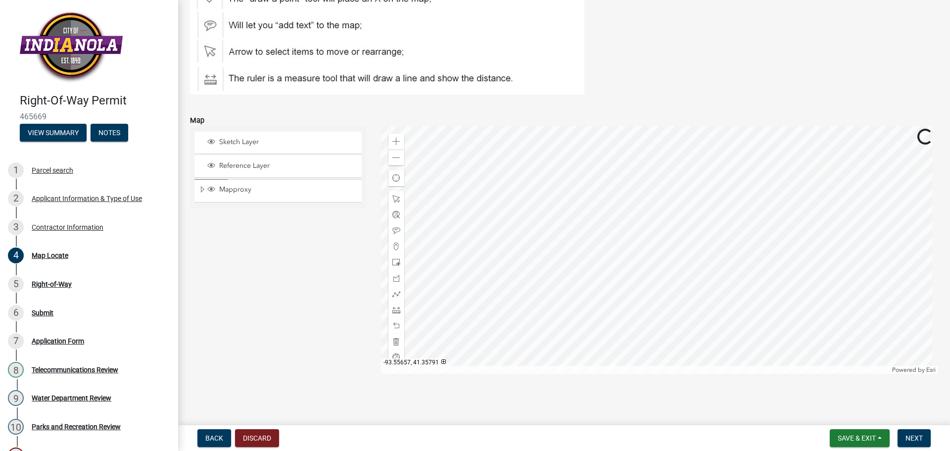
click at [707, 161] on div at bounding box center [659, 249] width 557 height 247
click at [622, 152] on div at bounding box center [659, 249] width 557 height 247
click at [395, 156] on span at bounding box center [396, 158] width 8 height 8
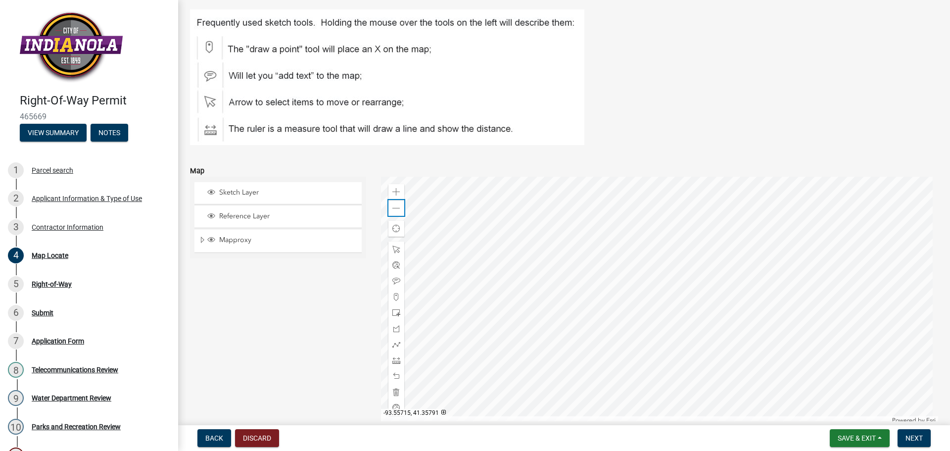
scroll to position [87, 0]
click at [214, 46] on img at bounding box center [387, 76] width 394 height 136
click at [210, 45] on img at bounding box center [387, 76] width 394 height 136
click at [392, 297] on span at bounding box center [396, 296] width 8 height 8
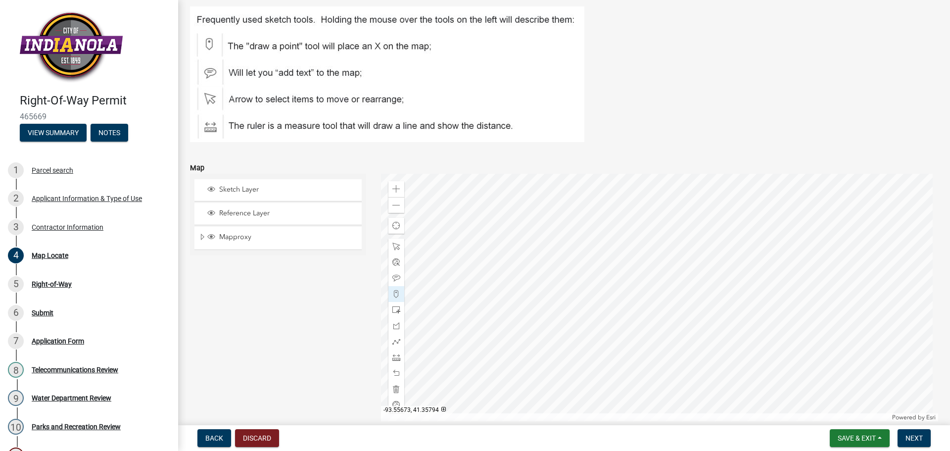
click at [605, 239] on div at bounding box center [659, 297] width 557 height 247
click at [470, 243] on div at bounding box center [659, 297] width 557 height 247
click at [485, 241] on div at bounding box center [659, 297] width 557 height 247
click at [394, 388] on span at bounding box center [396, 389] width 8 height 8
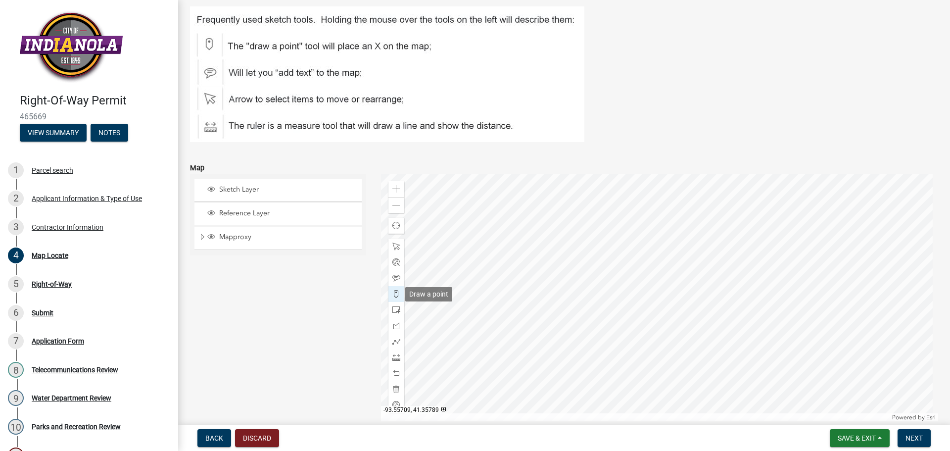
click at [399, 292] on div at bounding box center [396, 294] width 16 height 16
click at [487, 241] on div at bounding box center [659, 297] width 557 height 247
click at [605, 235] on div at bounding box center [659, 297] width 557 height 247
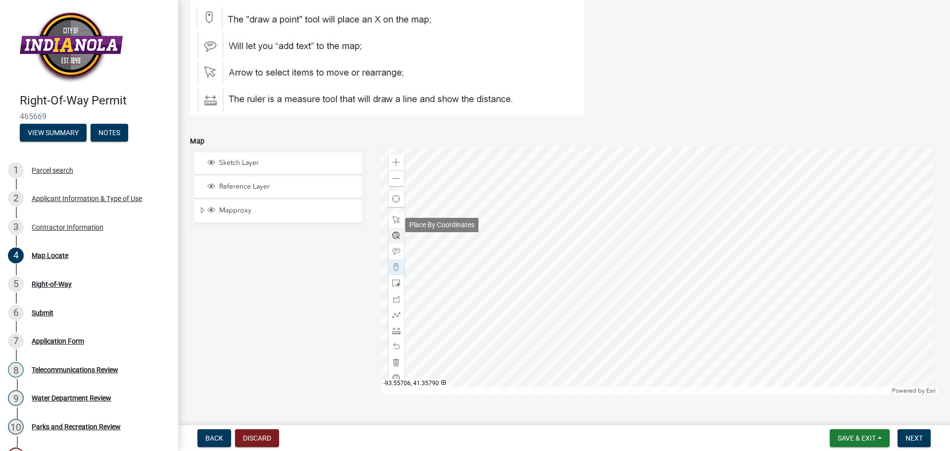
scroll to position [136, 0]
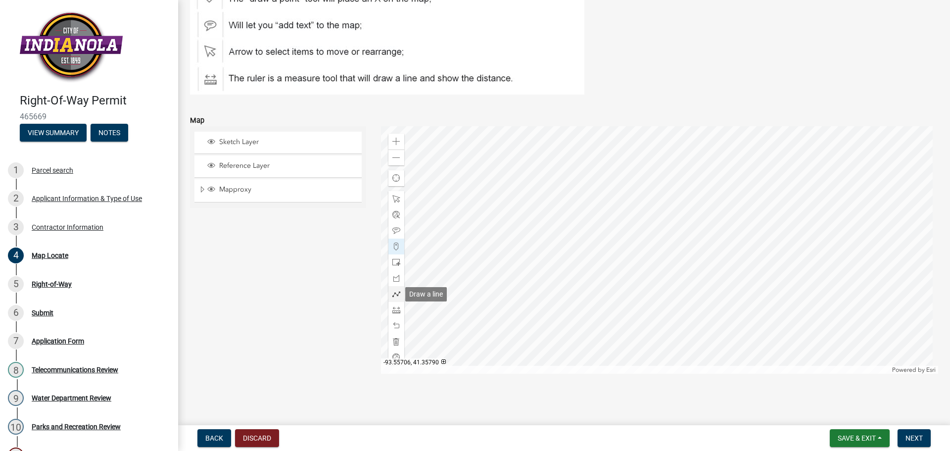
click at [392, 296] on span at bounding box center [396, 294] width 8 height 8
click at [524, 192] on div at bounding box center [659, 249] width 557 height 247
click at [523, 196] on div at bounding box center [659, 249] width 557 height 247
click at [638, 188] on div at bounding box center [659, 249] width 557 height 247
click at [643, 203] on div at bounding box center [659, 249] width 557 height 247
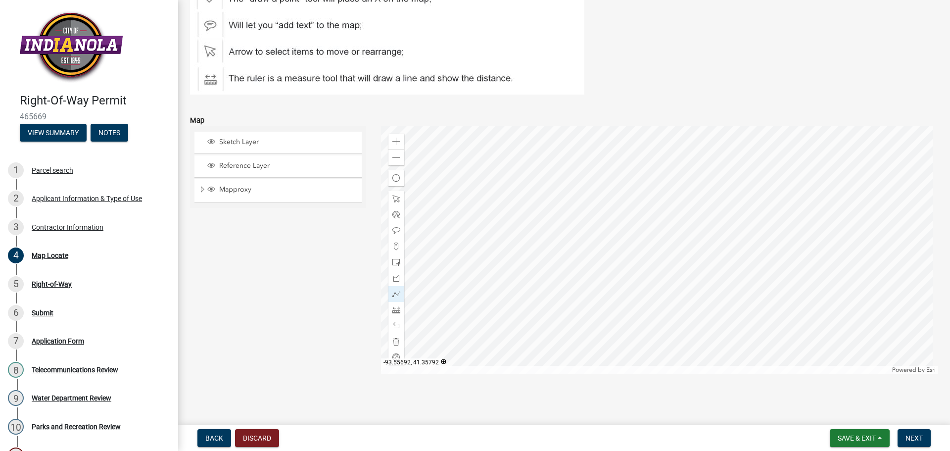
click at [523, 207] on div at bounding box center [659, 249] width 557 height 247
click at [523, 197] on div at bounding box center [659, 249] width 557 height 247
click at [525, 196] on div at bounding box center [659, 249] width 557 height 247
click at [525, 198] on div at bounding box center [659, 249] width 557 height 247
click at [392, 327] on span at bounding box center [396, 325] width 8 height 8
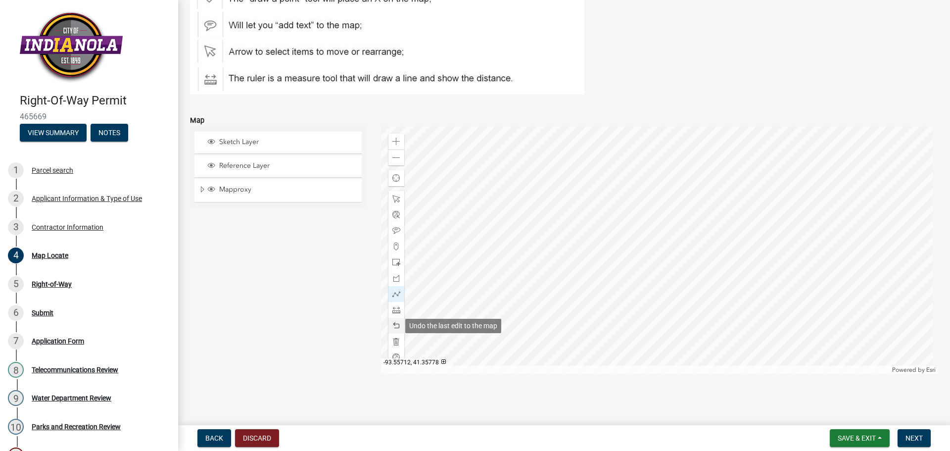
click at [392, 327] on span at bounding box center [396, 325] width 8 height 8
click at [524, 196] on div at bounding box center [659, 249] width 557 height 247
click at [393, 197] on span at bounding box center [396, 199] width 8 height 8
click at [397, 248] on span at bounding box center [396, 246] width 8 height 8
click at [554, 189] on div at bounding box center [659, 249] width 557 height 247
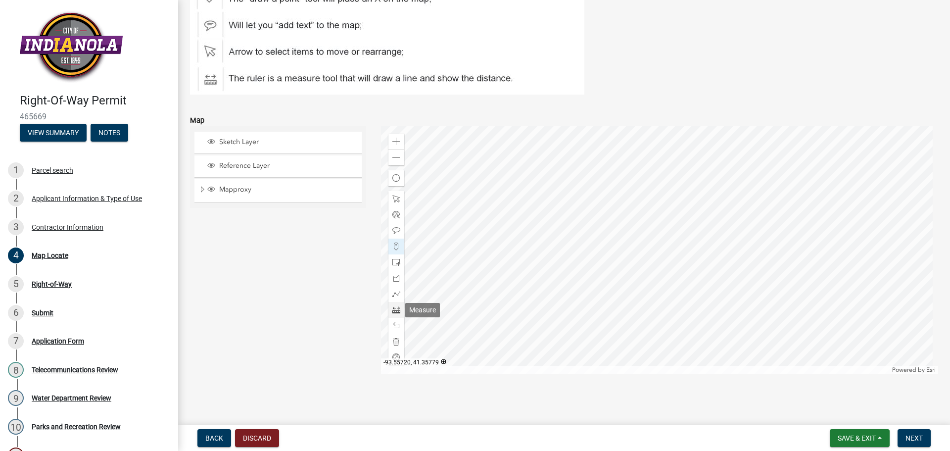
click at [396, 312] on span at bounding box center [396, 310] width 8 height 8
click at [586, 186] on div at bounding box center [659, 249] width 557 height 247
click at [583, 188] on div at bounding box center [659, 249] width 557 height 247
click at [699, 185] on div at bounding box center [659, 249] width 557 height 247
click at [701, 184] on div at bounding box center [659, 249] width 557 height 247
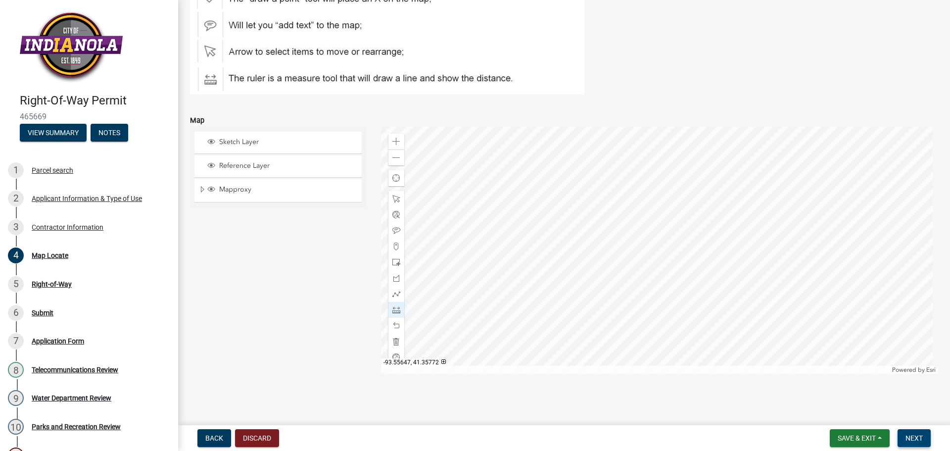
click at [917, 434] on span "Next" at bounding box center [913, 438] width 17 height 8
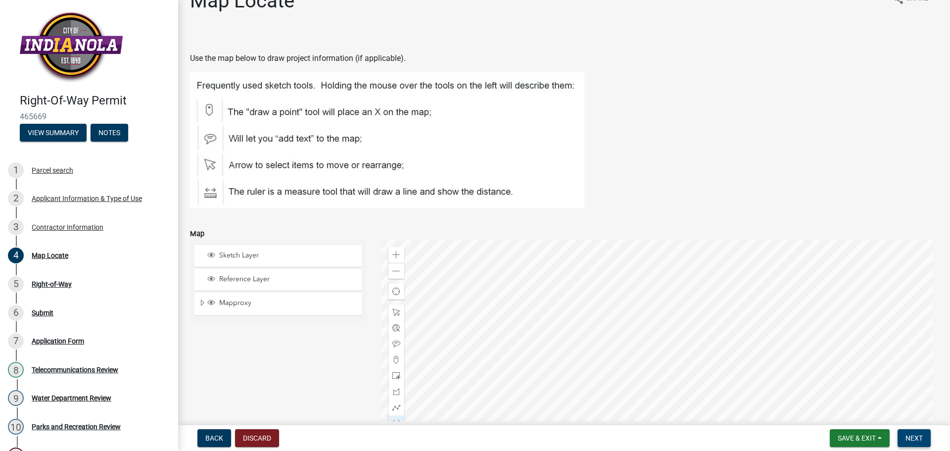
scroll to position [0, 0]
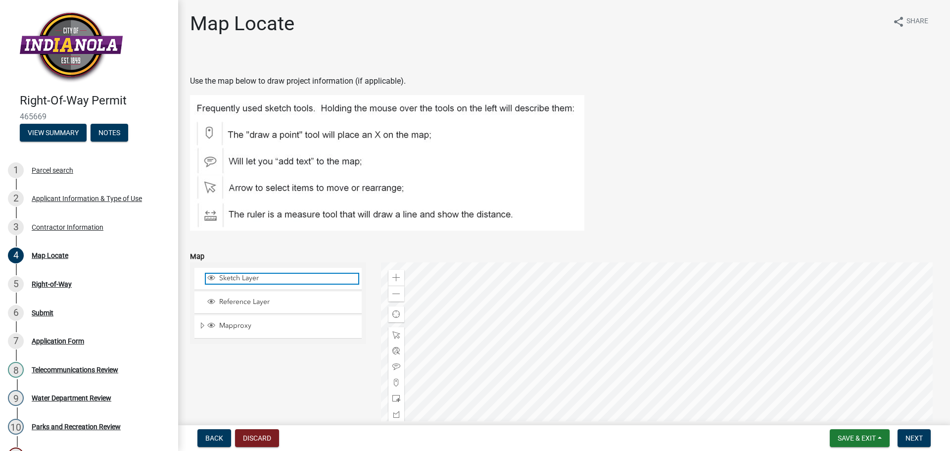
click at [239, 279] on span "Sketch Layer" at bounding box center [287, 277] width 141 height 9
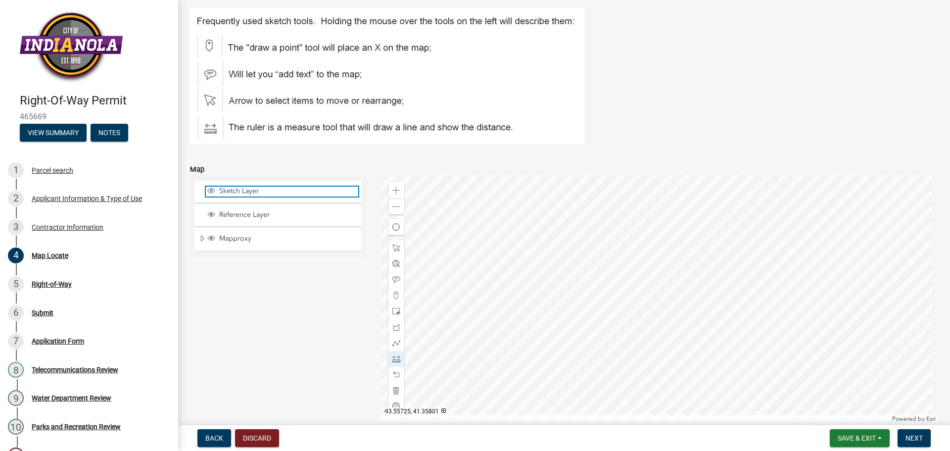
scroll to position [99, 0]
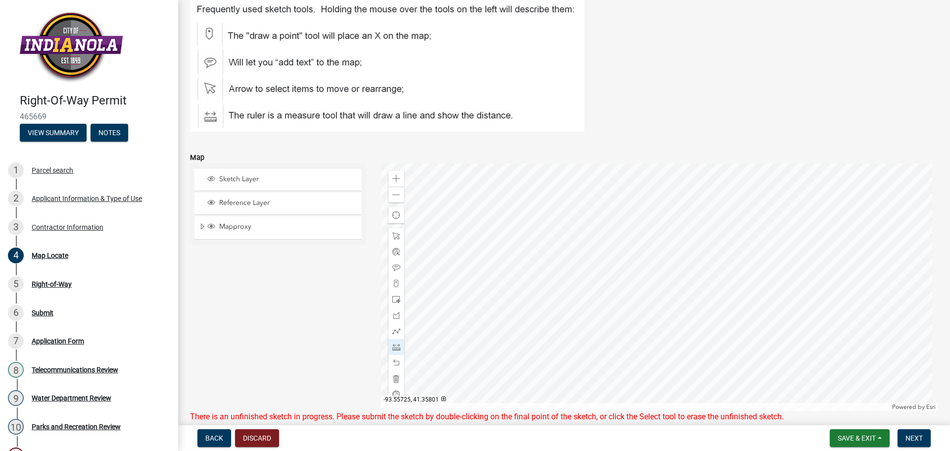
click at [261, 311] on div "Sketch Layer Reference Layer Mapproxy PLS Corner Monuments Road Dimensions Defa…" at bounding box center [277, 286] width 191 height 247
click at [328, 276] on div "Sketch Layer Reference Layer Mapproxy PLS Corner Monuments Road Dimensions Defa…" at bounding box center [277, 286] width 191 height 247
click at [397, 285] on span at bounding box center [396, 283] width 8 height 8
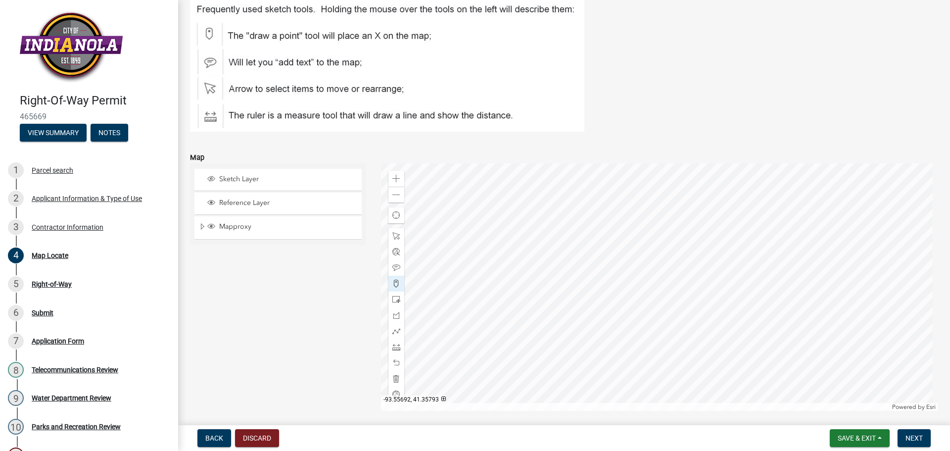
click at [584, 231] on div at bounding box center [659, 286] width 557 height 247
click at [583, 236] on div at bounding box center [659, 286] width 557 height 247
click at [586, 230] on div at bounding box center [659, 286] width 557 height 247
click at [584, 228] on div at bounding box center [659, 286] width 557 height 247
click at [392, 278] on div at bounding box center [396, 283] width 16 height 16
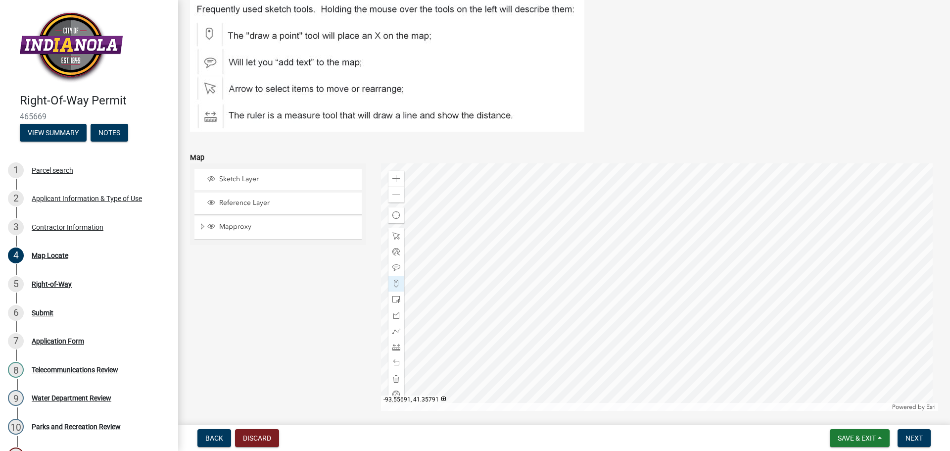
click at [655, 233] on div at bounding box center [659, 286] width 557 height 247
click at [660, 231] on div at bounding box center [659, 286] width 557 height 247
click at [767, 214] on div at bounding box center [659, 286] width 557 height 247
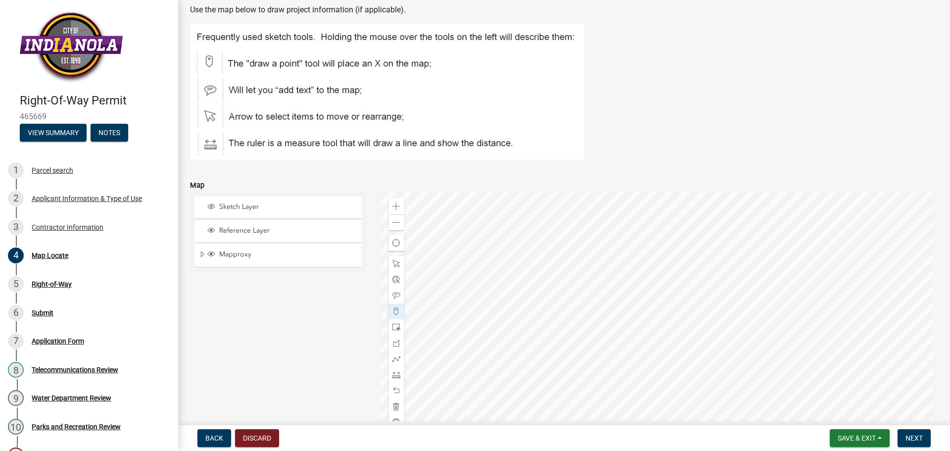
scroll to position [49, 0]
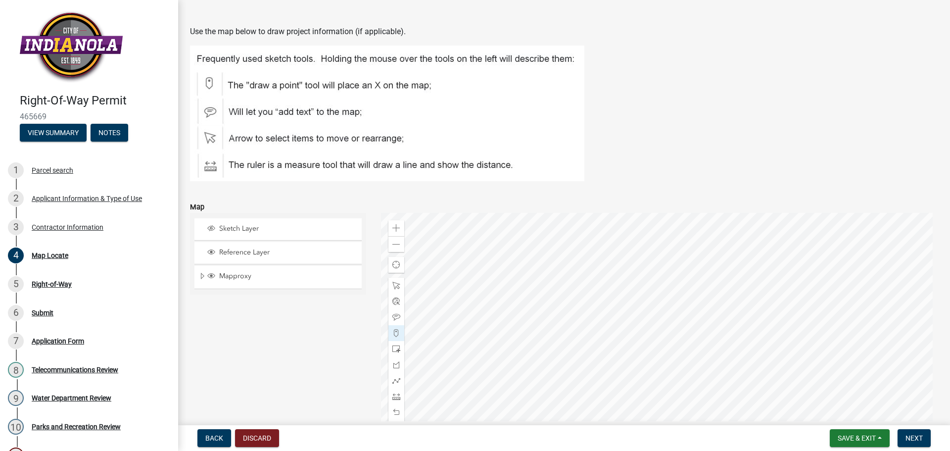
click at [378, 129] on img at bounding box center [387, 113] width 394 height 136
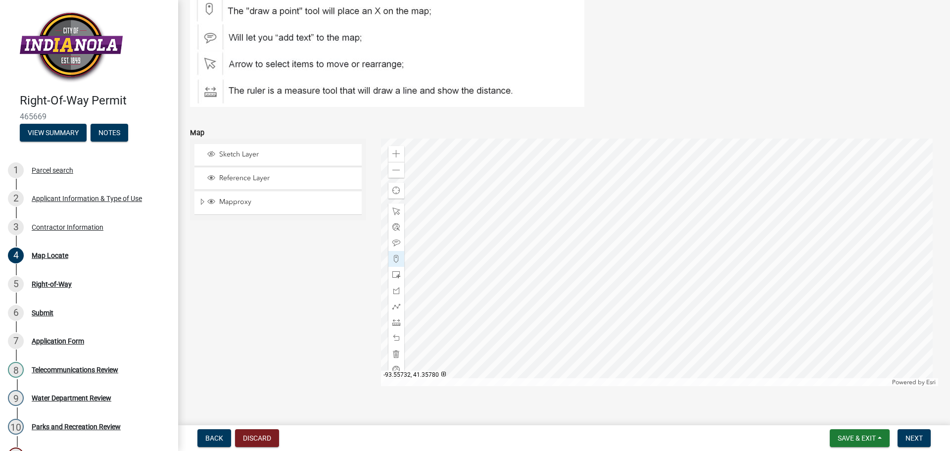
scroll to position [136, 0]
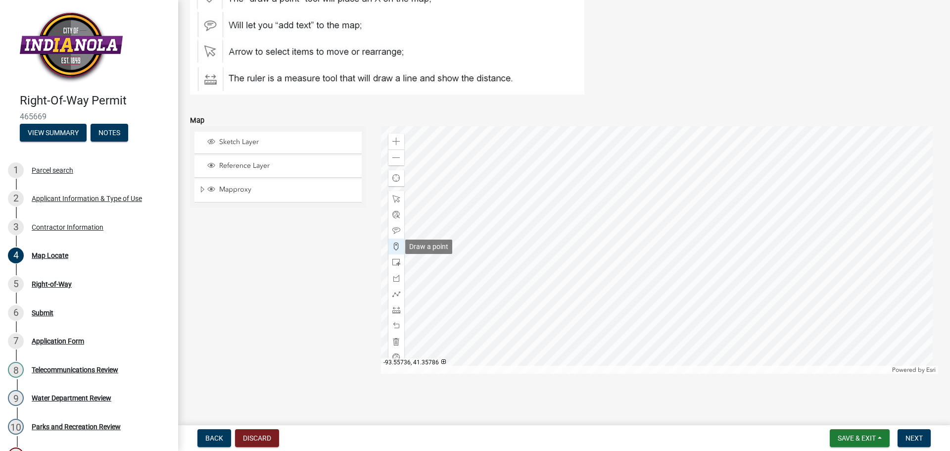
click at [392, 249] on span at bounding box center [396, 246] width 8 height 8
click at [647, 195] on div at bounding box center [659, 249] width 557 height 247
click at [756, 186] on div at bounding box center [659, 249] width 557 height 247
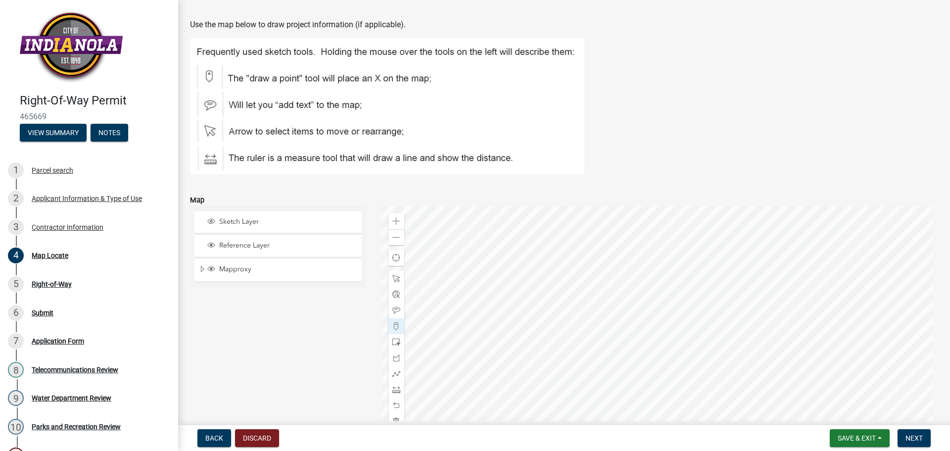
scroll to position [37, 0]
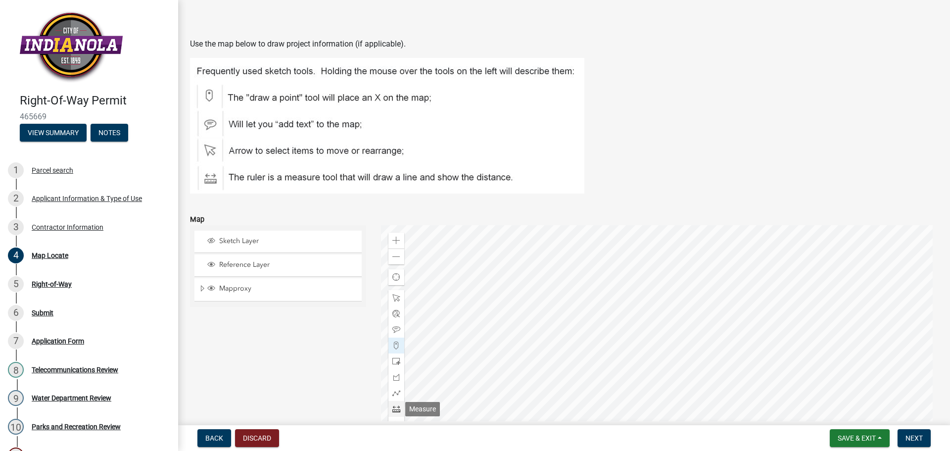
click at [395, 404] on div at bounding box center [396, 409] width 16 height 16
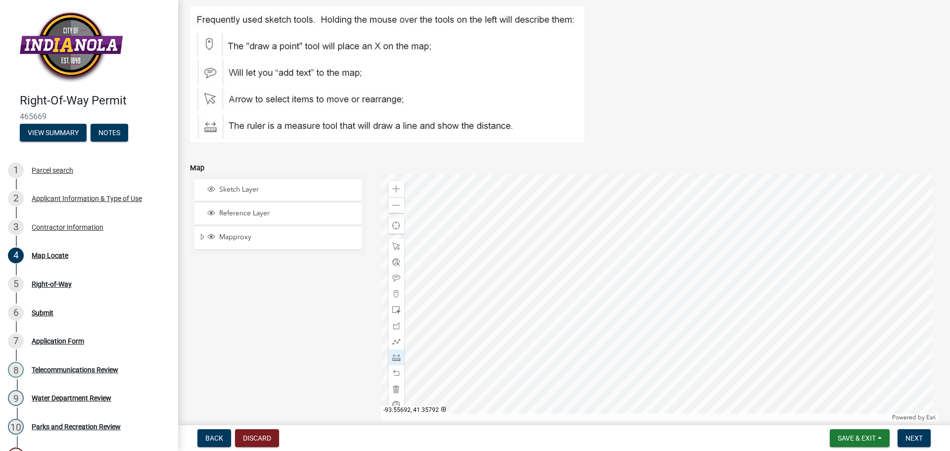
click at [652, 239] on div at bounding box center [659, 297] width 557 height 247
click at [769, 230] on div at bounding box center [659, 297] width 557 height 247
click at [394, 294] on span at bounding box center [396, 294] width 8 height 8
click at [706, 228] on div at bounding box center [659, 297] width 557 height 247
click at [734, 227] on div at bounding box center [659, 297] width 557 height 247
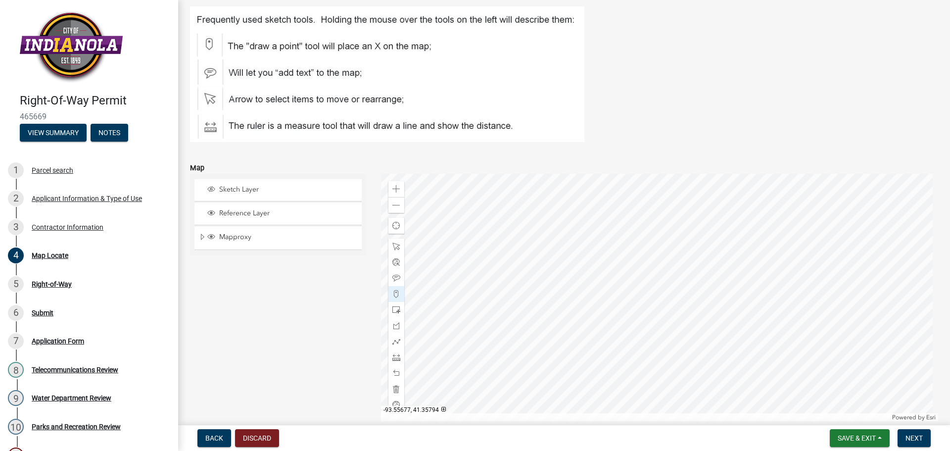
click at [720, 229] on div at bounding box center [659, 297] width 557 height 247
click at [709, 227] on div at bounding box center [659, 297] width 557 height 247
click at [393, 353] on div at bounding box center [396, 357] width 16 height 16
click at [597, 231] on div at bounding box center [659, 297] width 557 height 247
click at [708, 233] on div at bounding box center [659, 297] width 557 height 247
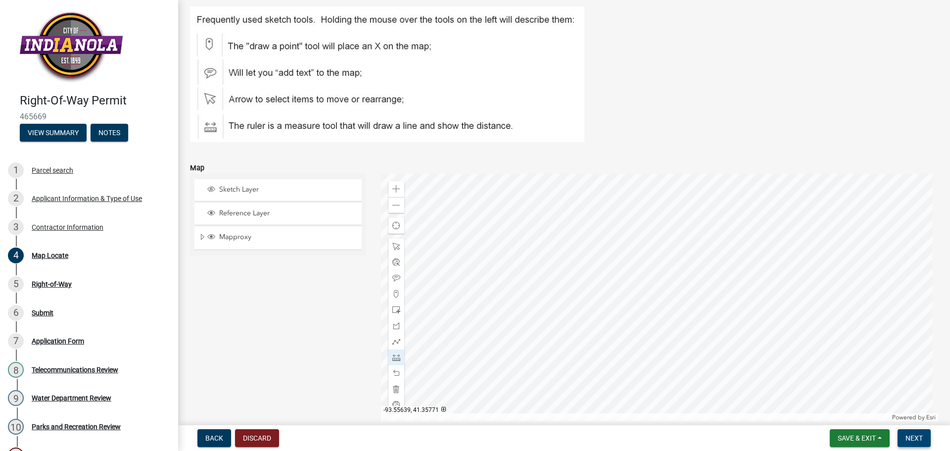
click at [909, 434] on span "Next" at bounding box center [913, 438] width 17 height 8
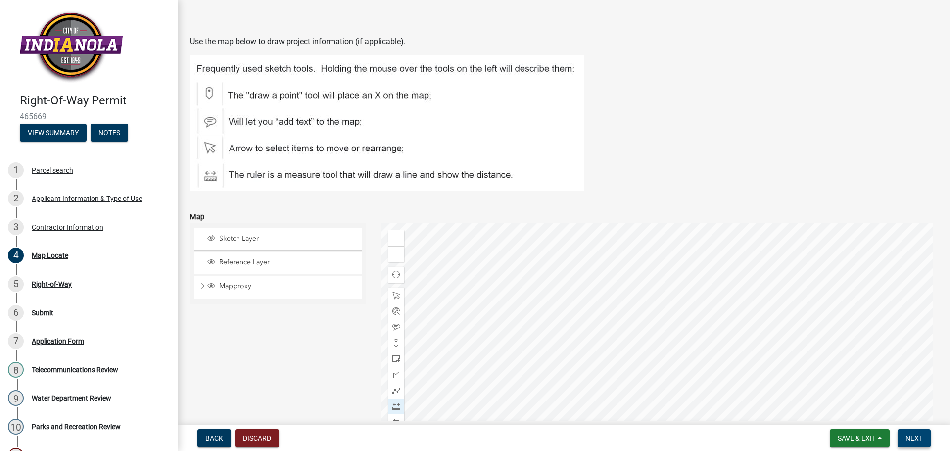
scroll to position [39, 0]
click at [391, 296] on div at bounding box center [396, 296] width 16 height 16
click at [610, 283] on div at bounding box center [659, 346] width 557 height 247
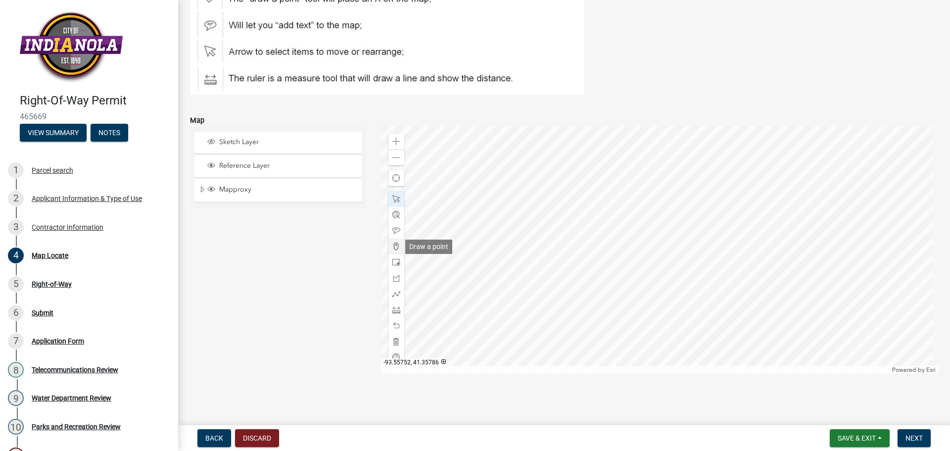
click at [399, 245] on div at bounding box center [396, 246] width 16 height 16
click at [622, 202] on div at bounding box center [659, 249] width 557 height 247
click at [687, 200] on div at bounding box center [659, 249] width 557 height 247
click at [392, 310] on span at bounding box center [396, 310] width 8 height 8
click at [621, 202] on div at bounding box center [659, 249] width 557 height 247
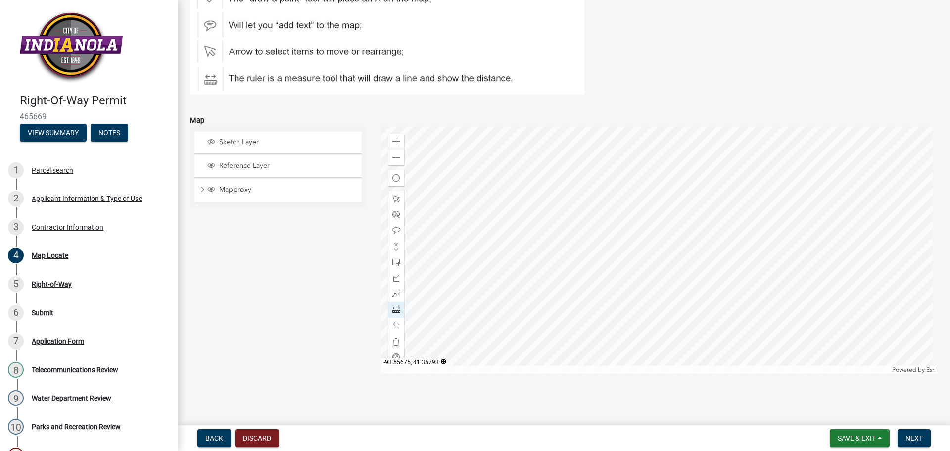
click at [684, 201] on div at bounding box center [659, 249] width 557 height 247
click at [388, 233] on div at bounding box center [396, 231] width 16 height 16
click at [653, 198] on div at bounding box center [659, 249] width 557 height 247
click at [742, 253] on div at bounding box center [659, 249] width 557 height 247
click at [392, 246] on span at bounding box center [396, 246] width 8 height 8
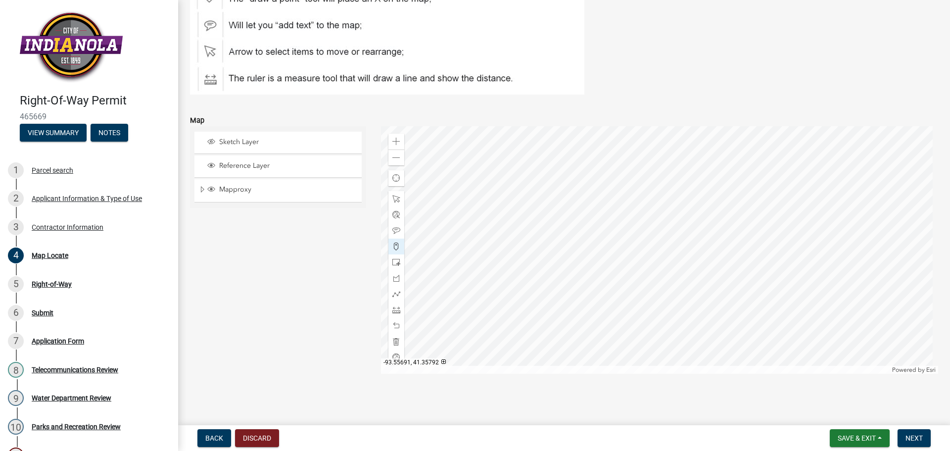
click at [624, 205] on div at bounding box center [659, 249] width 557 height 247
click at [688, 202] on div at bounding box center [659, 249] width 557 height 247
click at [398, 312] on span at bounding box center [396, 310] width 8 height 8
click at [623, 199] on div at bounding box center [659, 249] width 557 height 247
click at [686, 198] on div at bounding box center [659, 249] width 557 height 247
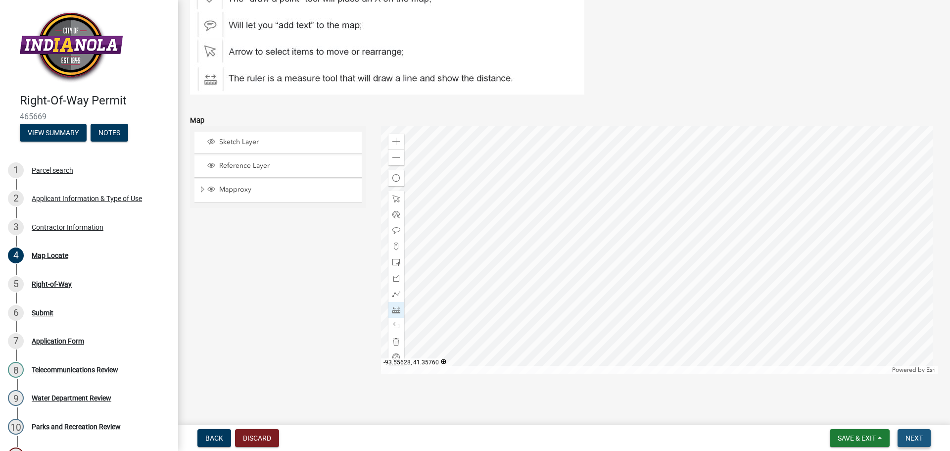
click at [908, 432] on button "Next" at bounding box center [913, 438] width 33 height 18
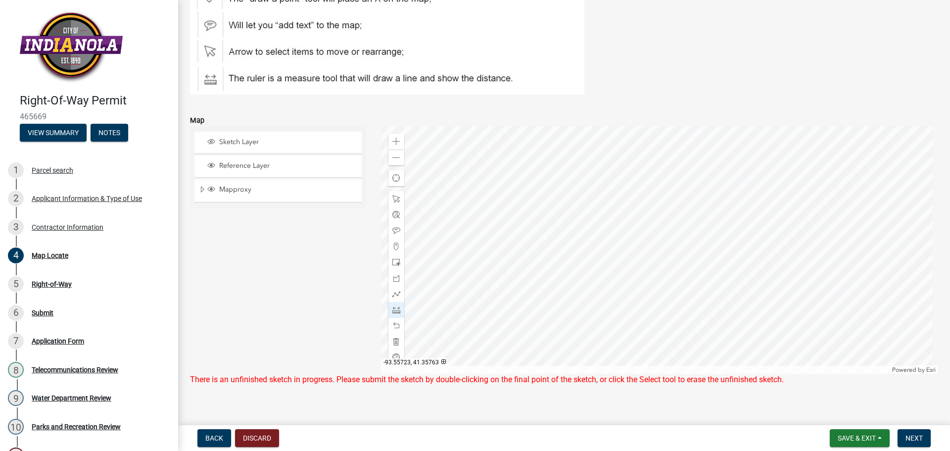
click at [355, 396] on div "Map Locate share Share Use the map below to draw project information (if applic…" at bounding box center [563, 139] width 763 height 527
click at [254, 167] on span "Reference Layer" at bounding box center [287, 165] width 141 height 9
click at [248, 138] on span "Sketch Layer" at bounding box center [287, 141] width 141 height 9
click at [686, 209] on div at bounding box center [659, 249] width 557 height 247
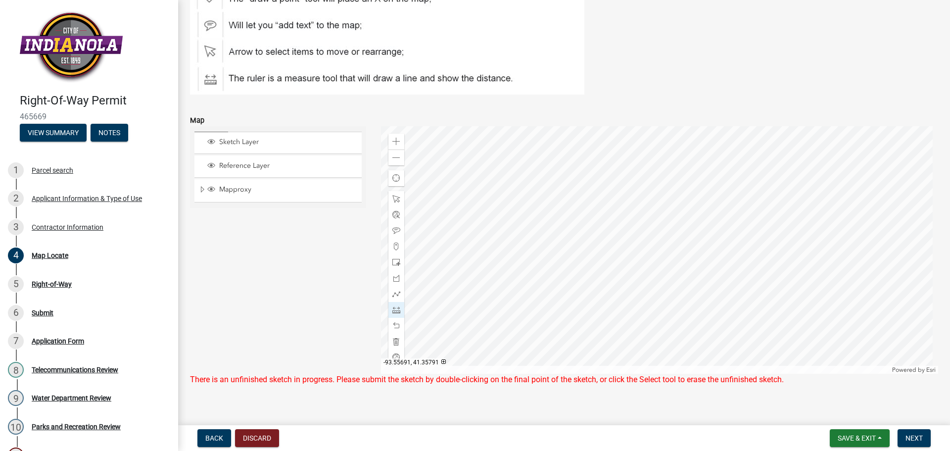
click at [626, 209] on div at bounding box center [659, 249] width 557 height 247
click at [624, 199] on div at bounding box center [659, 249] width 557 height 247
click at [395, 339] on span at bounding box center [396, 341] width 8 height 8
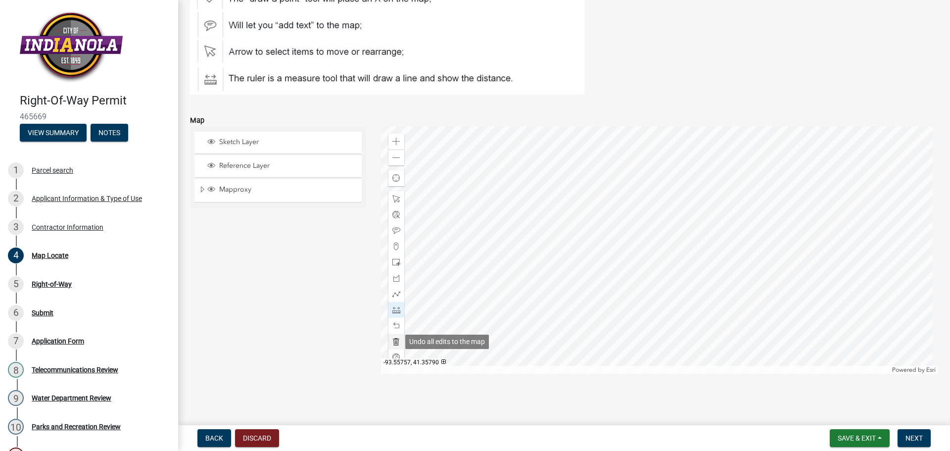
click at [395, 339] on span at bounding box center [396, 341] width 8 height 8
click at [398, 249] on span at bounding box center [396, 246] width 8 height 8
click at [623, 202] on div at bounding box center [659, 249] width 557 height 247
click at [690, 200] on div at bounding box center [659, 249] width 557 height 247
click at [396, 309] on span at bounding box center [396, 310] width 8 height 8
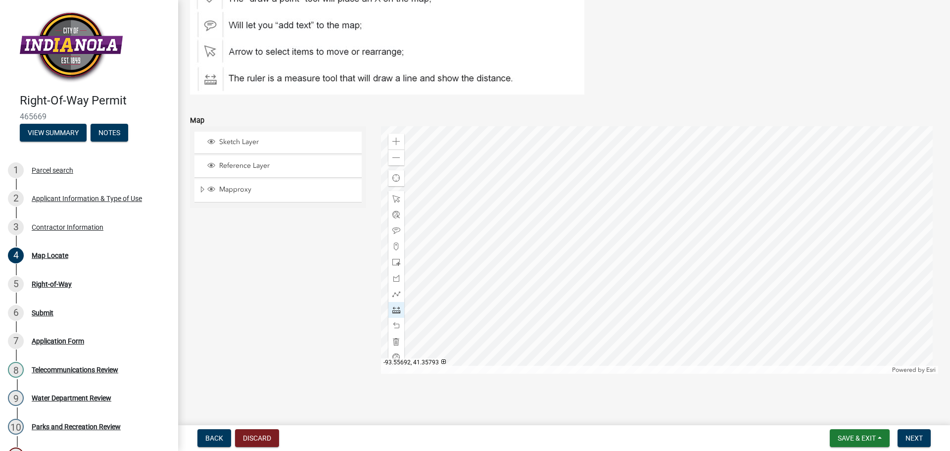
click at [622, 202] on div at bounding box center [659, 249] width 557 height 247
click at [690, 200] on div at bounding box center [659, 249] width 557 height 247
click at [393, 248] on span at bounding box center [396, 246] width 8 height 8
click at [234, 166] on span "Reference Layer" at bounding box center [287, 165] width 141 height 9
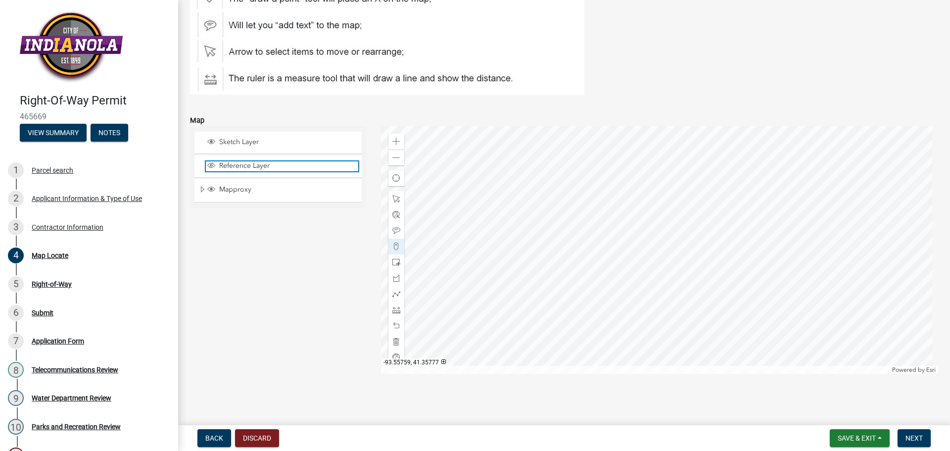
click at [234, 166] on span "Reference Layer" at bounding box center [287, 165] width 141 height 9
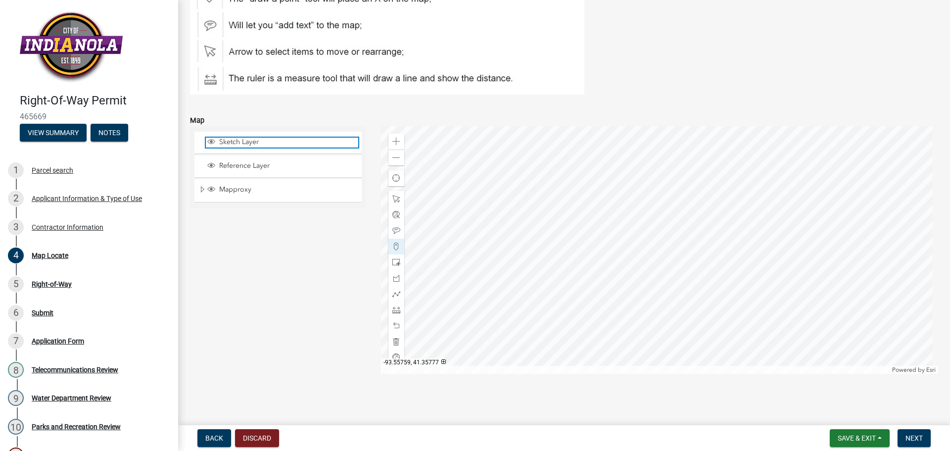
click at [232, 145] on span "Sketch Layer" at bounding box center [287, 141] width 141 height 9
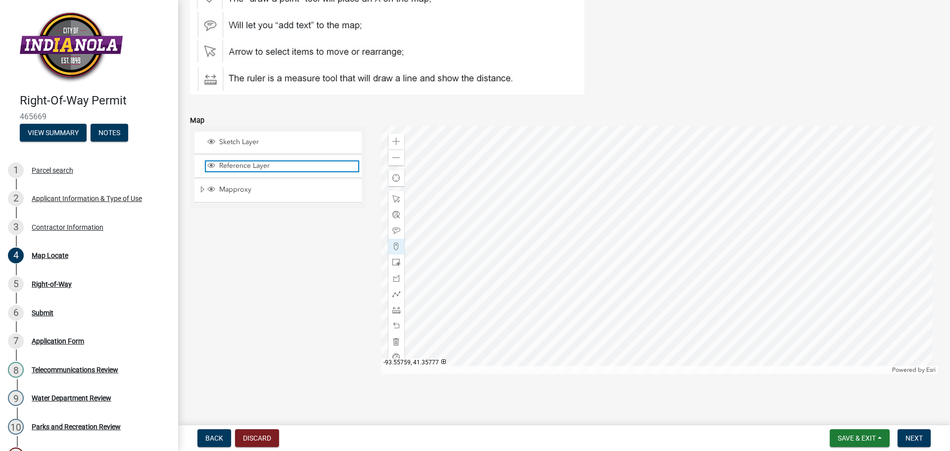
click at [252, 166] on span "Reference Layer" at bounding box center [287, 165] width 141 height 9
click at [691, 200] on div at bounding box center [659, 249] width 557 height 247
click at [622, 201] on div at bounding box center [659, 249] width 557 height 247
click at [397, 295] on span at bounding box center [396, 294] width 8 height 8
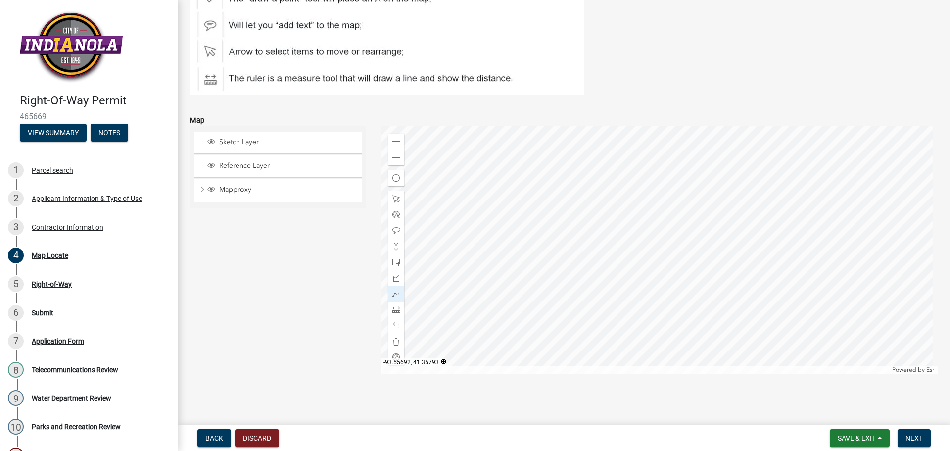
click at [621, 202] on div at bounding box center [659, 249] width 557 height 247
click at [690, 200] on div at bounding box center [659, 249] width 557 height 247
click at [690, 201] on div at bounding box center [659, 249] width 557 height 247
click at [396, 247] on span at bounding box center [396, 246] width 8 height 8
click at [925, 436] on button "Next" at bounding box center [913, 438] width 33 height 18
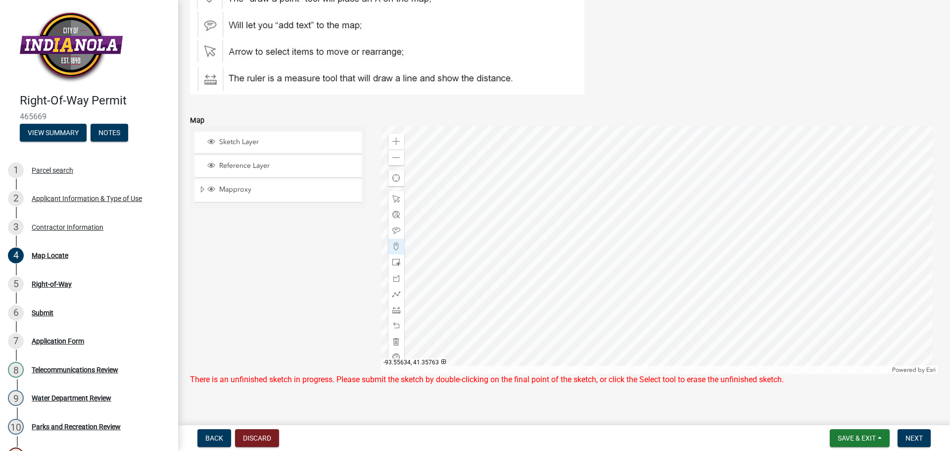
click at [932, 430] on form "Save & Exit Save Save & Exit Next" at bounding box center [879, 438] width 109 height 18
click at [926, 438] on button "Next" at bounding box center [913, 438] width 33 height 18
click at [922, 433] on button "Next" at bounding box center [913, 438] width 33 height 18
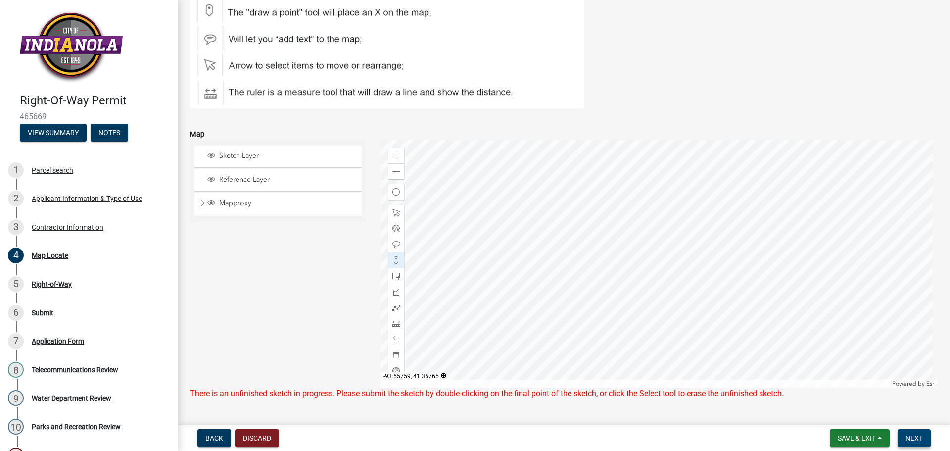
scroll to position [148, 0]
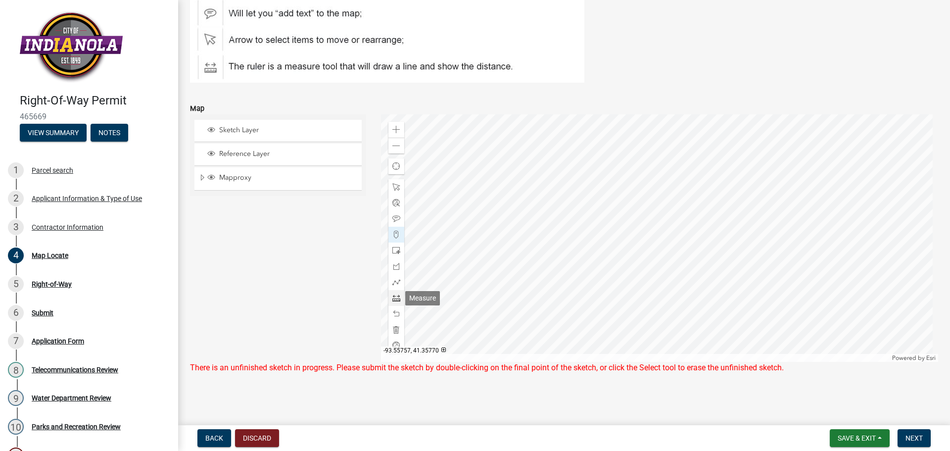
click at [395, 300] on span at bounding box center [396, 298] width 8 height 8
click at [635, 184] on div at bounding box center [659, 237] width 557 height 247
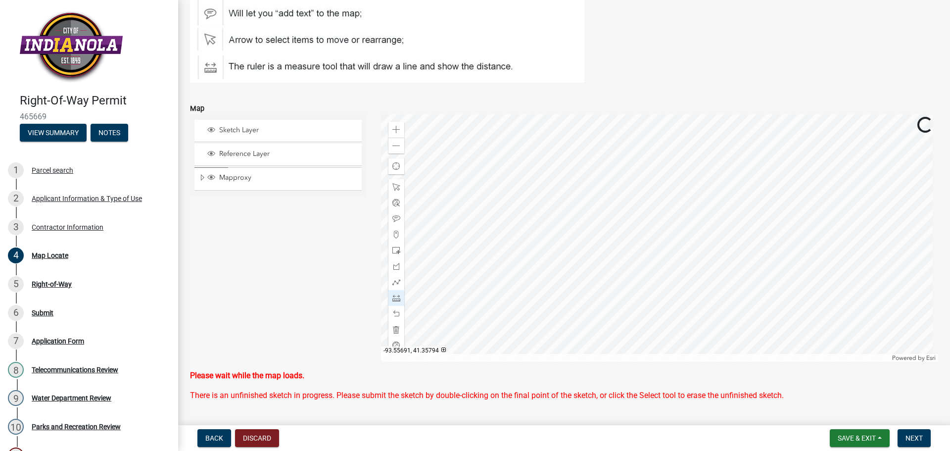
click at [637, 185] on div at bounding box center [659, 237] width 557 height 247
click at [704, 185] on div at bounding box center [659, 237] width 557 height 247
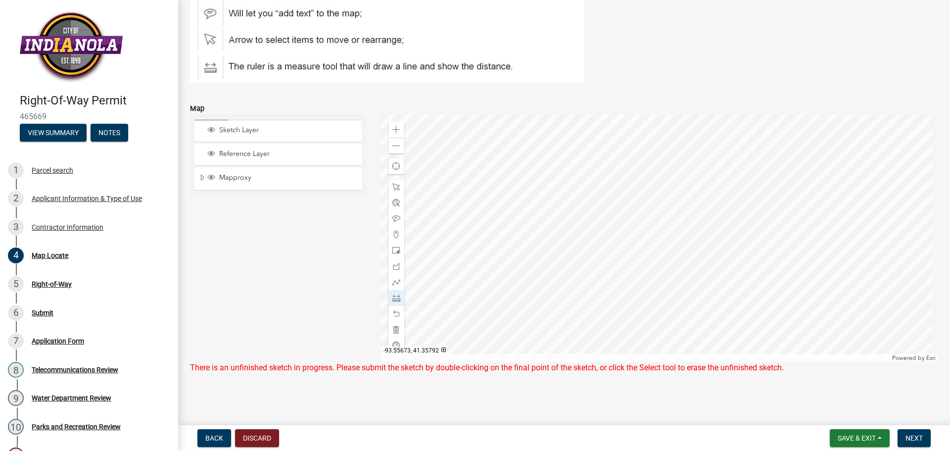
click at [703, 196] on div at bounding box center [659, 237] width 557 height 247
click at [637, 195] on div at bounding box center [659, 237] width 557 height 247
click at [637, 184] on div at bounding box center [659, 237] width 557 height 247
click at [921, 436] on span "Next" at bounding box center [913, 438] width 17 height 8
click at [918, 432] on button "Next" at bounding box center [913, 438] width 33 height 18
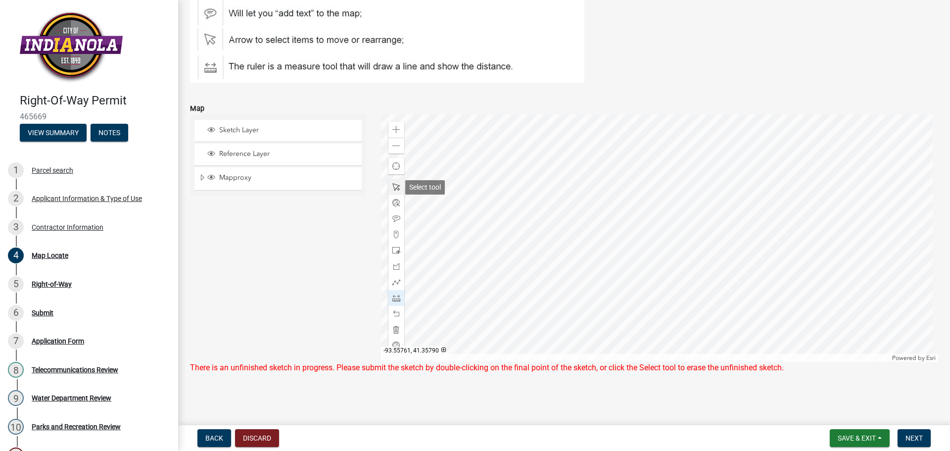
click at [392, 190] on span at bounding box center [396, 187] width 8 height 8
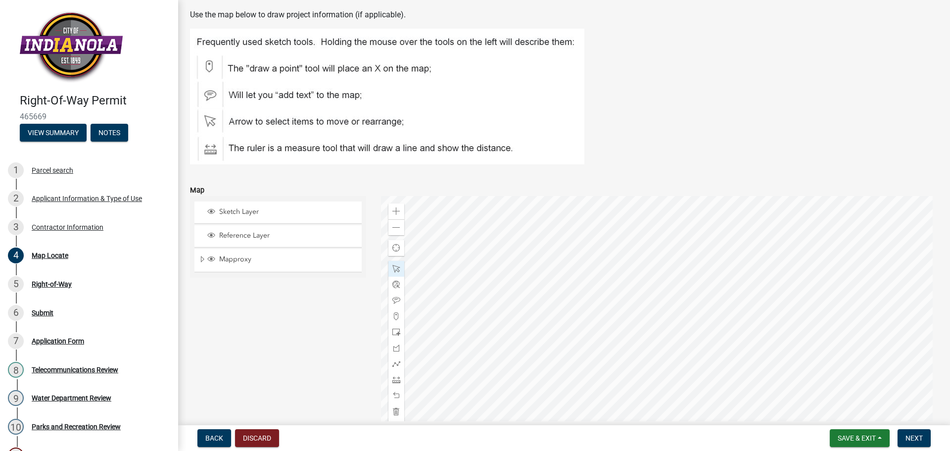
scroll to position [87, 0]
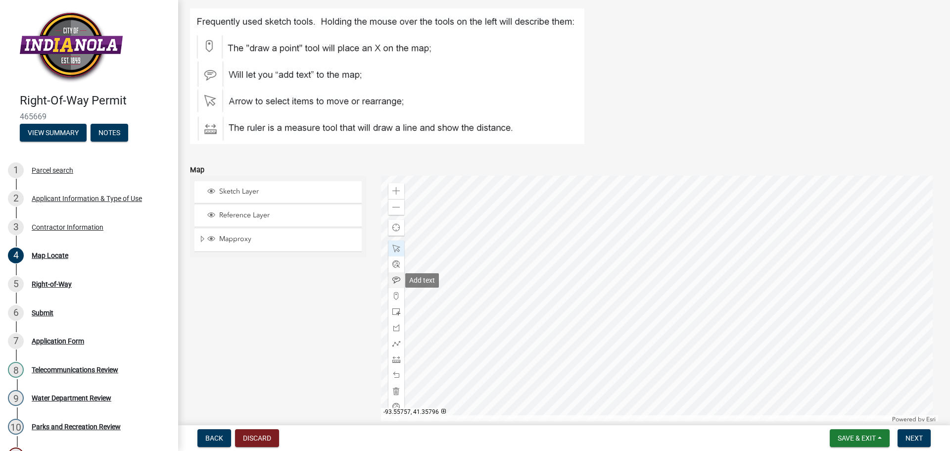
click at [396, 277] on span at bounding box center [396, 280] width 8 height 8
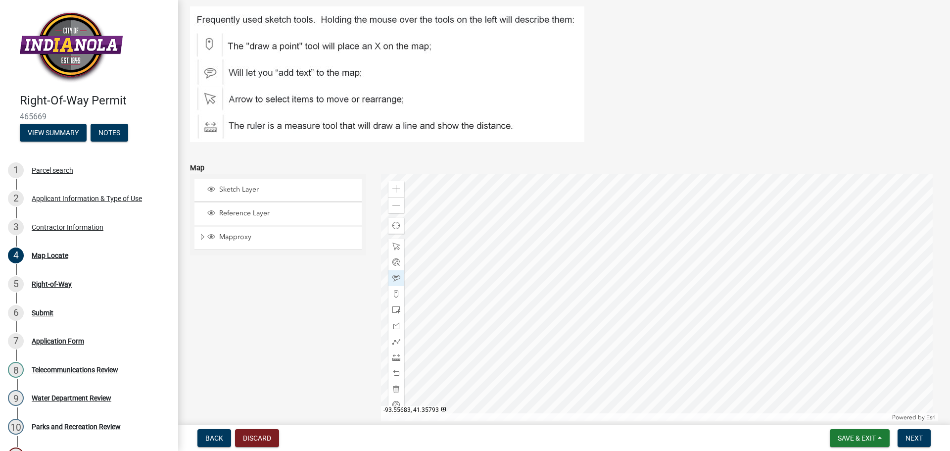
click at [668, 250] on div at bounding box center [659, 297] width 557 height 247
click at [918, 439] on span "Next" at bounding box center [913, 438] width 17 height 8
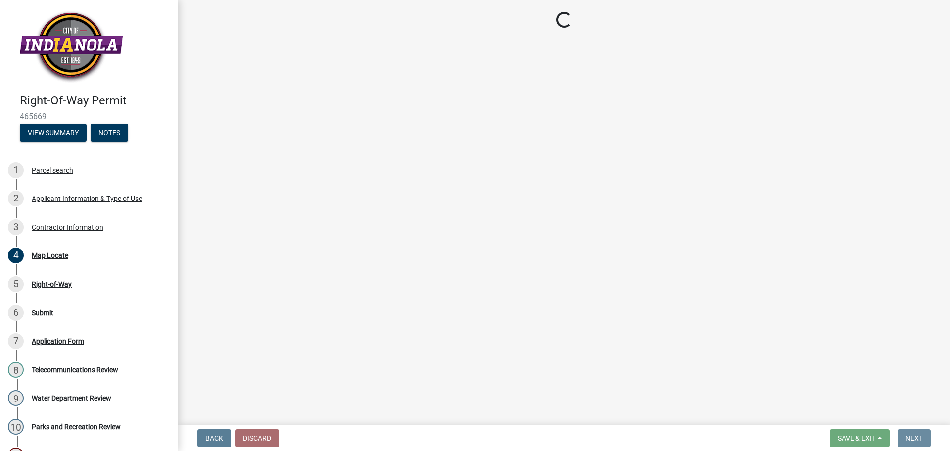
scroll to position [0, 0]
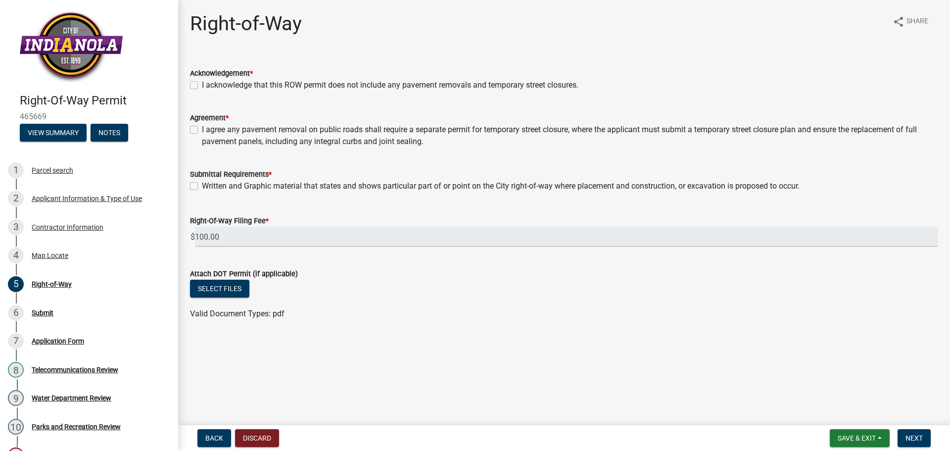
click at [202, 85] on label "I acknowledge that this ROW permit does not include any pavement removals and t…" at bounding box center [390, 85] width 376 height 12
click at [202, 85] on input "I acknowledge that this ROW permit does not include any pavement removals and t…" at bounding box center [205, 82] width 6 height 6
checkbox input "true"
click at [202, 132] on label "I agree any pavement removal on public roads shall require a separate permit fo…" at bounding box center [570, 136] width 736 height 24
click at [202, 130] on input "I agree any pavement removal on public roads shall require a separate permit fo…" at bounding box center [205, 127] width 6 height 6
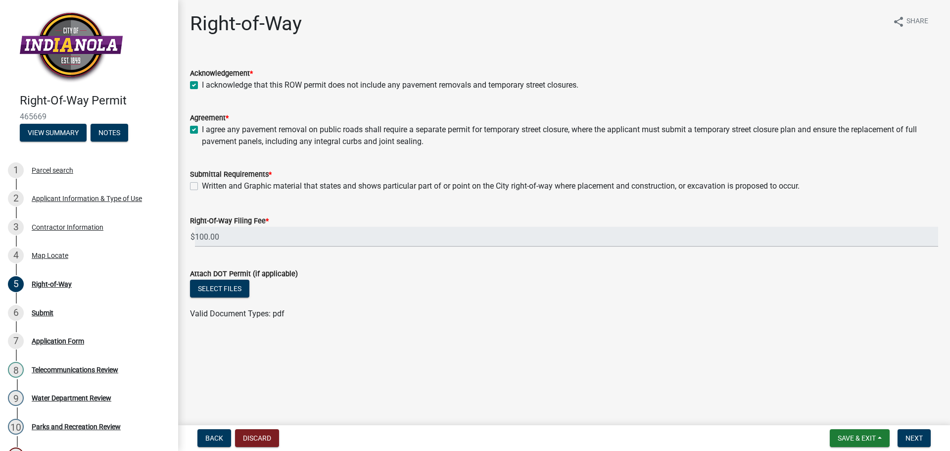
checkbox input "true"
click at [198, 186] on div "Written and Graphic material that states and shows particular part of or point …" at bounding box center [564, 186] width 748 height 12
click at [202, 186] on label "Written and Graphic material that states and shows particular part of or point …" at bounding box center [500, 186] width 597 height 12
click at [202, 186] on input "Written and Graphic material that states and shows particular part of or point …" at bounding box center [205, 183] width 6 height 6
checkbox input "true"
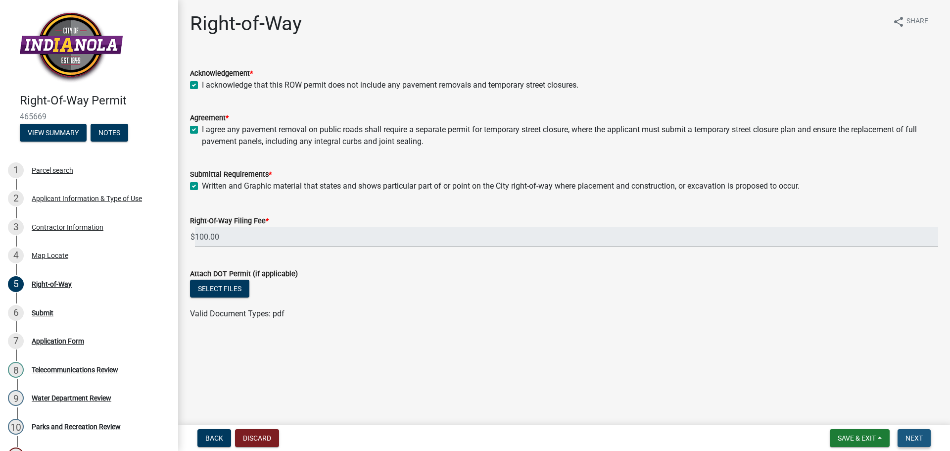
click at [925, 435] on button "Next" at bounding box center [913, 438] width 33 height 18
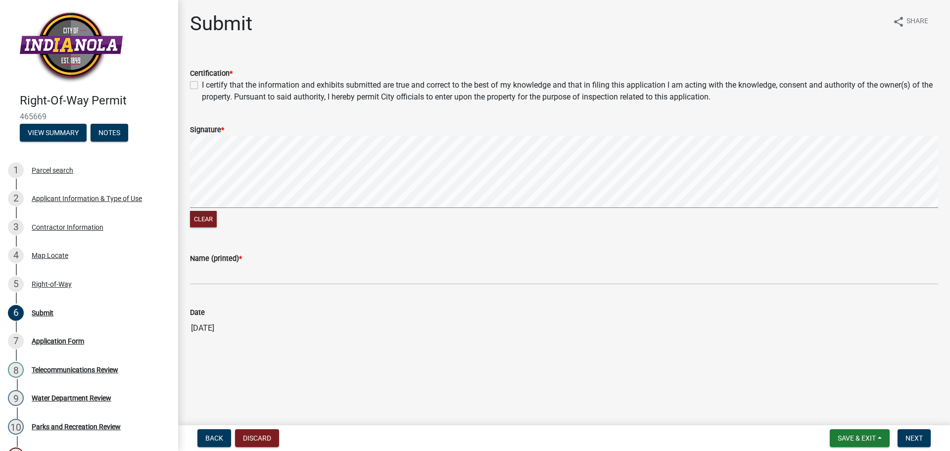
click at [195, 80] on div "I certify that the information and exhibits submitted are true and correct to t…" at bounding box center [564, 91] width 748 height 24
click at [202, 84] on label "I certify that the information and exhibits submitted are true and correct to t…" at bounding box center [570, 91] width 736 height 24
click at [202, 84] on input "I certify that the information and exhibits submitted are true and correct to t…" at bounding box center [205, 82] width 6 height 6
checkbox input "true"
click at [494, 208] on signature-pad at bounding box center [564, 173] width 748 height 75
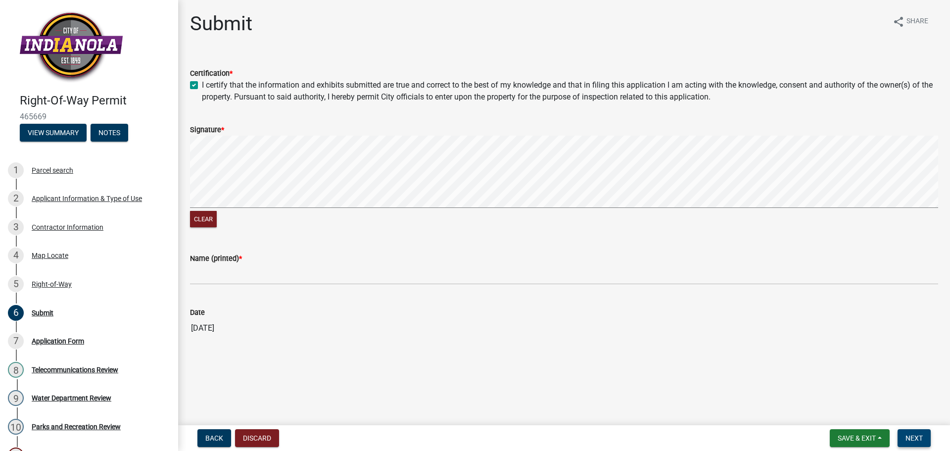
click at [919, 437] on span "Next" at bounding box center [913, 438] width 17 height 8
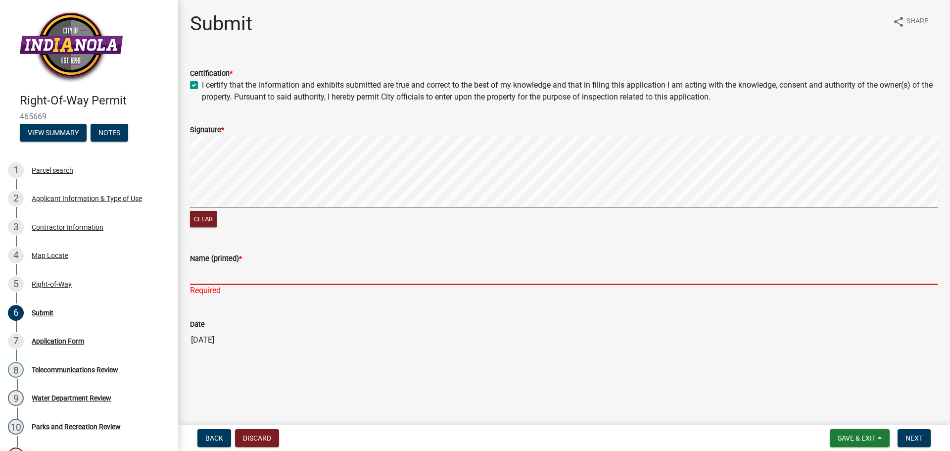
click at [266, 264] on input "Name (printed) *" at bounding box center [564, 274] width 748 height 20
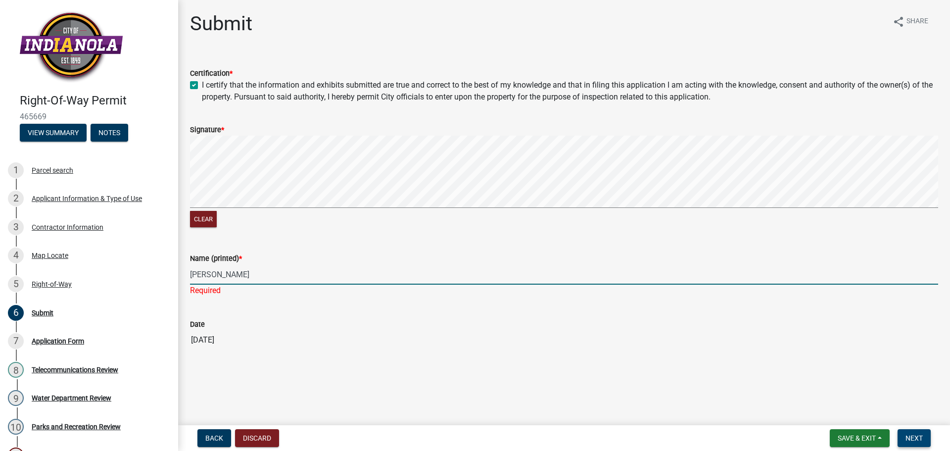
type input "[PERSON_NAME]"
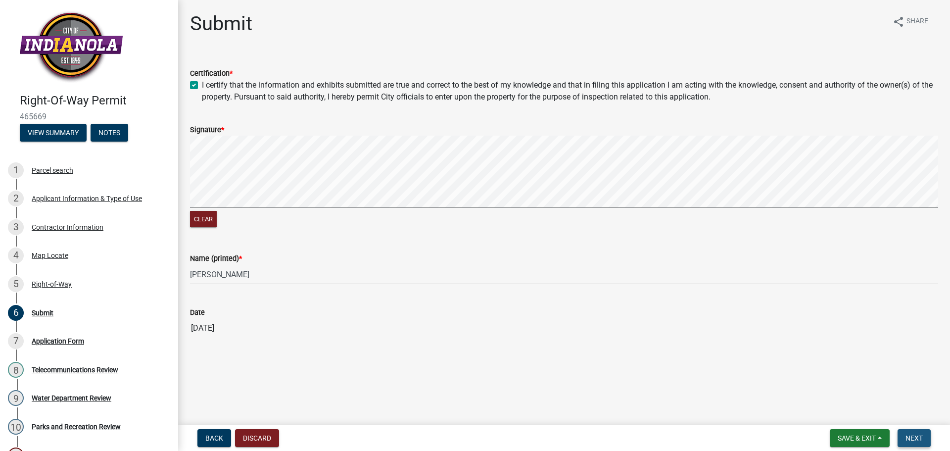
click at [920, 441] on span "Next" at bounding box center [913, 438] width 17 height 8
